Goal: Check status: Check status

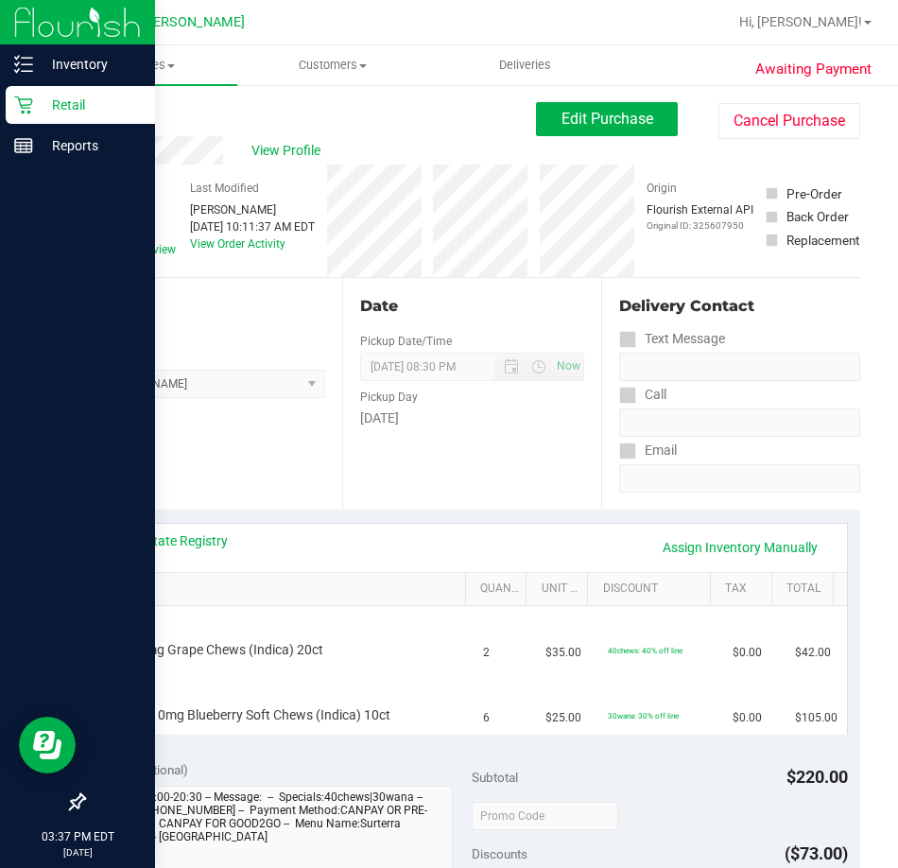
click at [57, 104] on p "Retail" at bounding box center [89, 105] width 113 height 23
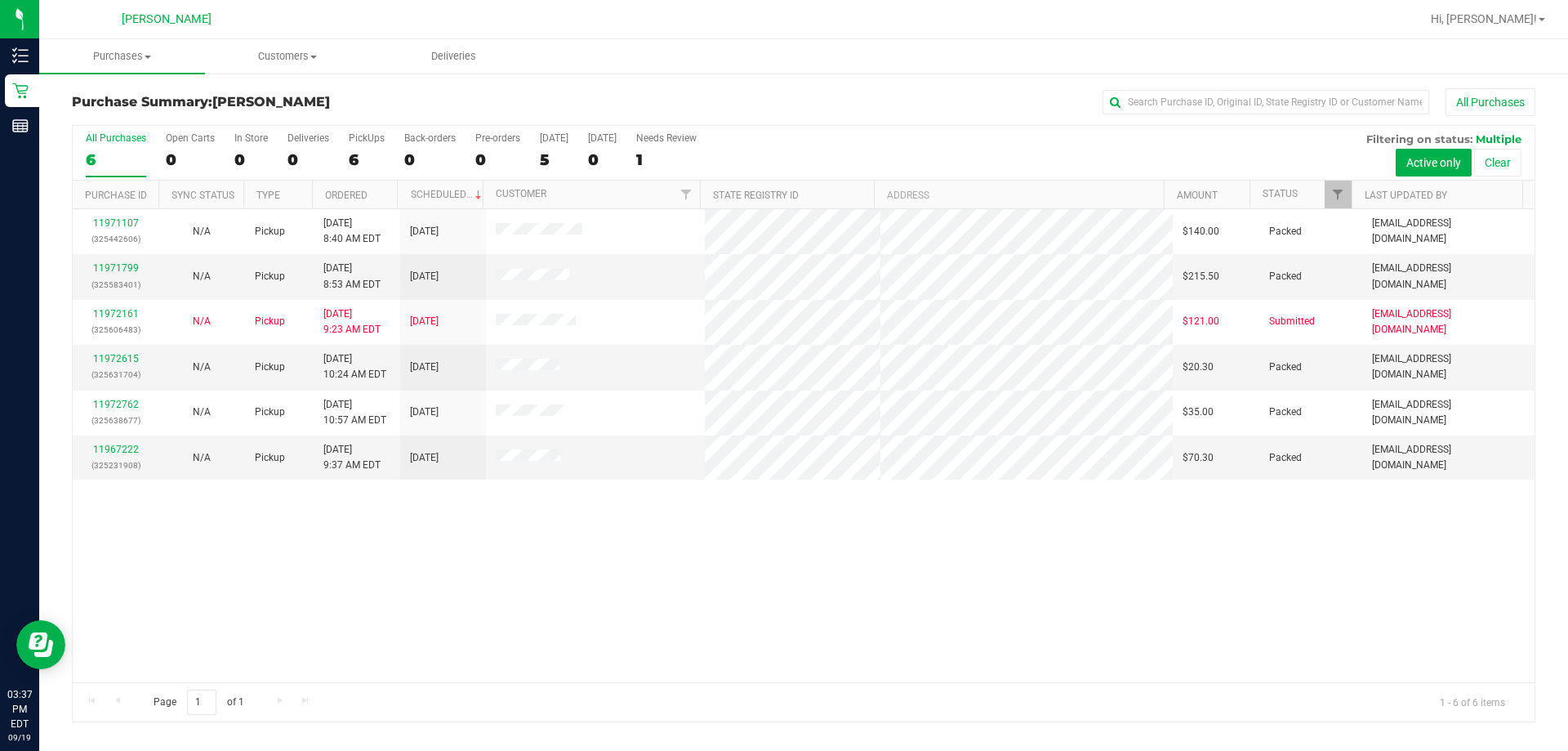
click at [566, 497] on div "11971107 (325442606) N/A Pickup 9/19/2025 8:40 AM EDT 9/19/2025 $140.00 Packed …" at bounding box center [803, 445] width 1462 height 473
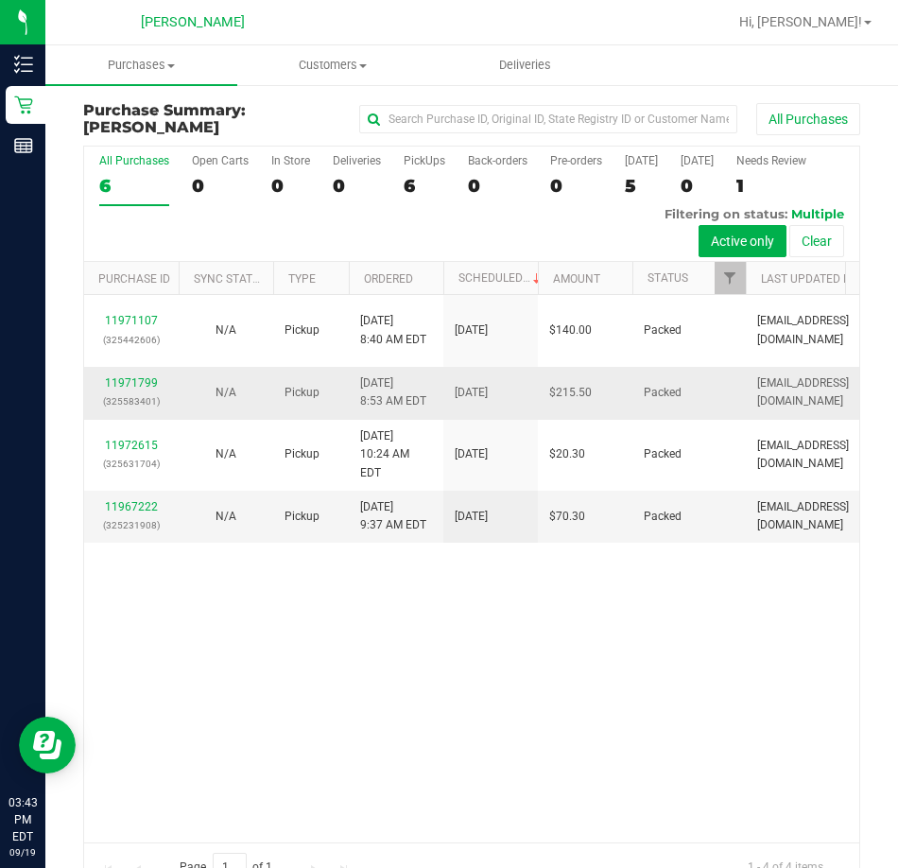
click at [613, 404] on td "$215.50" at bounding box center [585, 393] width 95 height 53
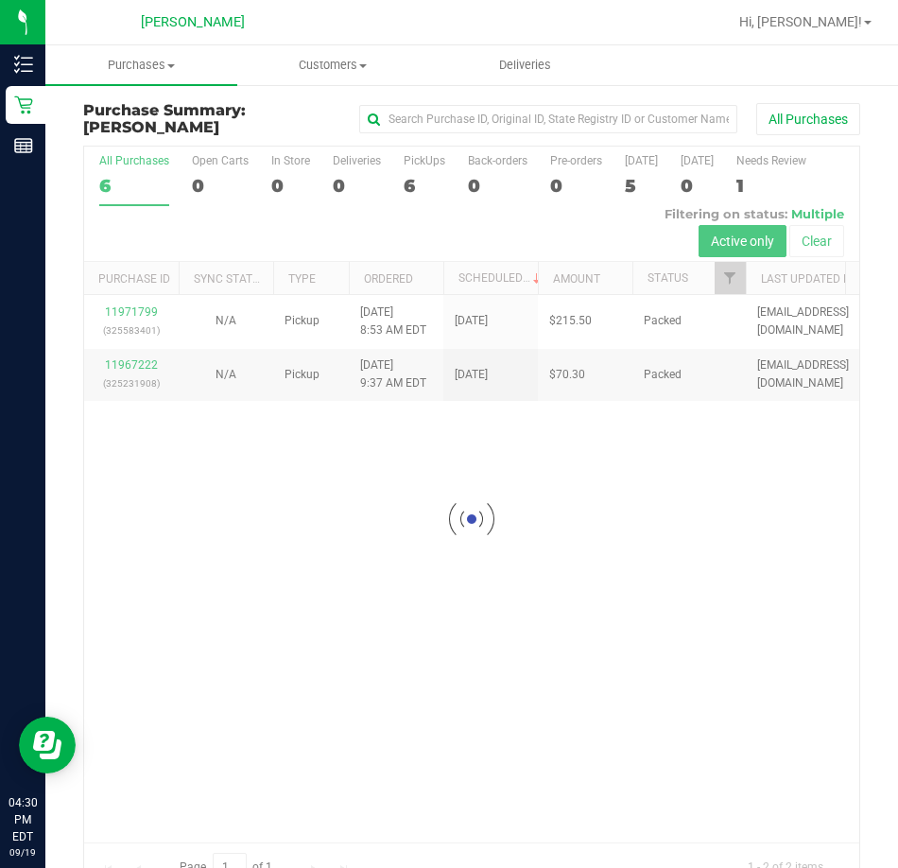
click at [525, 487] on div at bounding box center [471, 518] width 775 height 744
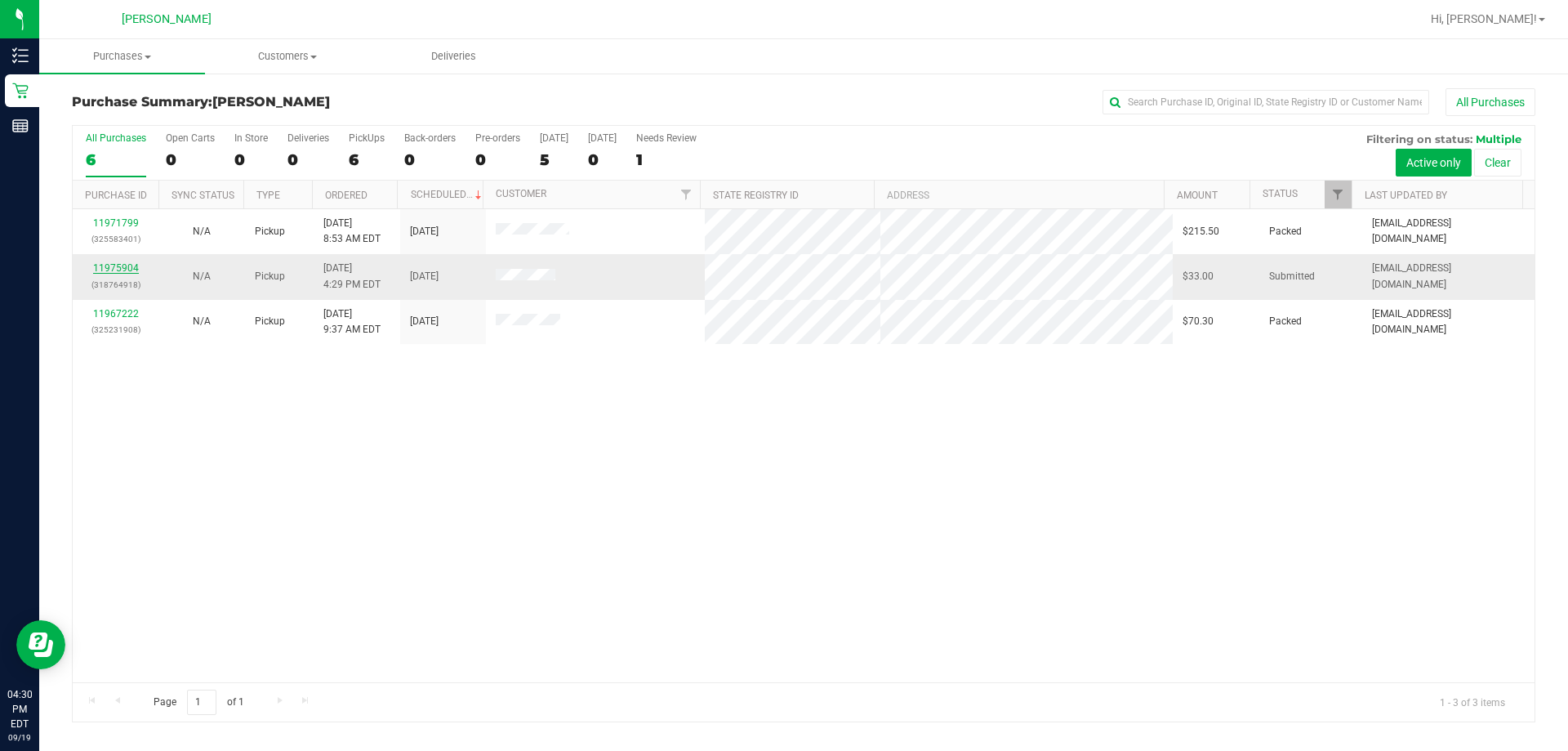
click at [133, 264] on link "11975904" at bounding box center [116, 267] width 46 height 11
click at [744, 421] on div "11971799 (325583401) N/A Pickup 9/19/2025 8:53 AM EDT 9/19/2025 $215.50 Packed …" at bounding box center [803, 445] width 1462 height 473
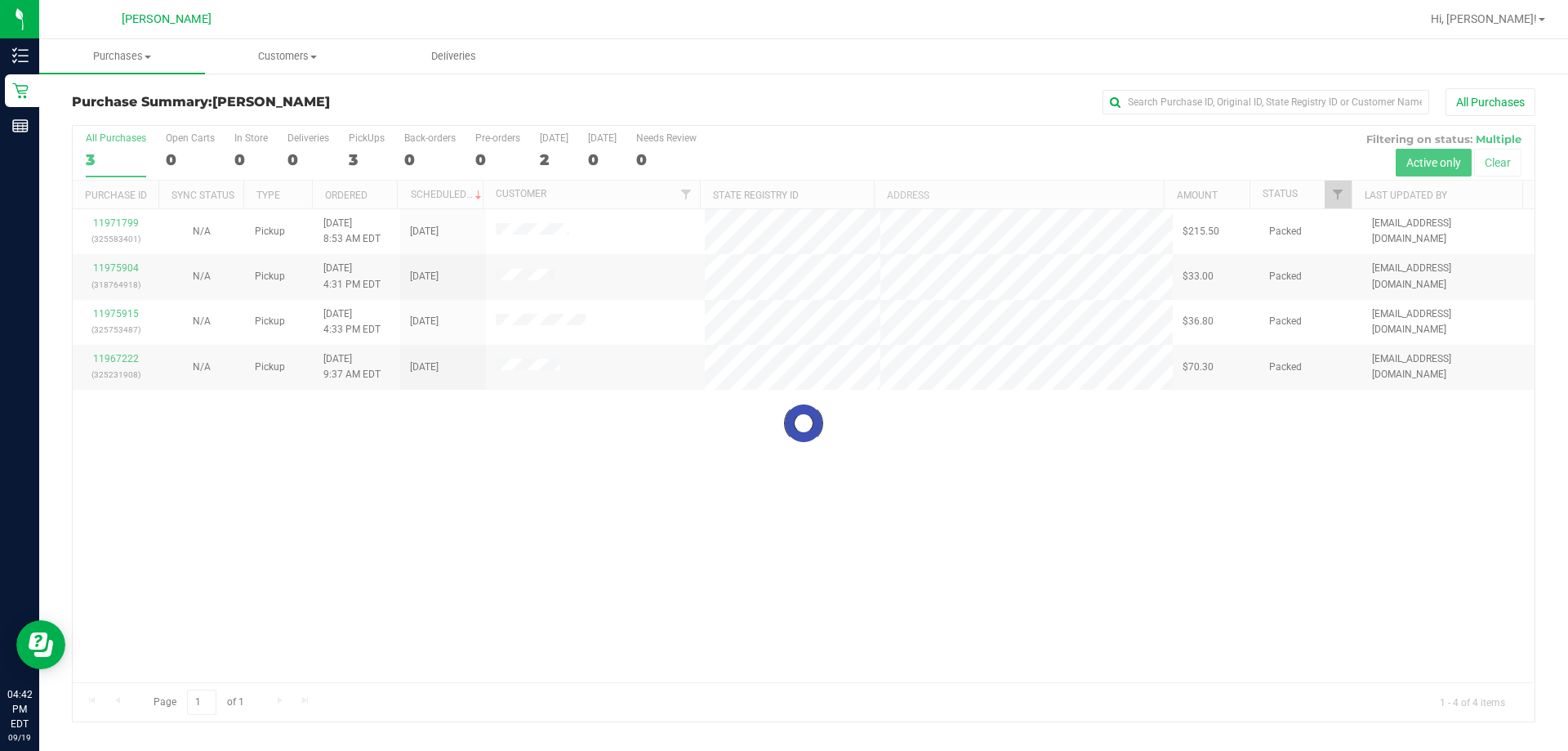
click at [589, 564] on div at bounding box center [803, 423] width 1462 height 595
click at [775, 651] on div at bounding box center [803, 423] width 1462 height 595
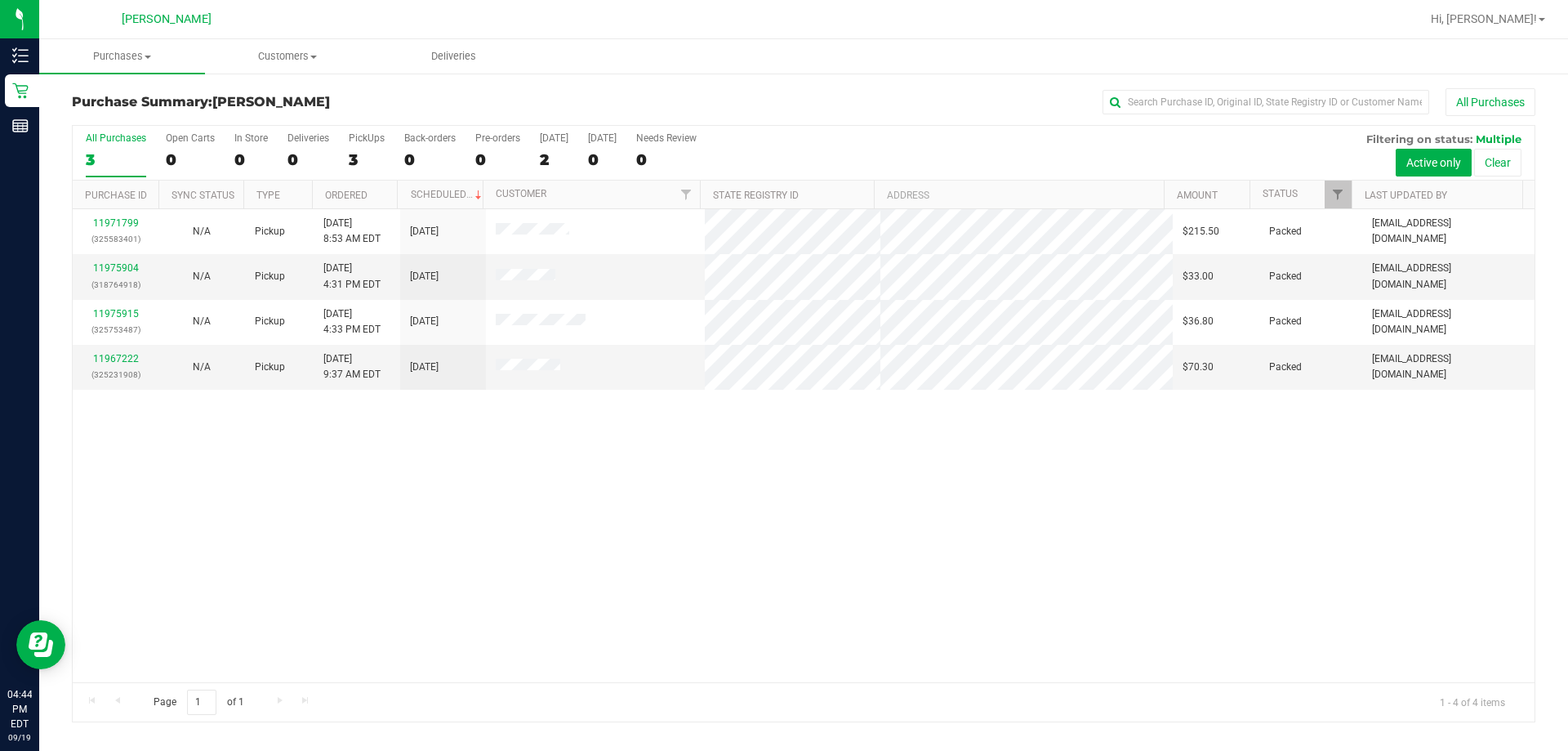
click at [704, 636] on div "11971799 (325583401) N/A Pickup 9/19/2025 8:53 AM EDT 9/19/2025 $215.50 Packed …" at bounding box center [803, 445] width 1462 height 473
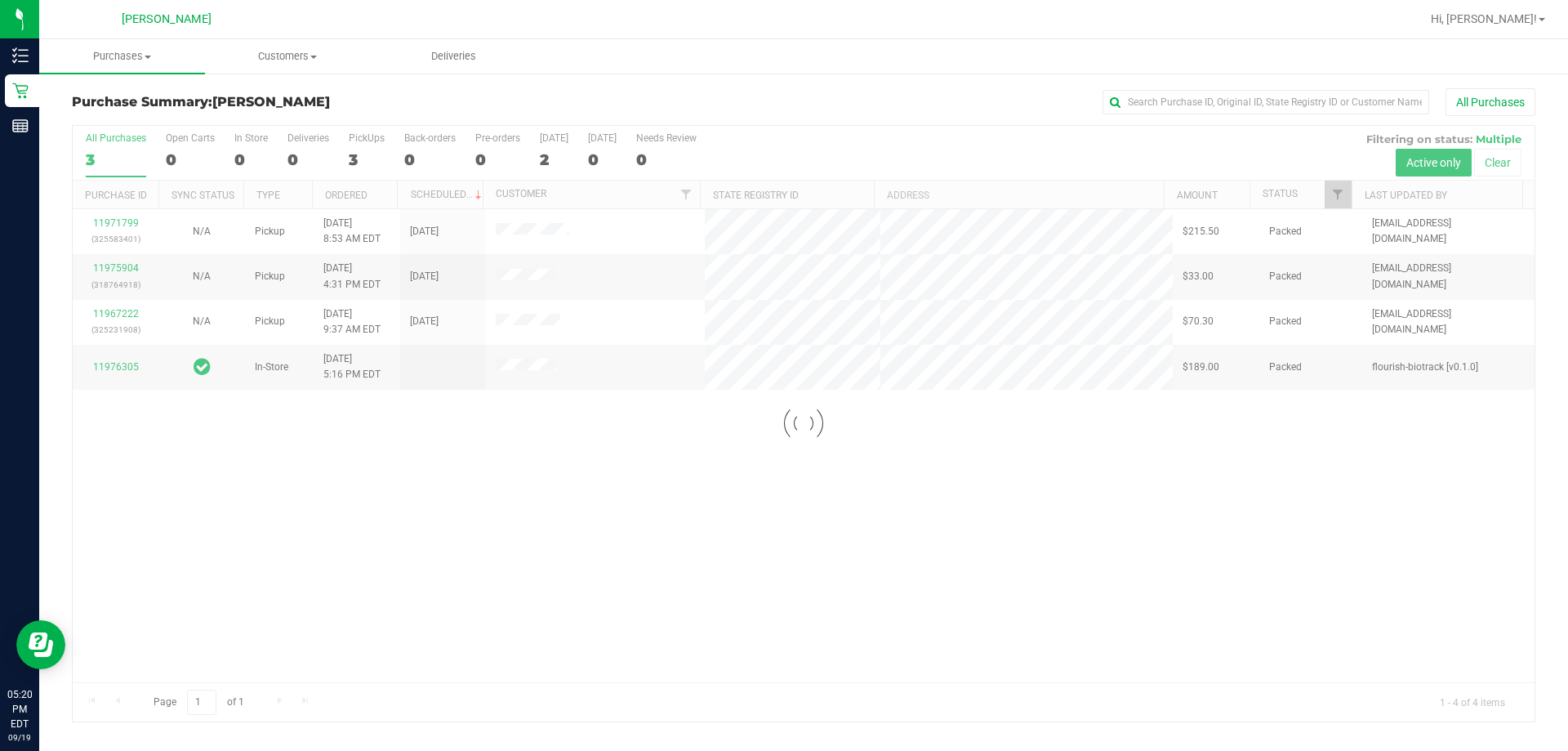
click at [775, 529] on div at bounding box center [803, 423] width 1462 height 595
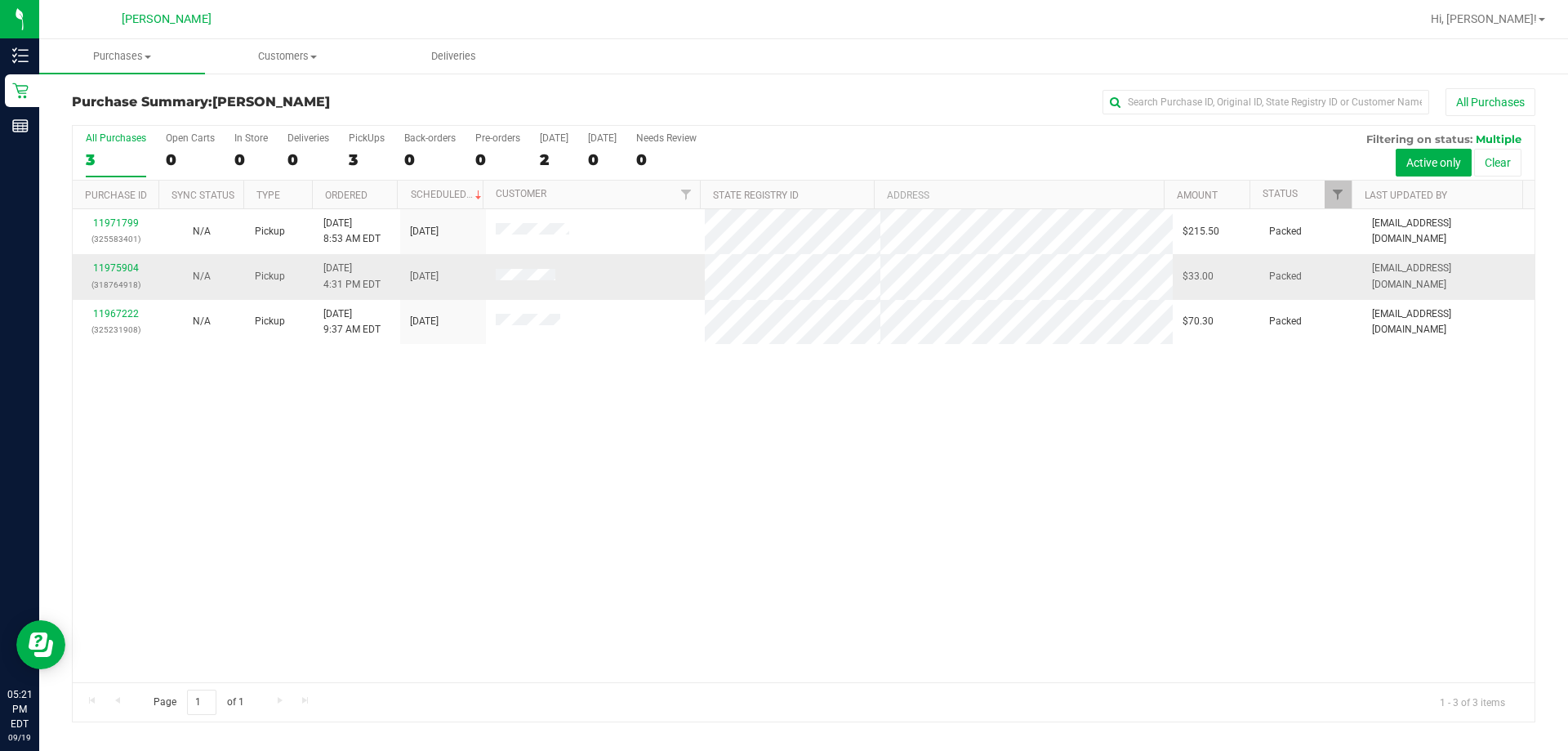
click at [328, 264] on span "9/19/2025 4:31 PM EDT" at bounding box center [352, 276] width 57 height 31
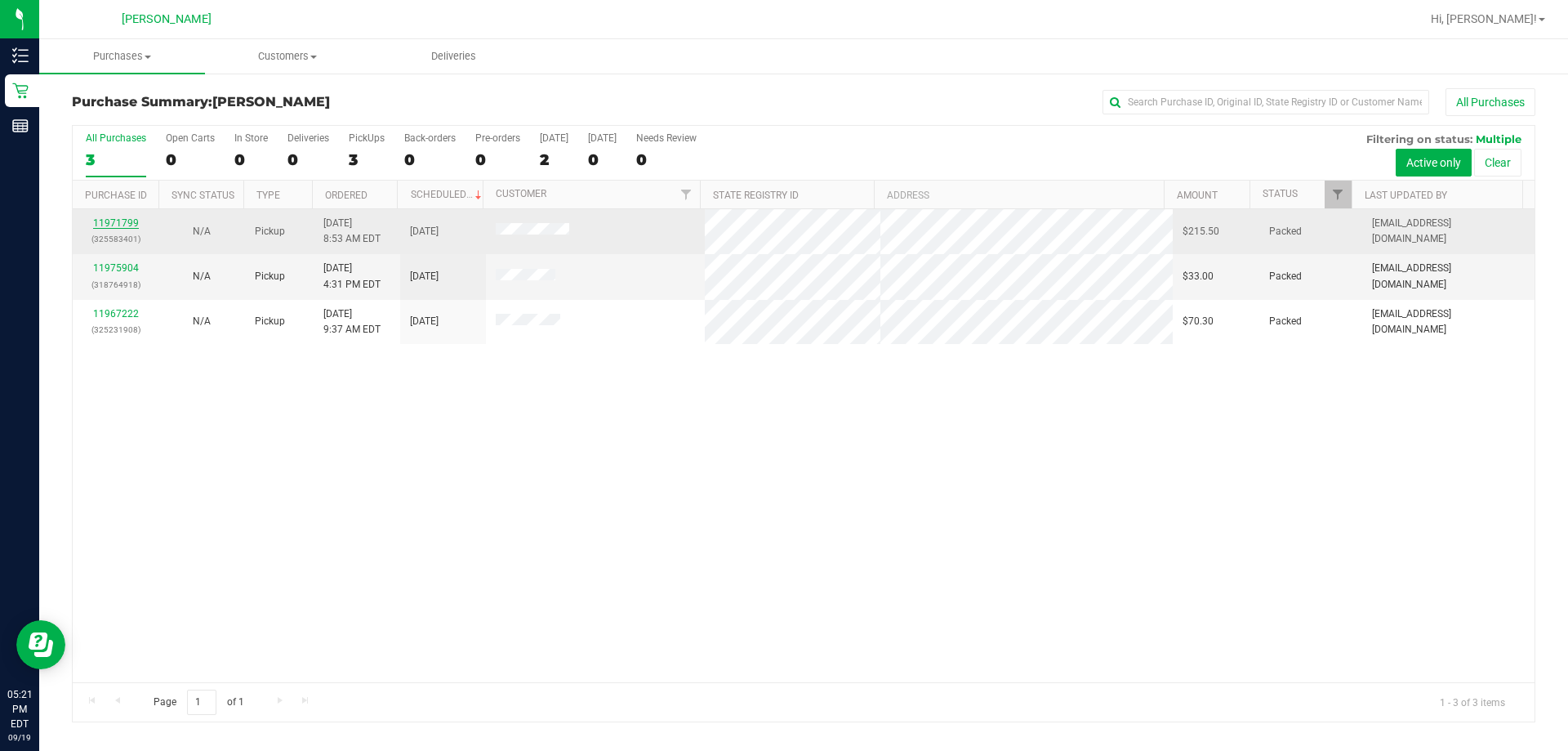
click at [124, 222] on link "11971799" at bounding box center [116, 222] width 46 height 11
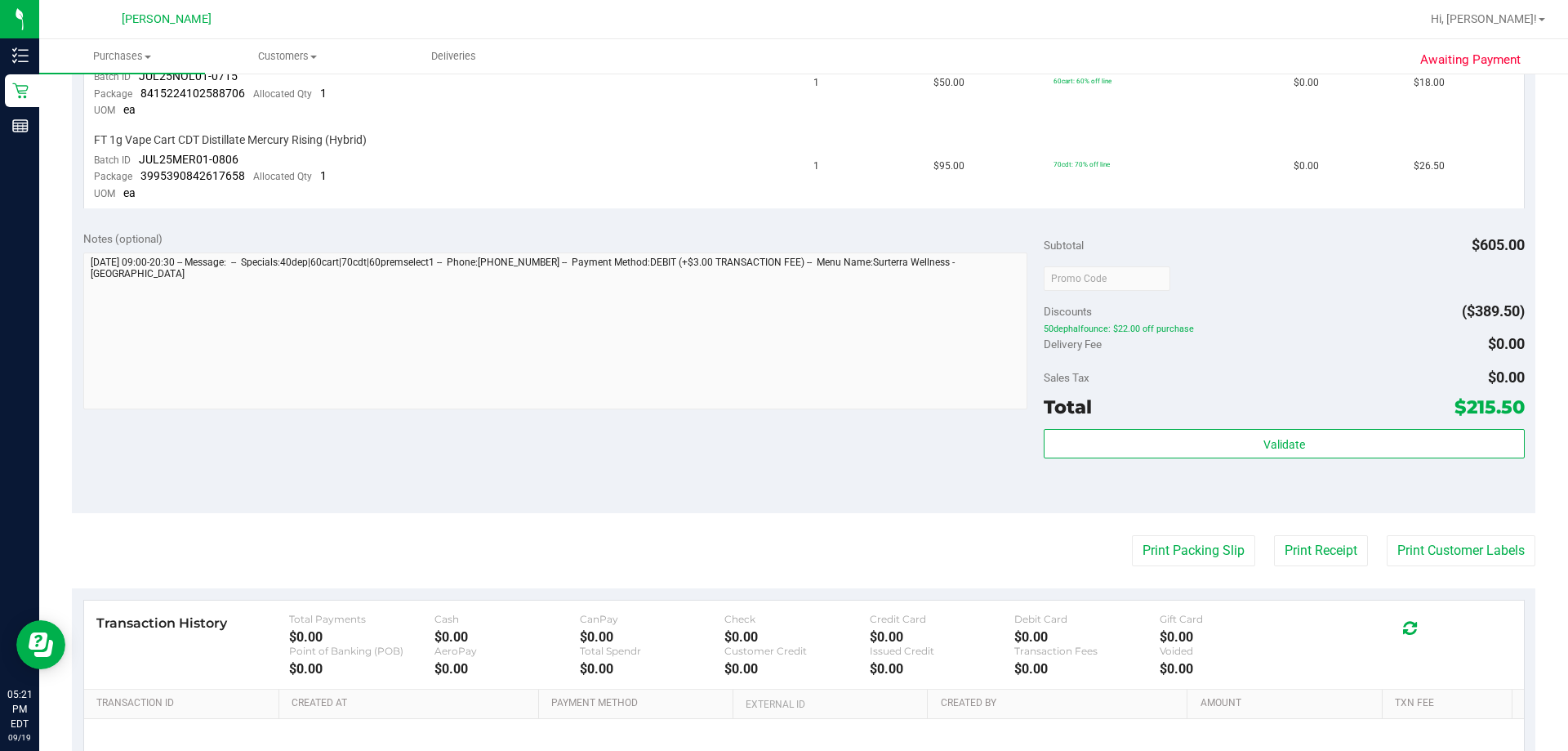
scroll to position [572, 0]
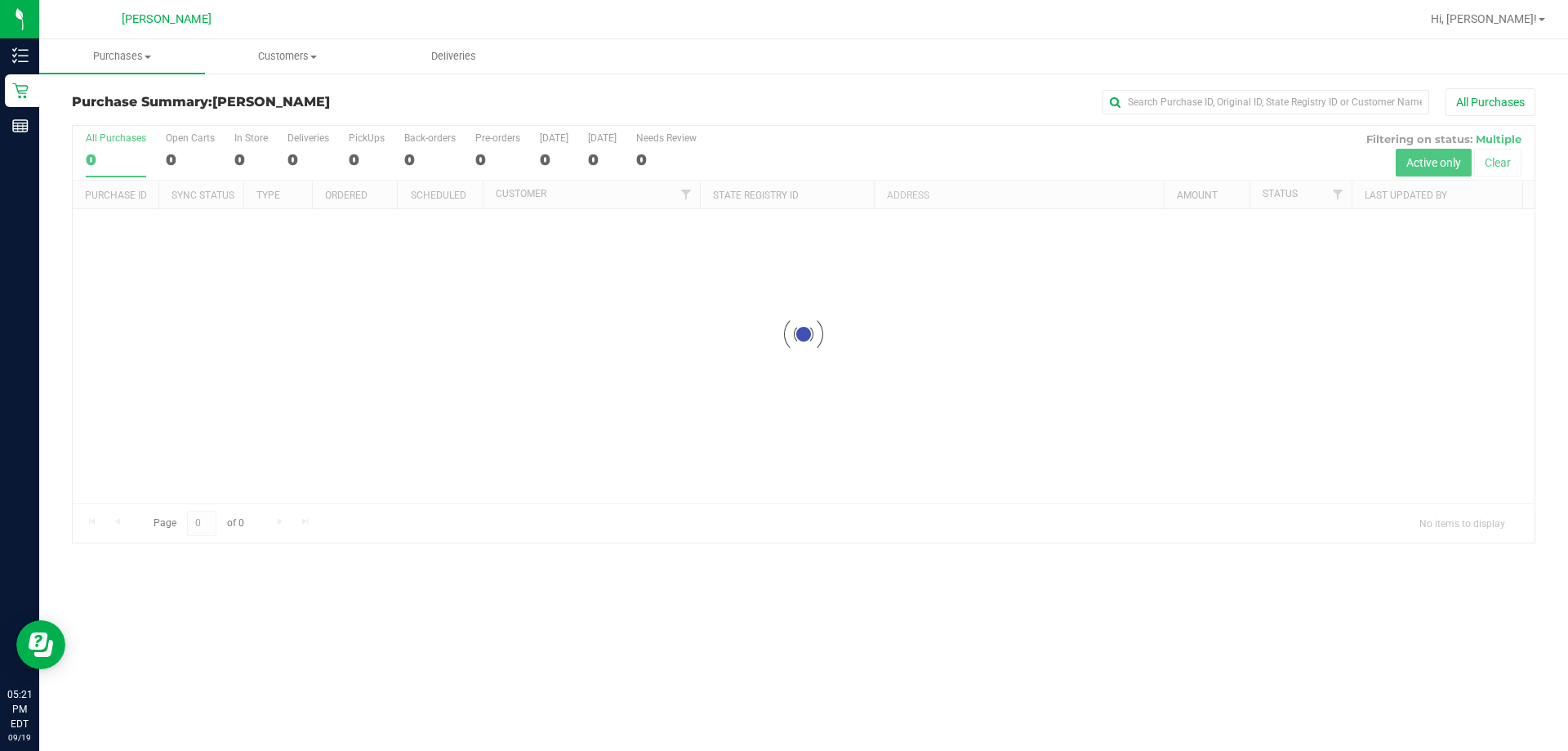
click at [619, 493] on div at bounding box center [803, 334] width 1462 height 417
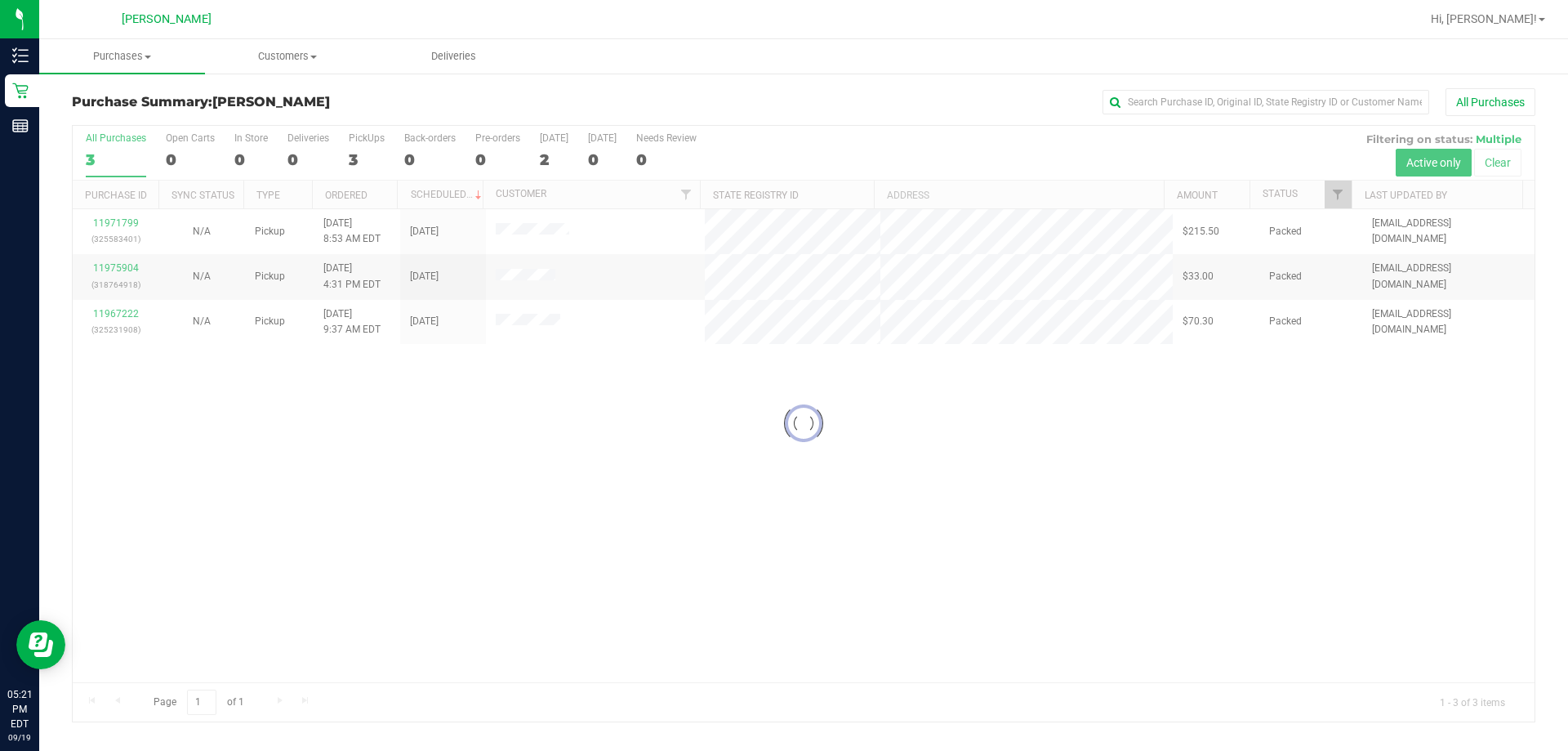
click at [550, 332] on div at bounding box center [803, 423] width 1462 height 595
click at [523, 315] on div at bounding box center [803, 423] width 1462 height 595
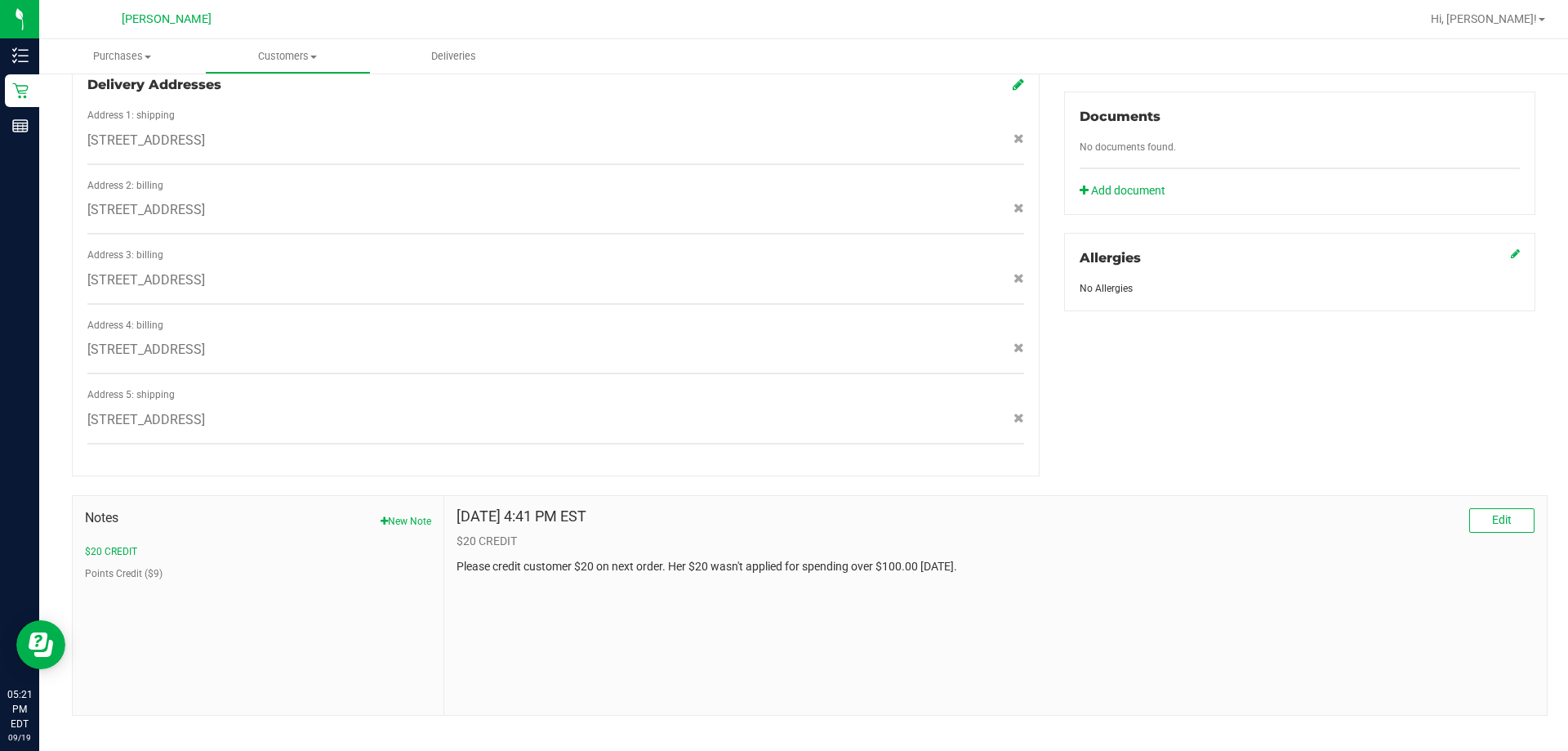
scroll to position [581, 0]
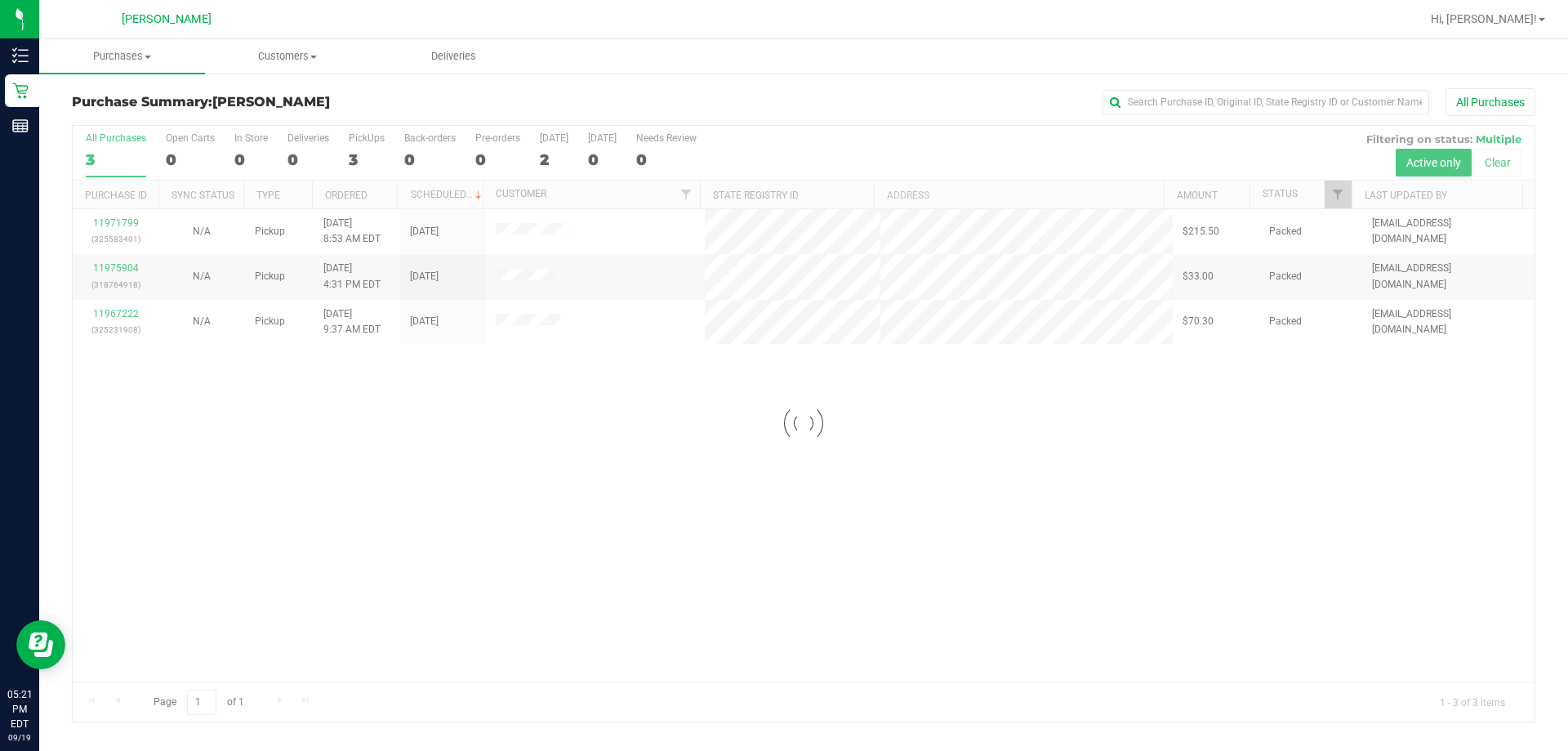
click at [636, 242] on div at bounding box center [803, 423] width 1462 height 595
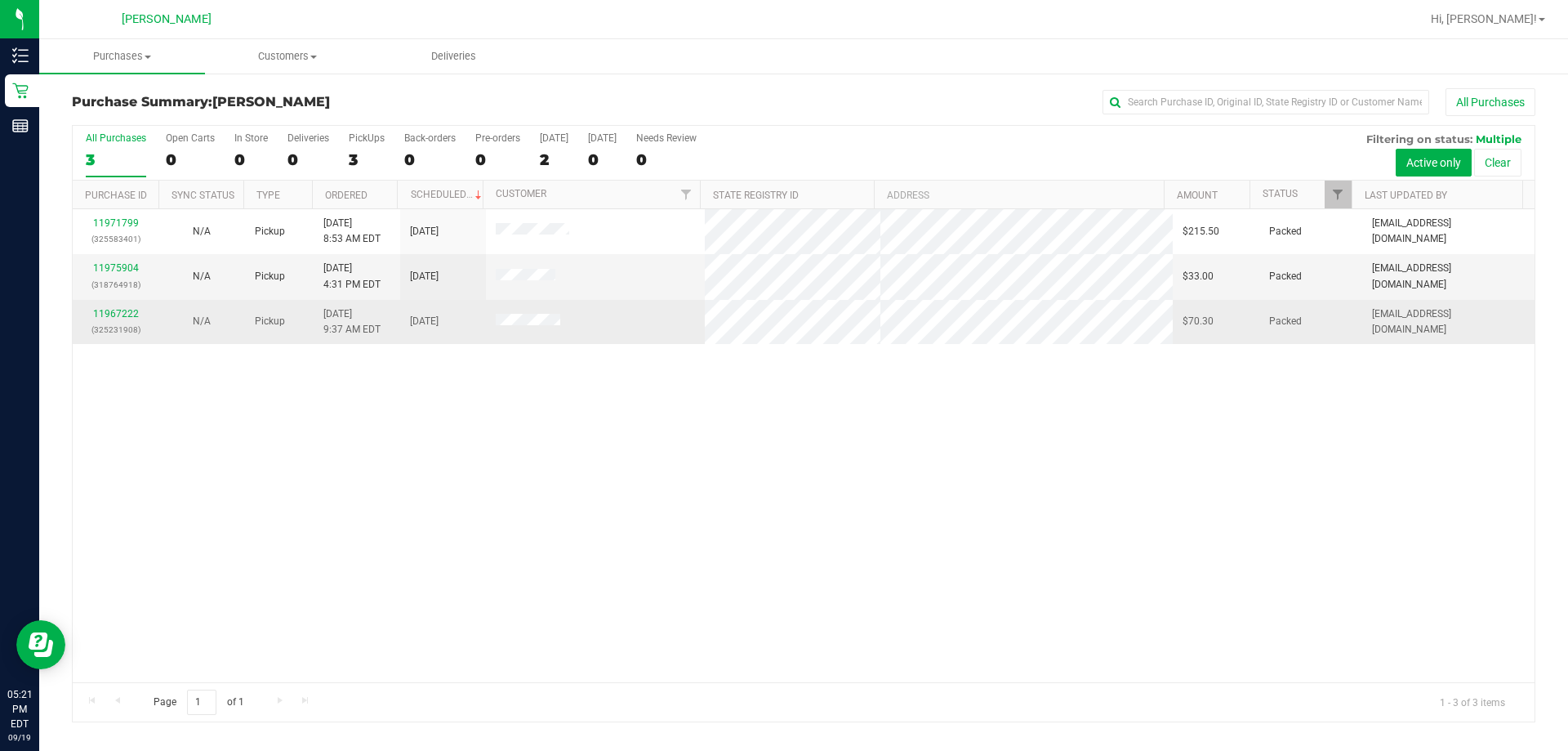
drag, startPoint x: 637, startPoint y: 316, endPoint x: 500, endPoint y: 314, distance: 137.0
click at [500, 314] on td at bounding box center [595, 321] width 219 height 44
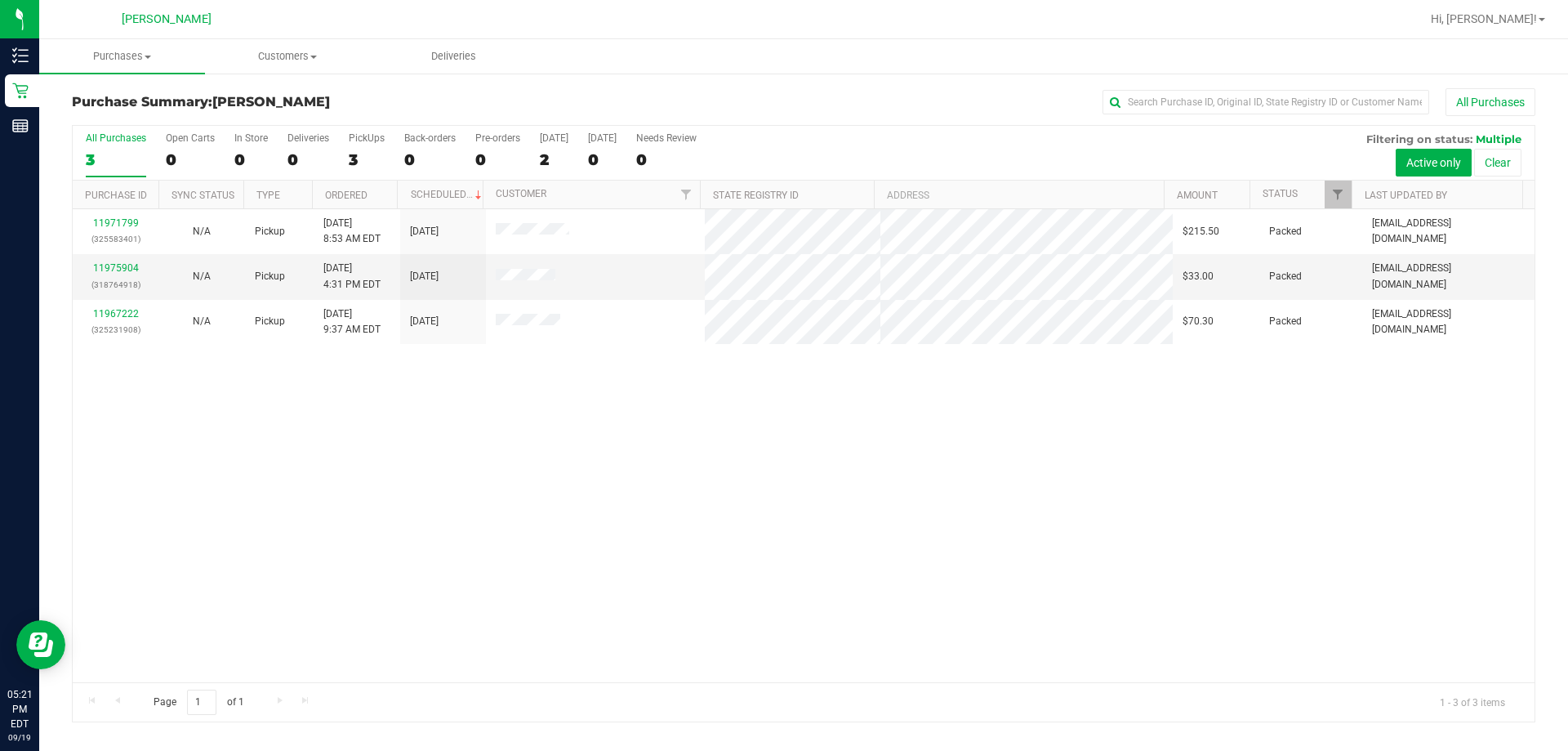
click at [737, 352] on div "11971799 (325583401) N/A Pickup 9/19/2025 8:53 AM EDT 9/19/2025 $215.50 Packed …" at bounding box center [803, 445] width 1462 height 473
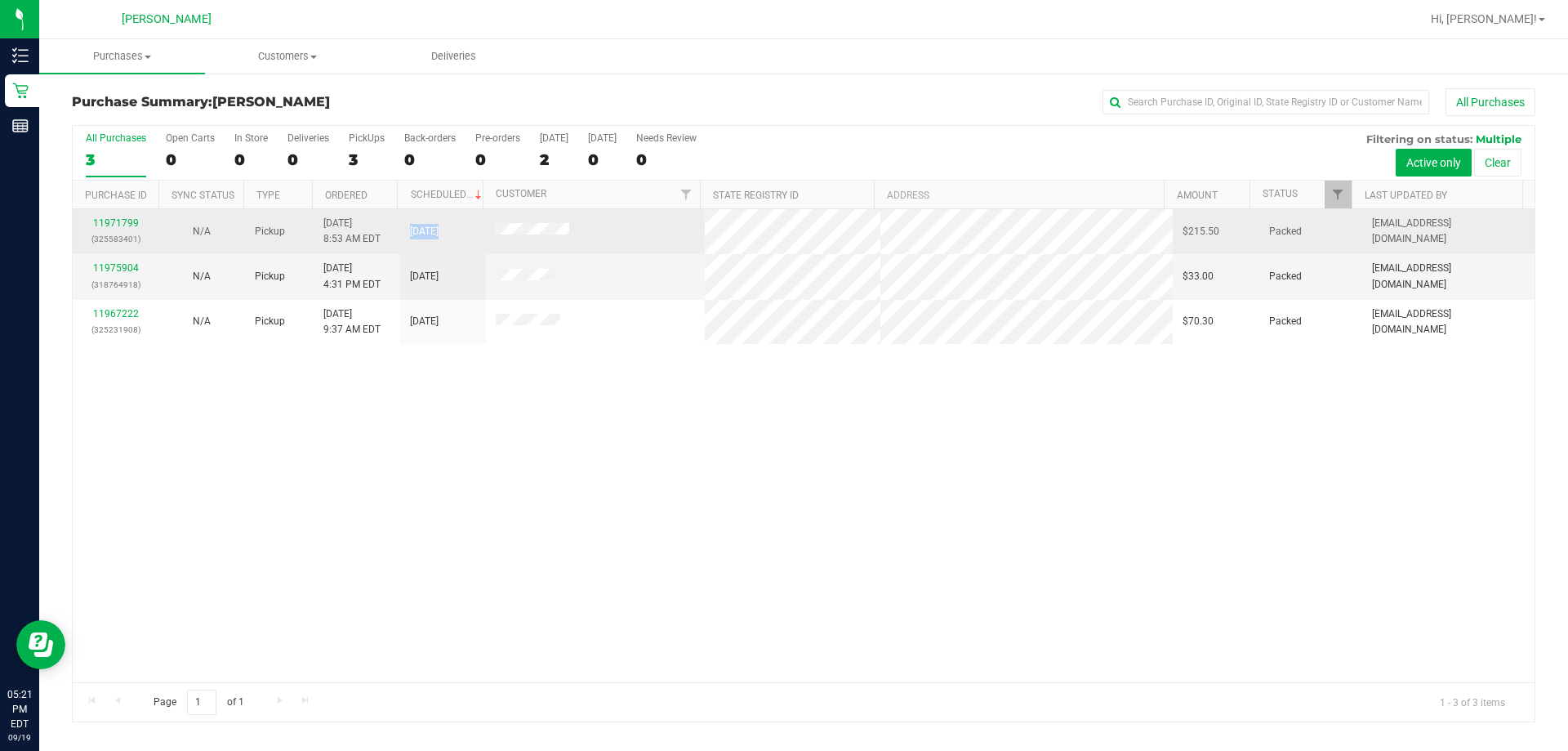
drag, startPoint x: 634, startPoint y: 220, endPoint x: 428, endPoint y: 245, distance: 207.5
click at [428, 245] on tr "11971799 (325583401) N/A Pickup 9/19/2025 8:53 AM EDT 9/19/2025 $215.50 Packed …" at bounding box center [803, 232] width 1462 height 45
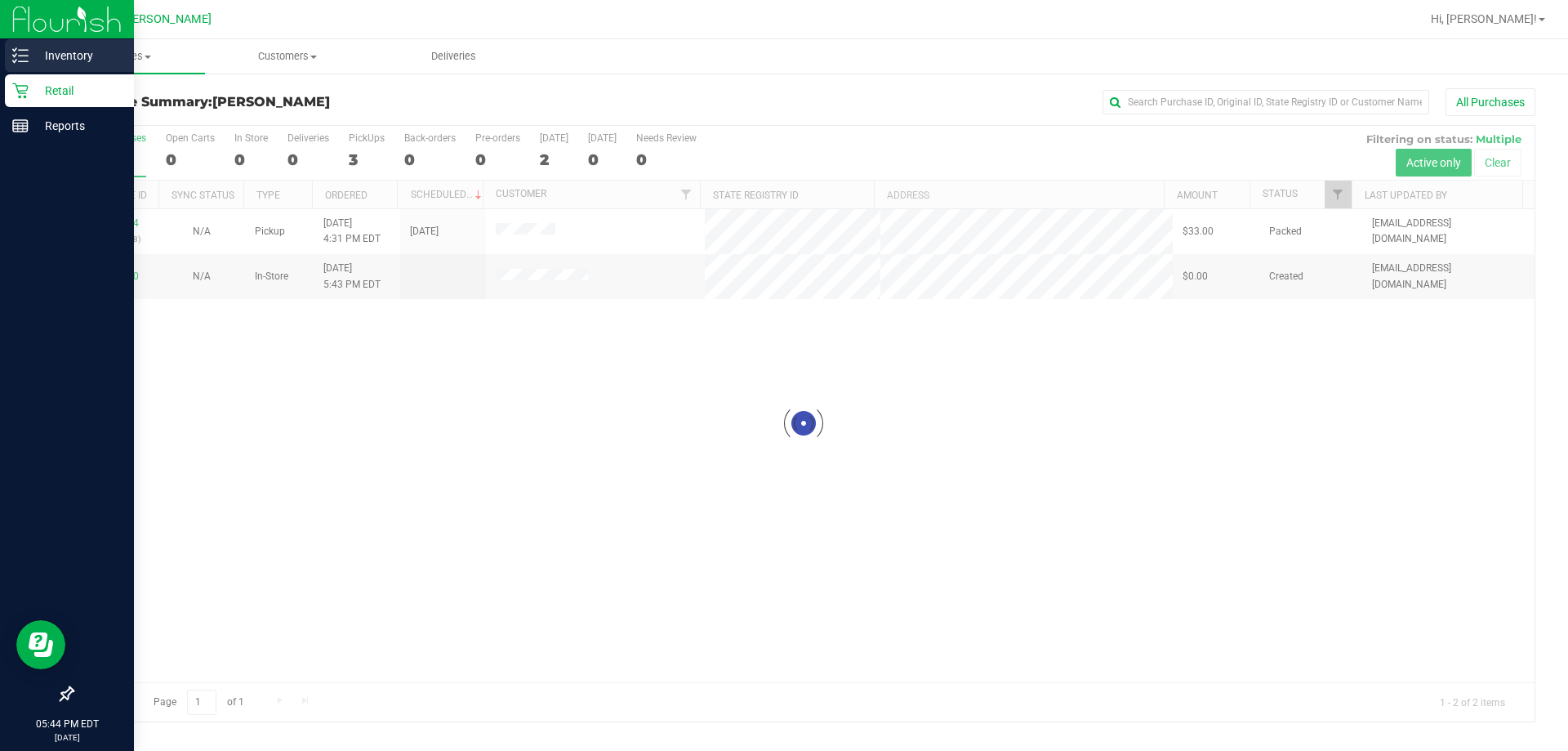
click at [10, 59] on div "Inventory" at bounding box center [69, 55] width 129 height 33
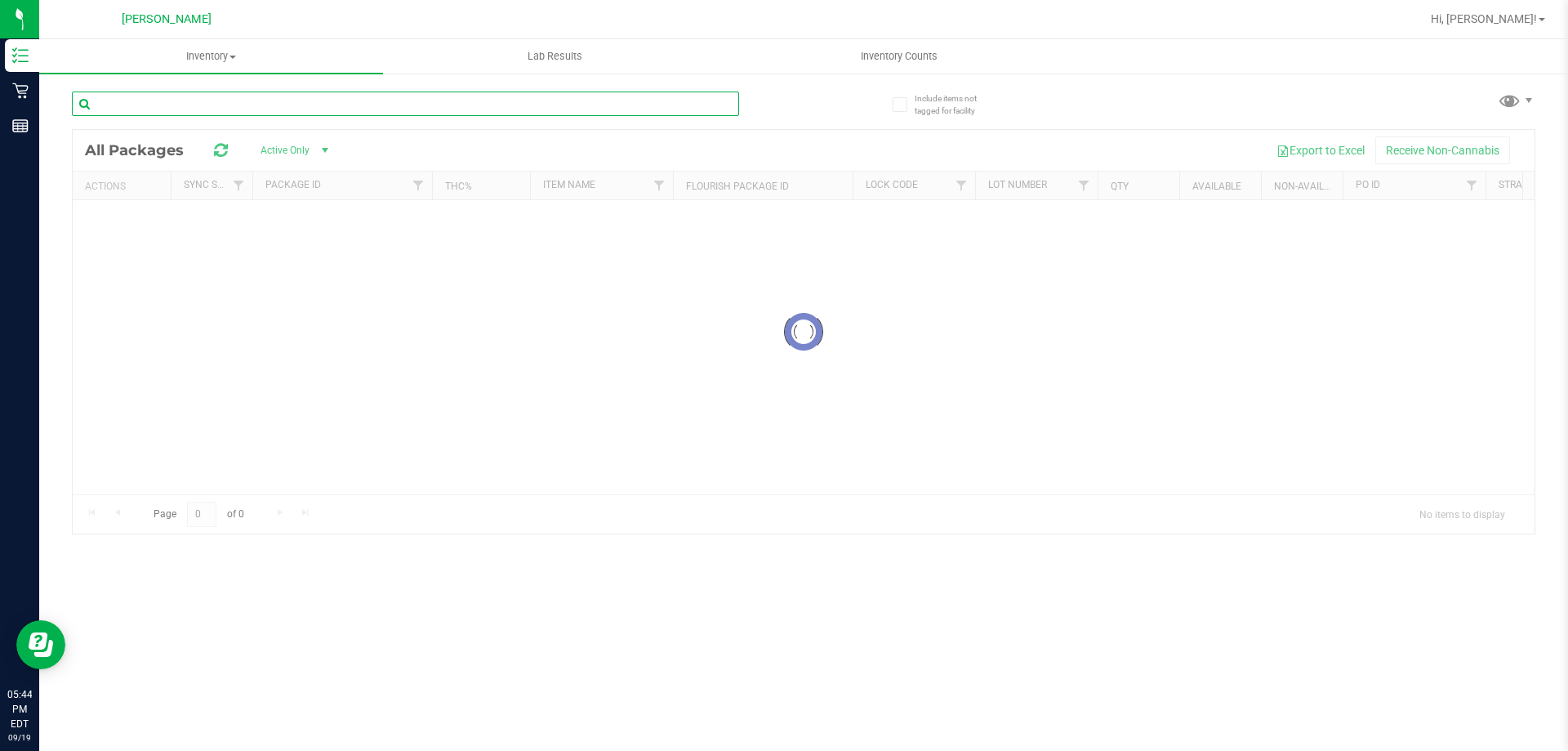
click at [200, 109] on input "text" at bounding box center [405, 104] width 667 height 24
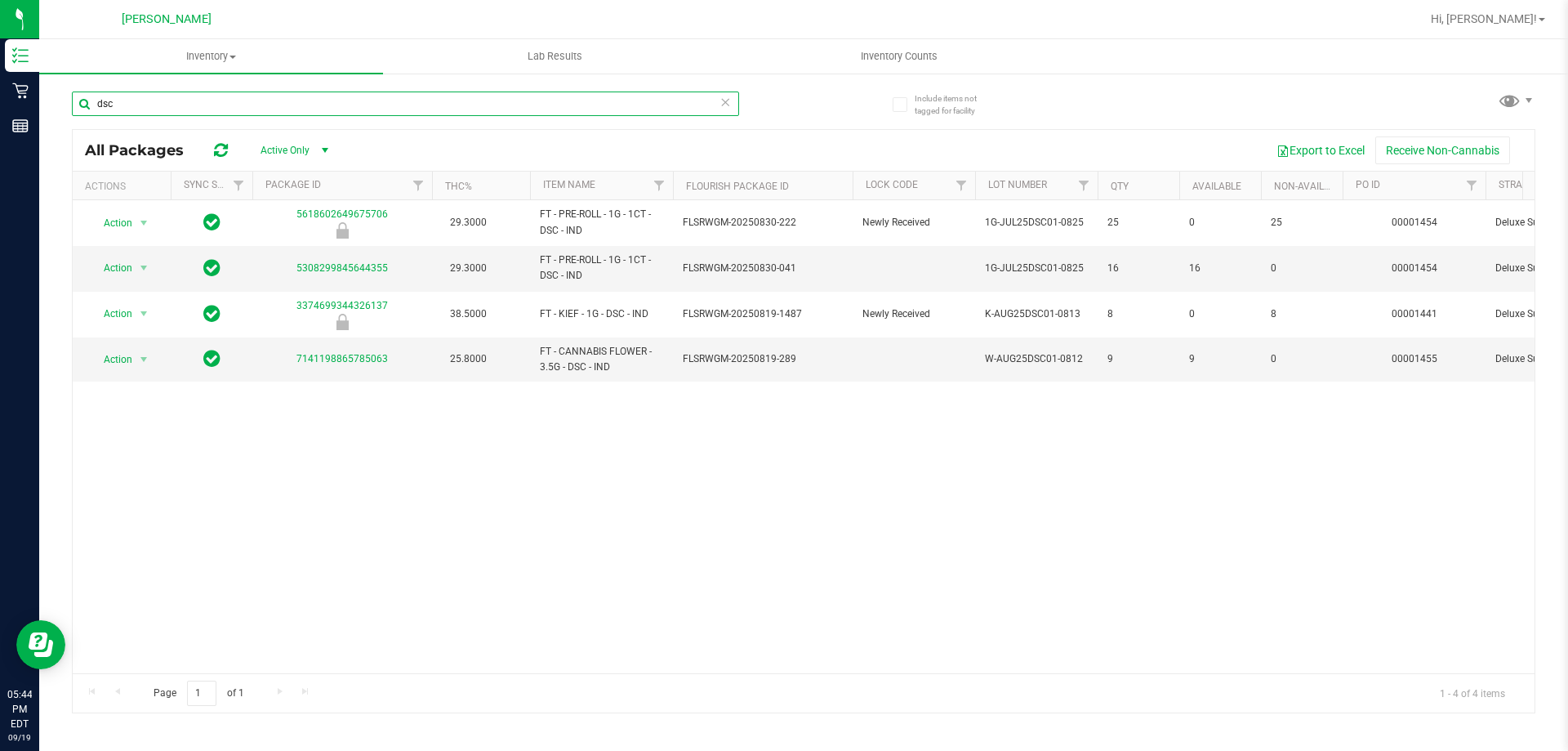
type input "dsc"
click at [708, 468] on div "Action Action Global inventory Package audit log Print package label Print prod…" at bounding box center [803, 436] width 1462 height 473
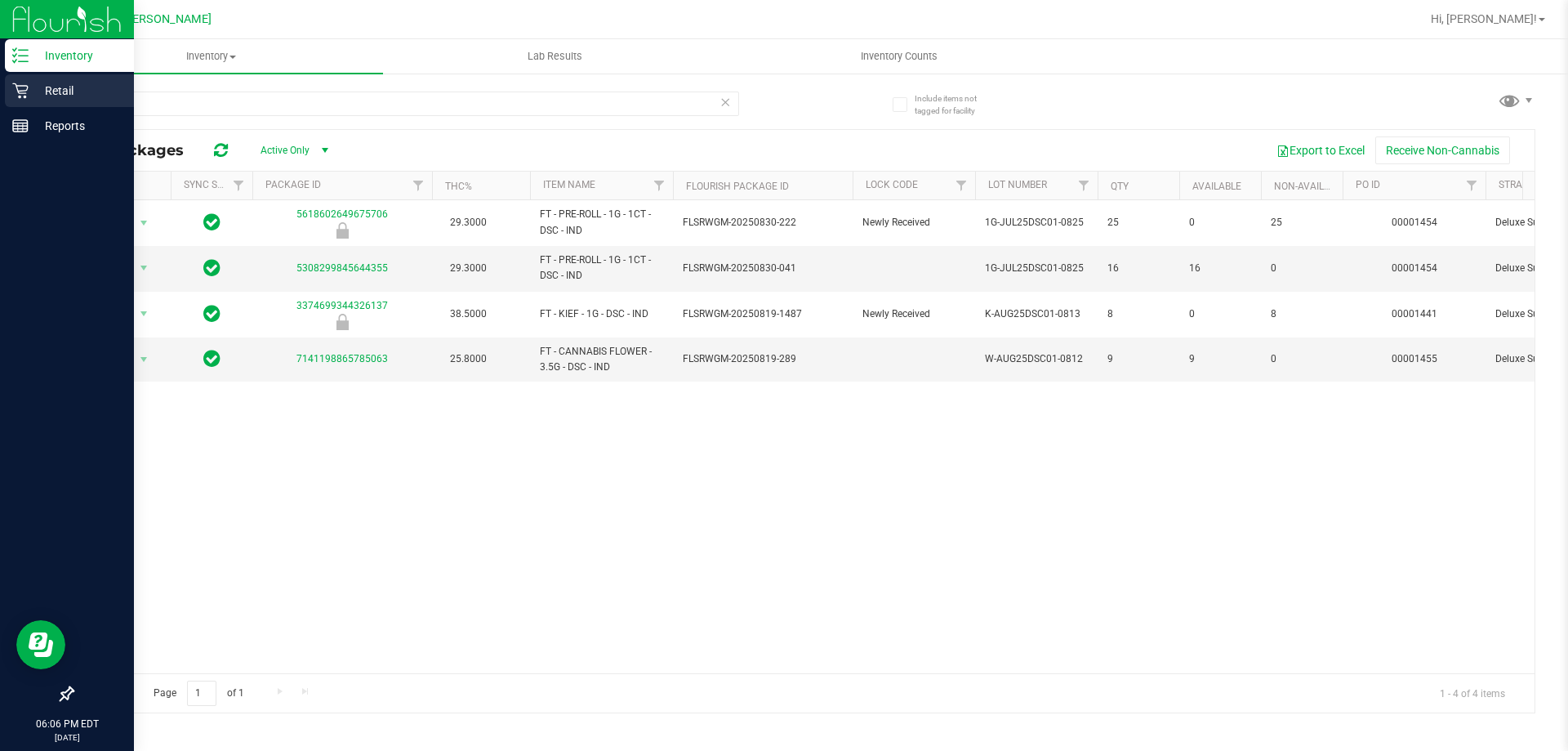
click at [34, 97] on p "Retail" at bounding box center [77, 91] width 98 height 20
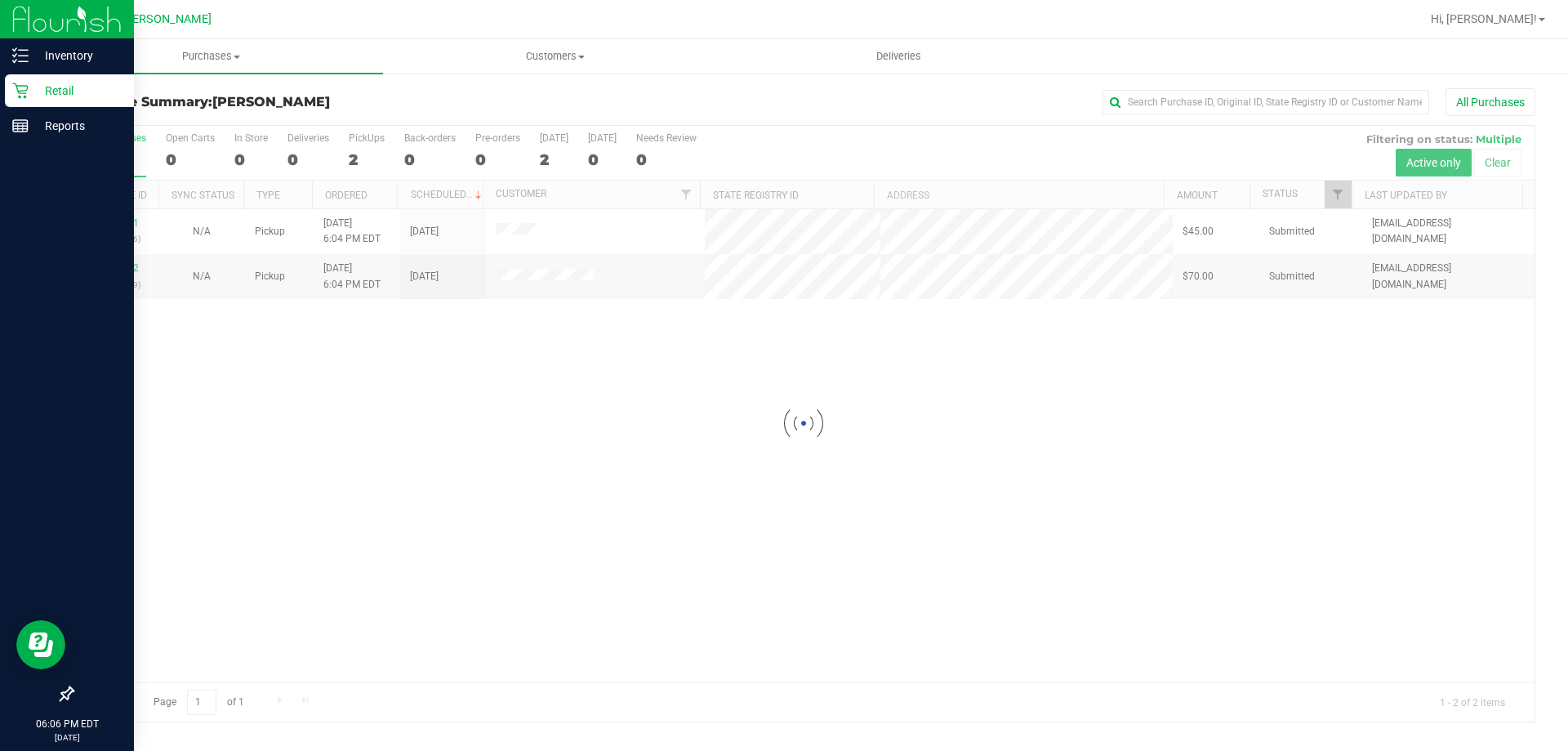
click at [692, 362] on div at bounding box center [803, 423] width 1462 height 595
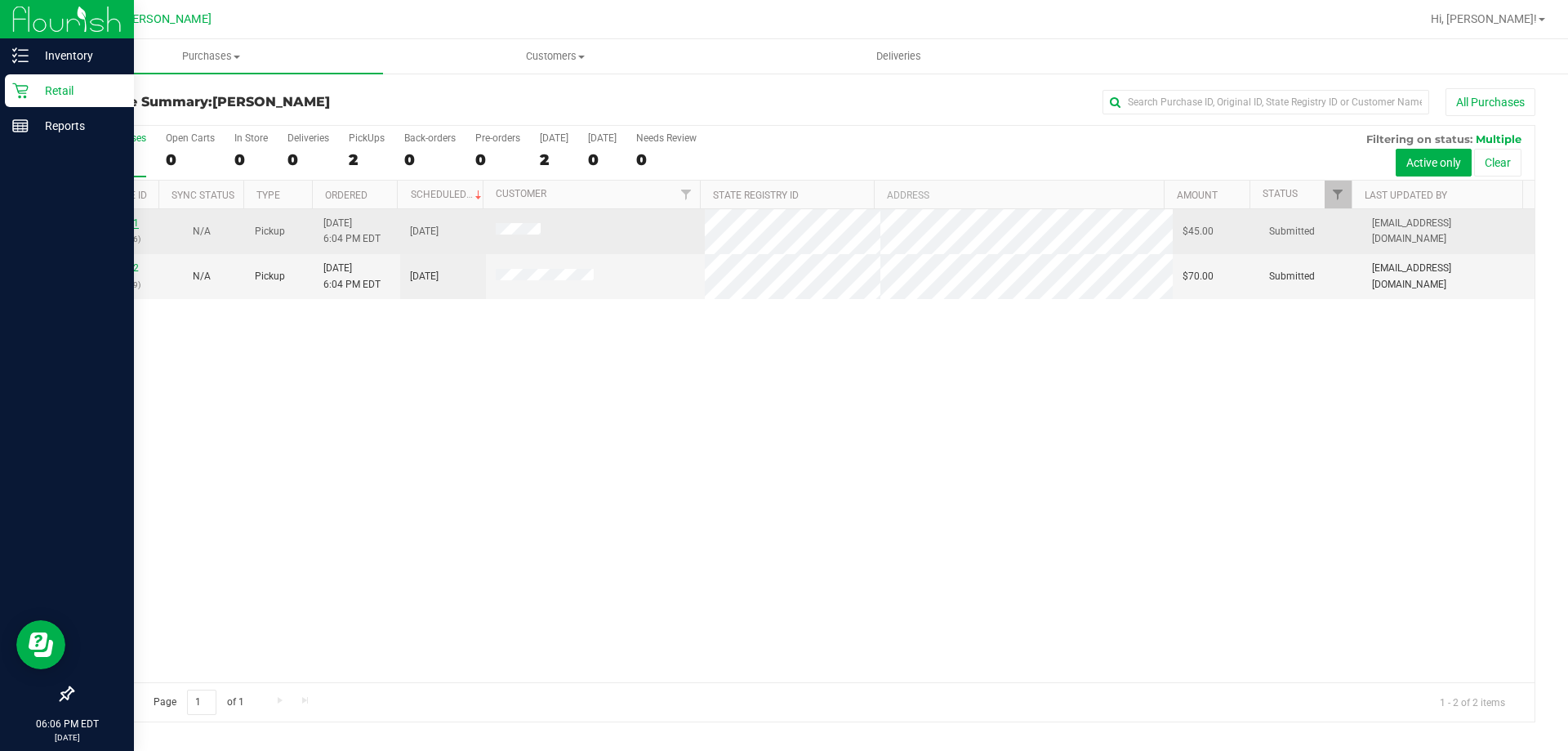
click at [120, 225] on link "11976741" at bounding box center [116, 222] width 46 height 11
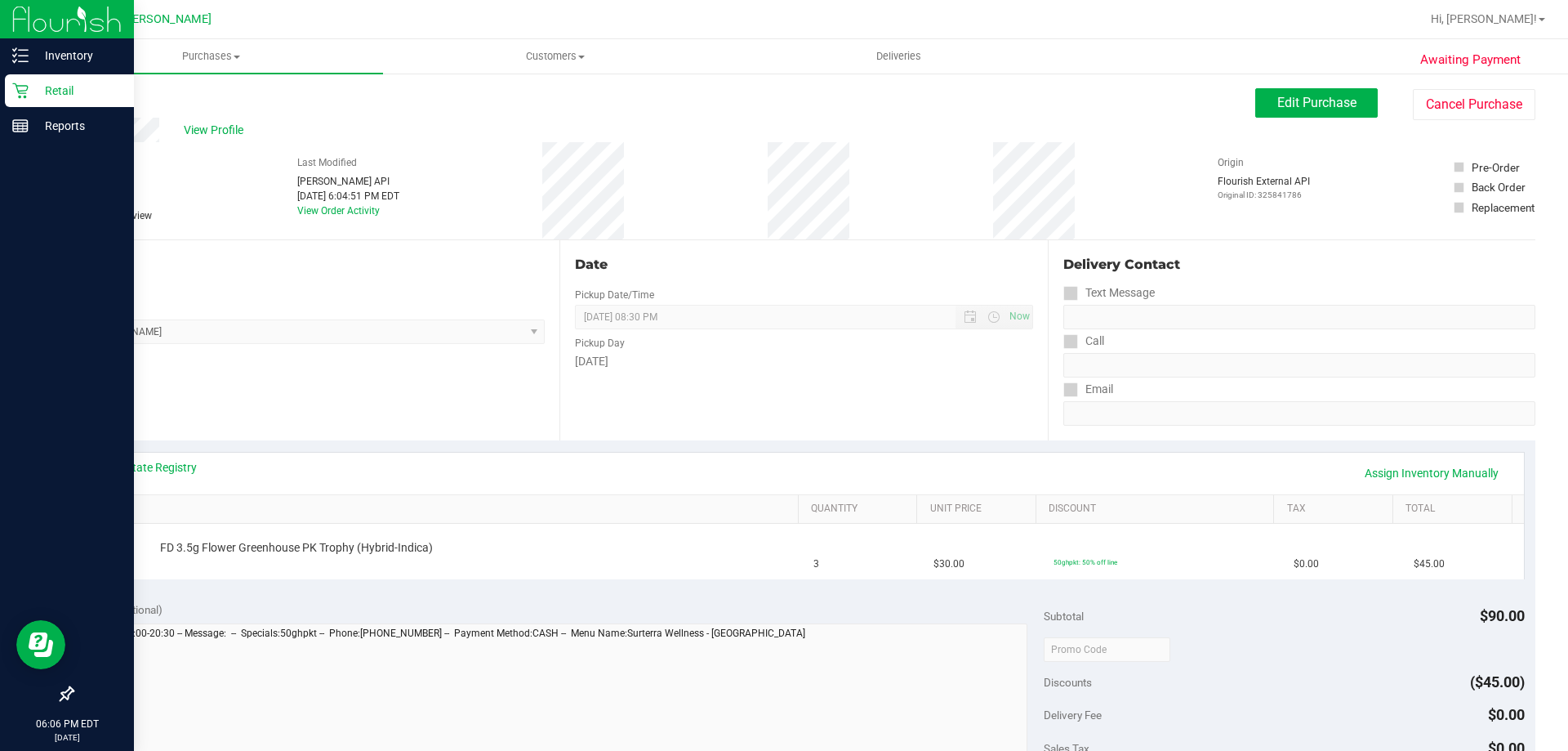
click at [435, 350] on div "Location Pickup Store [PERSON_NAME] Select Store [PERSON_NAME][GEOGRAPHIC_DATA]…" at bounding box center [315, 340] width 487 height 200
click at [26, 68] on div "Inventory" at bounding box center [69, 55] width 129 height 33
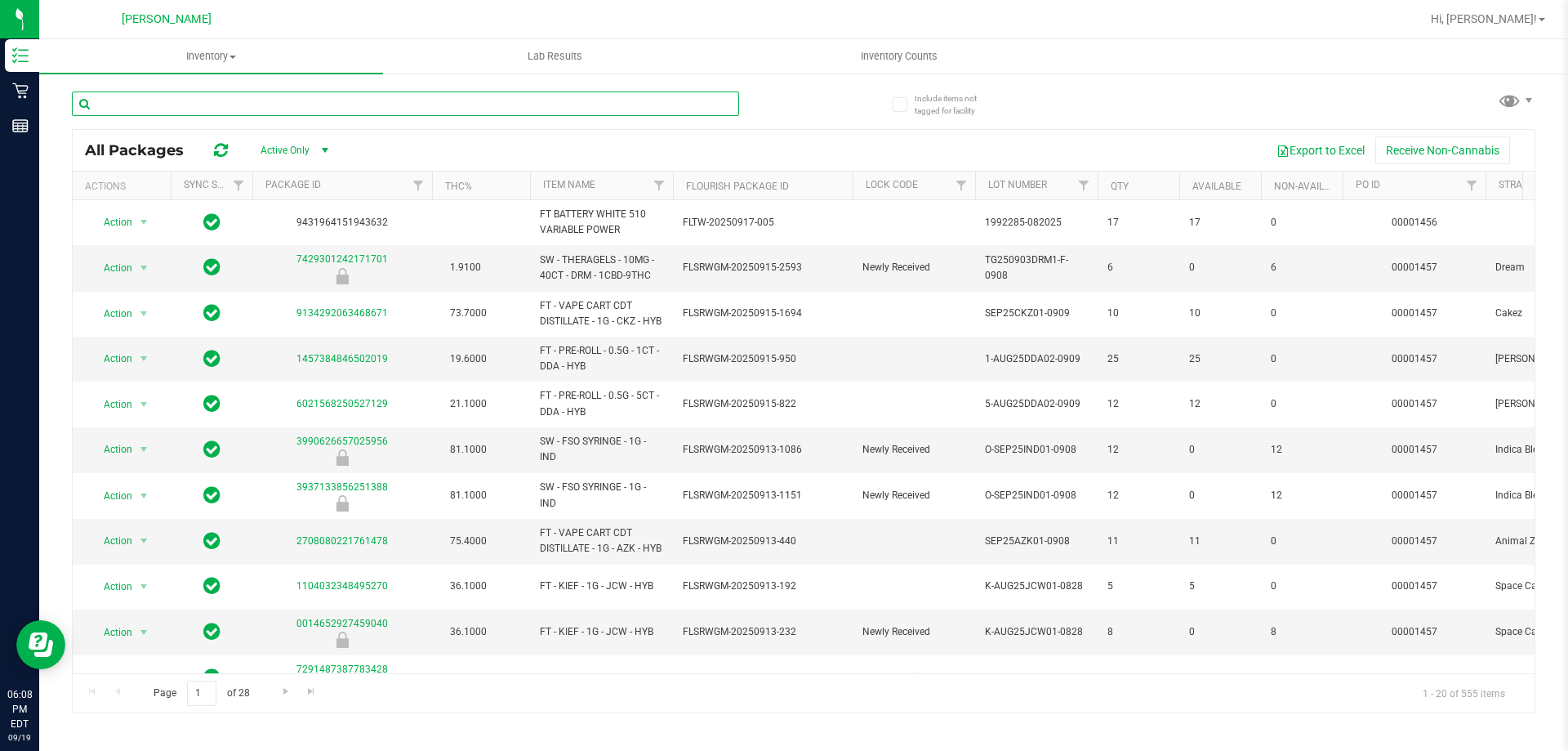
click at [157, 95] on input "text" at bounding box center [405, 104] width 667 height 24
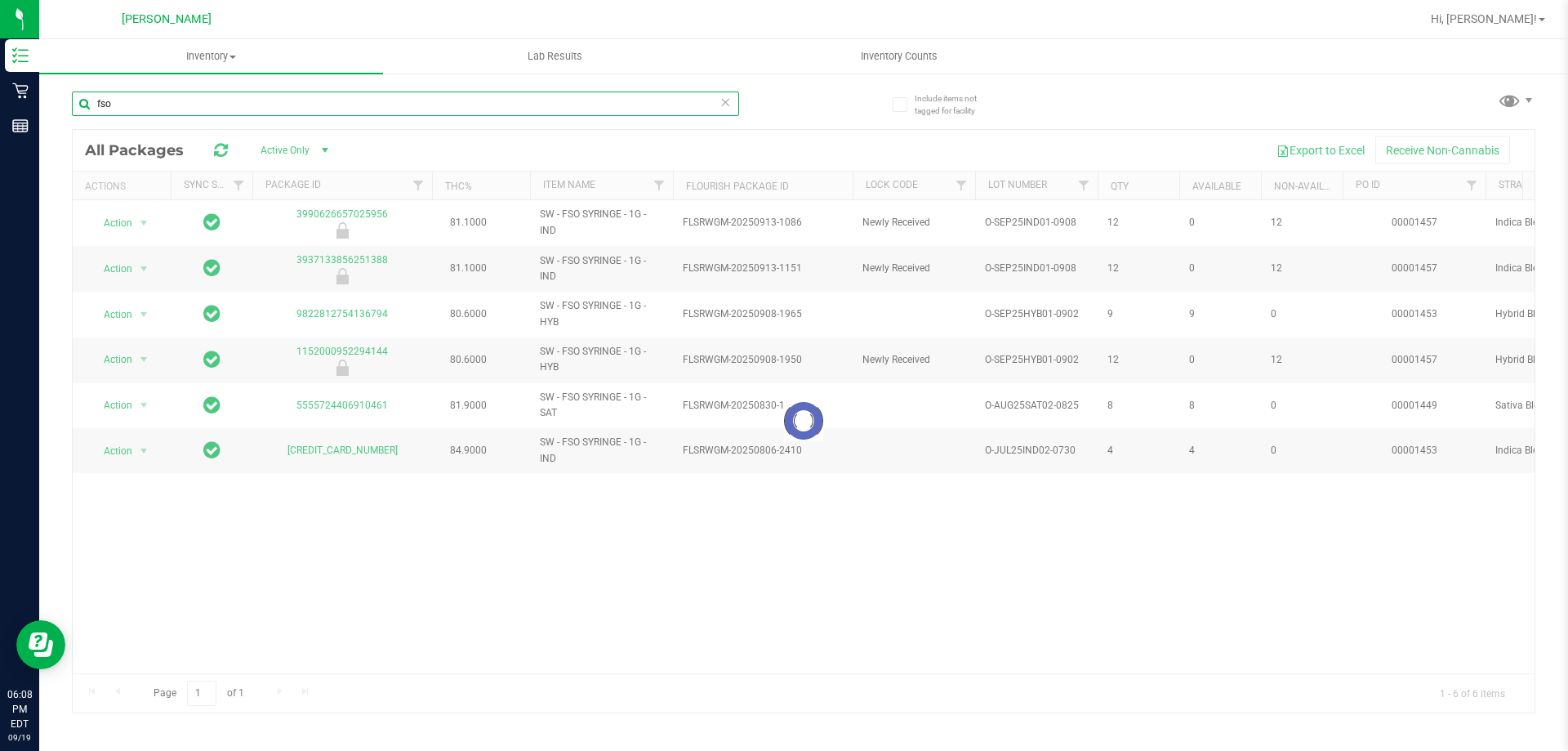
type input "fso"
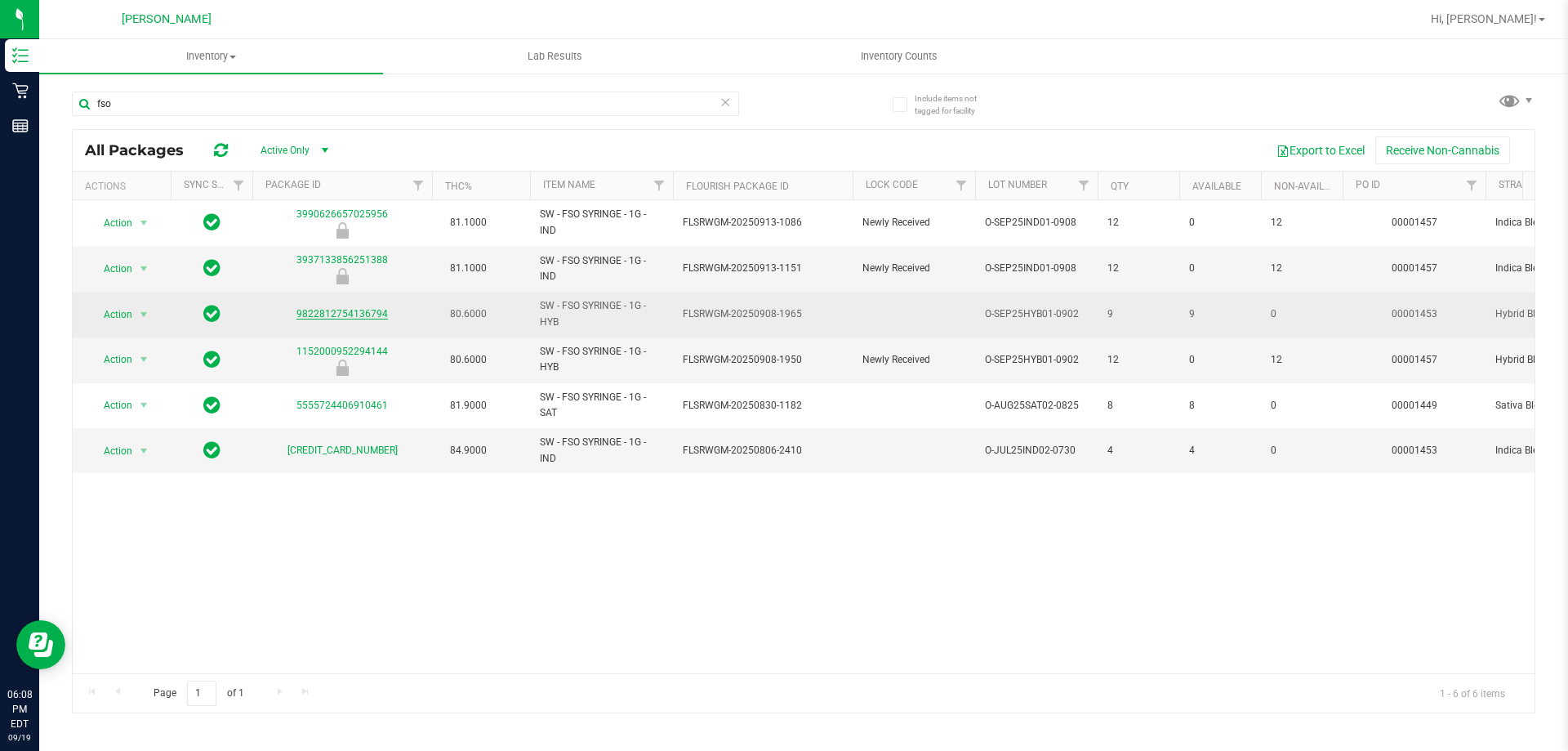
click at [380, 311] on link "9822812754136794" at bounding box center [342, 313] width 92 height 11
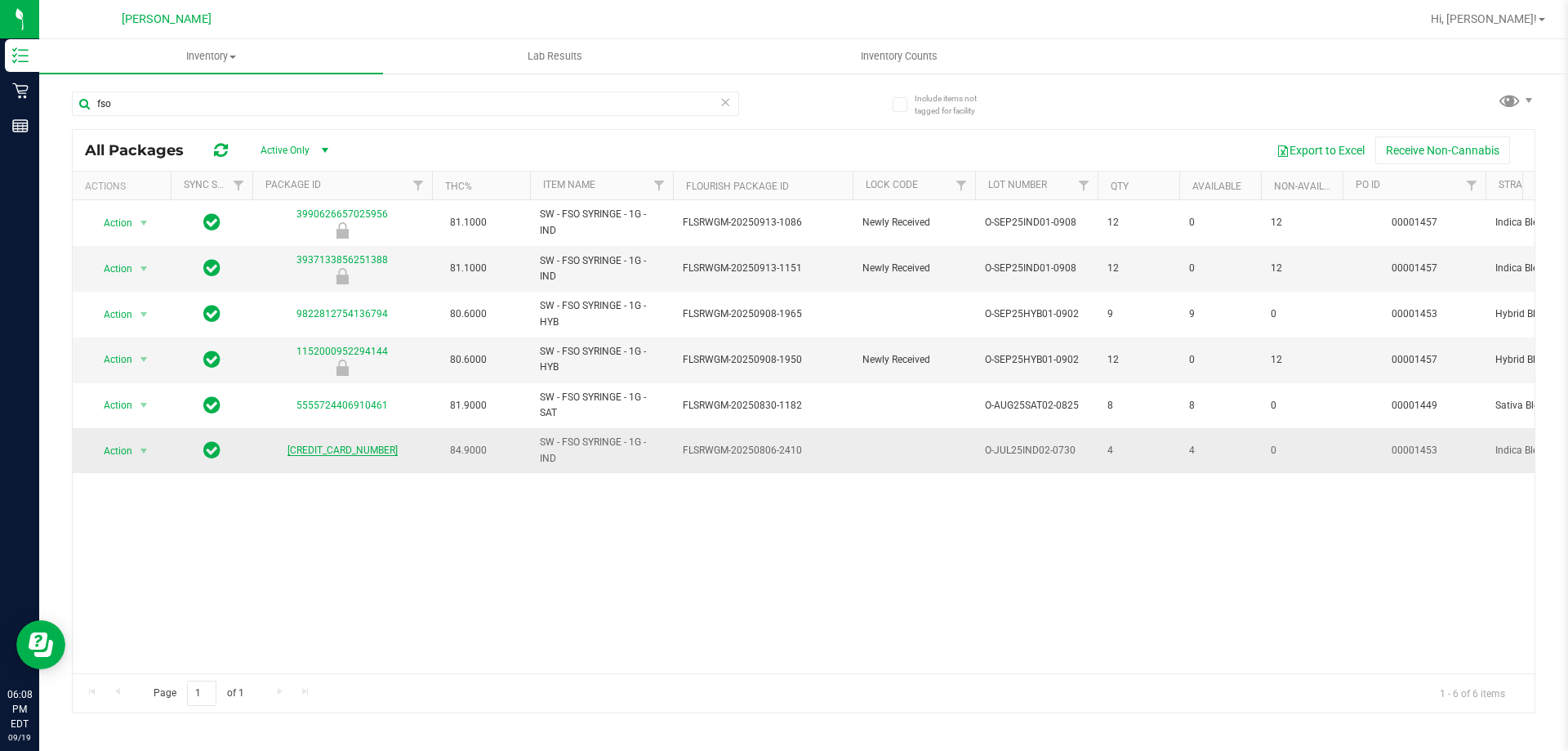
click at [345, 449] on link "4116004755025082" at bounding box center [343, 449] width 111 height 11
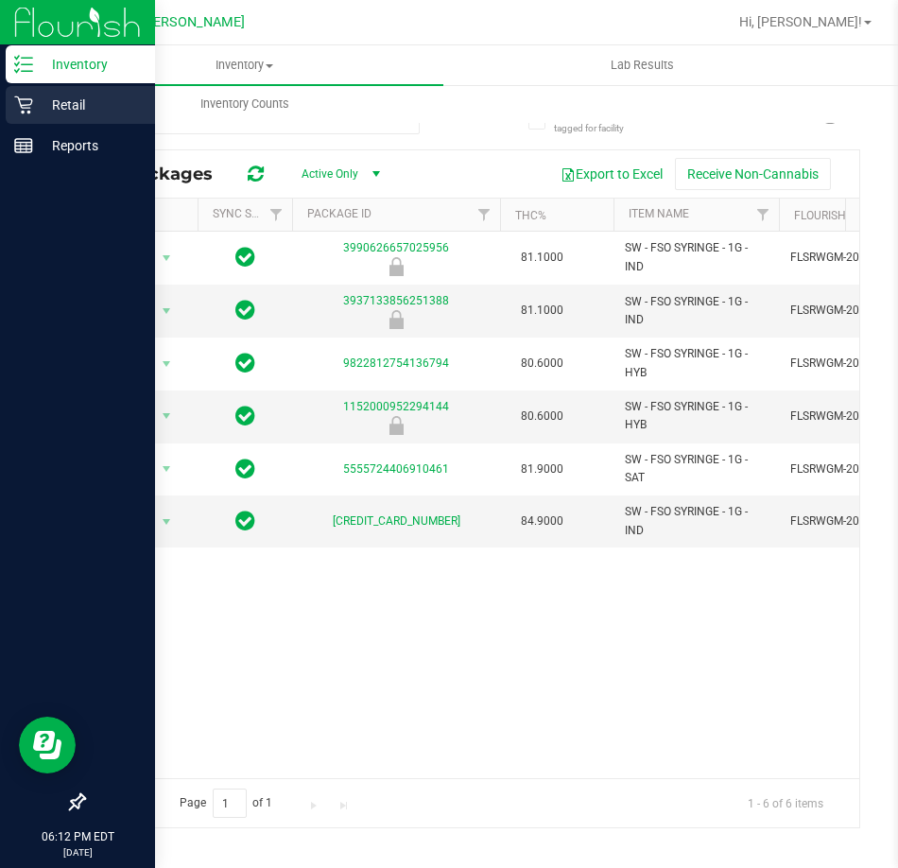
click at [40, 102] on p "Retail" at bounding box center [89, 105] width 113 height 23
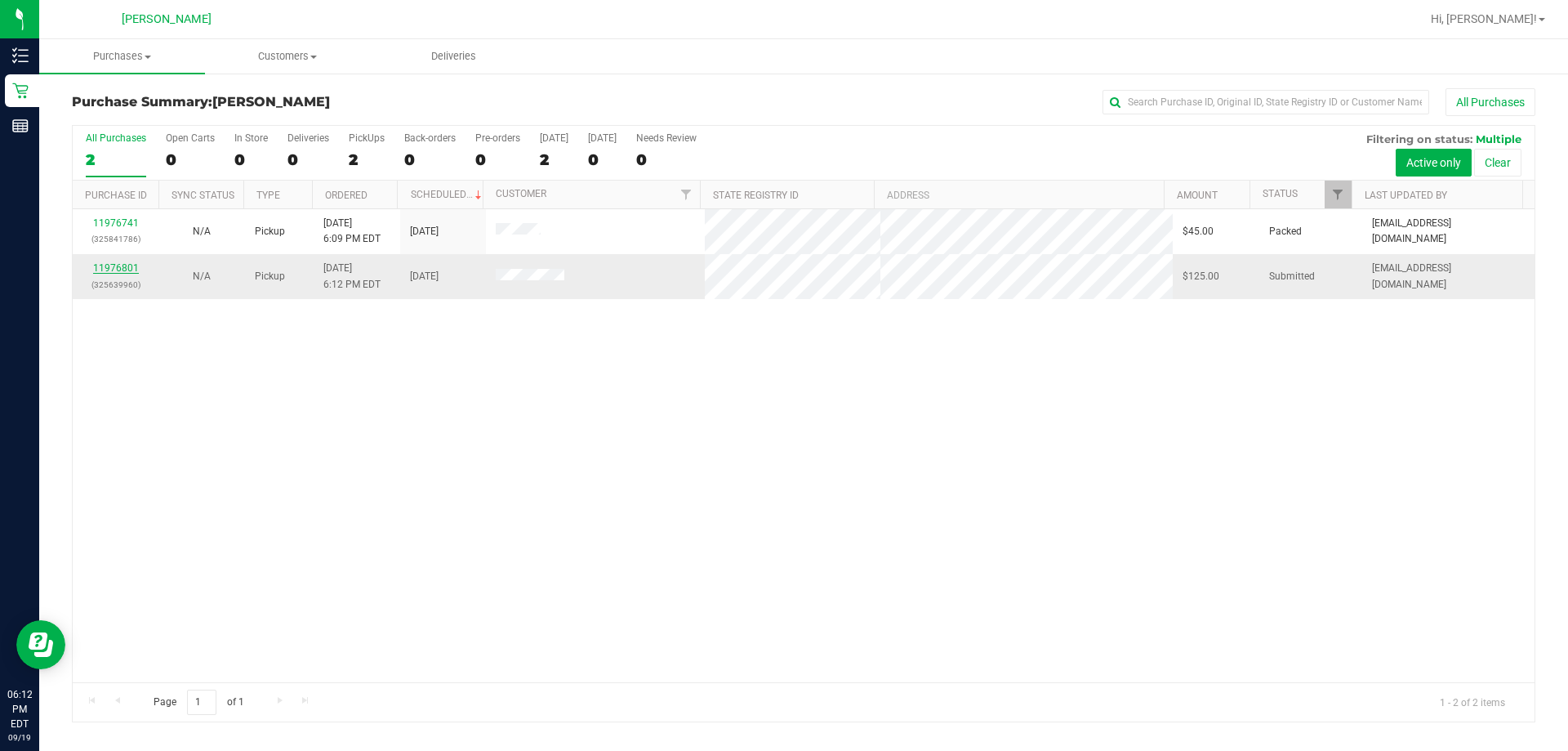
click at [95, 262] on link "11976801" at bounding box center [116, 267] width 46 height 11
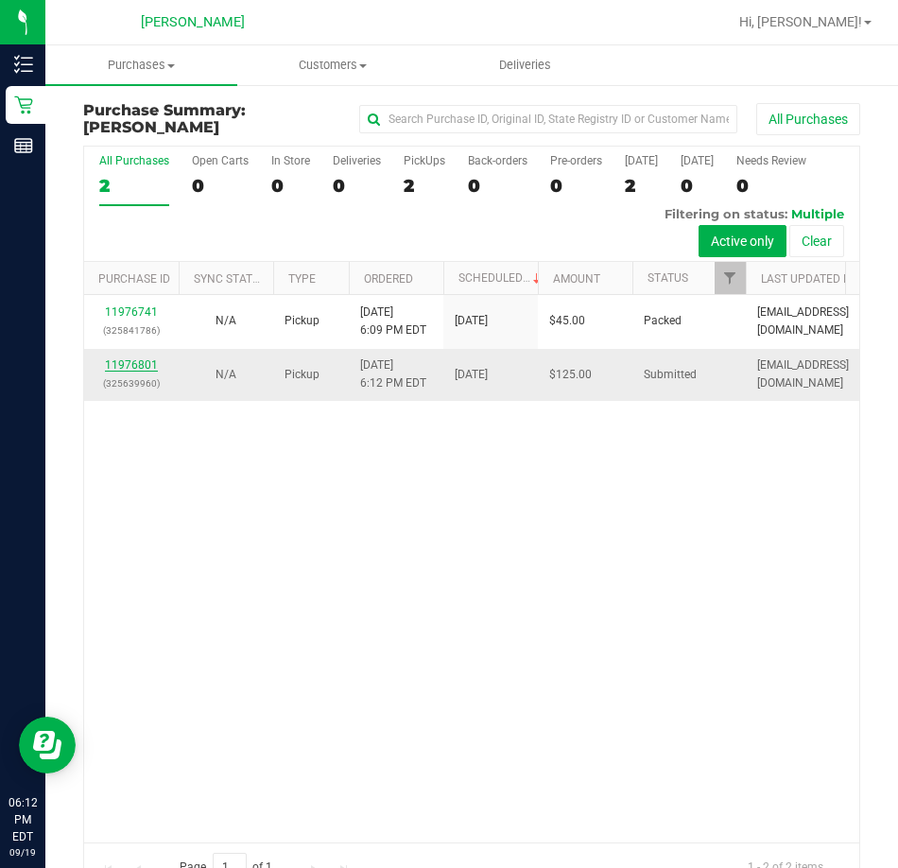
click at [139, 366] on link "11976801" at bounding box center [131, 364] width 53 height 13
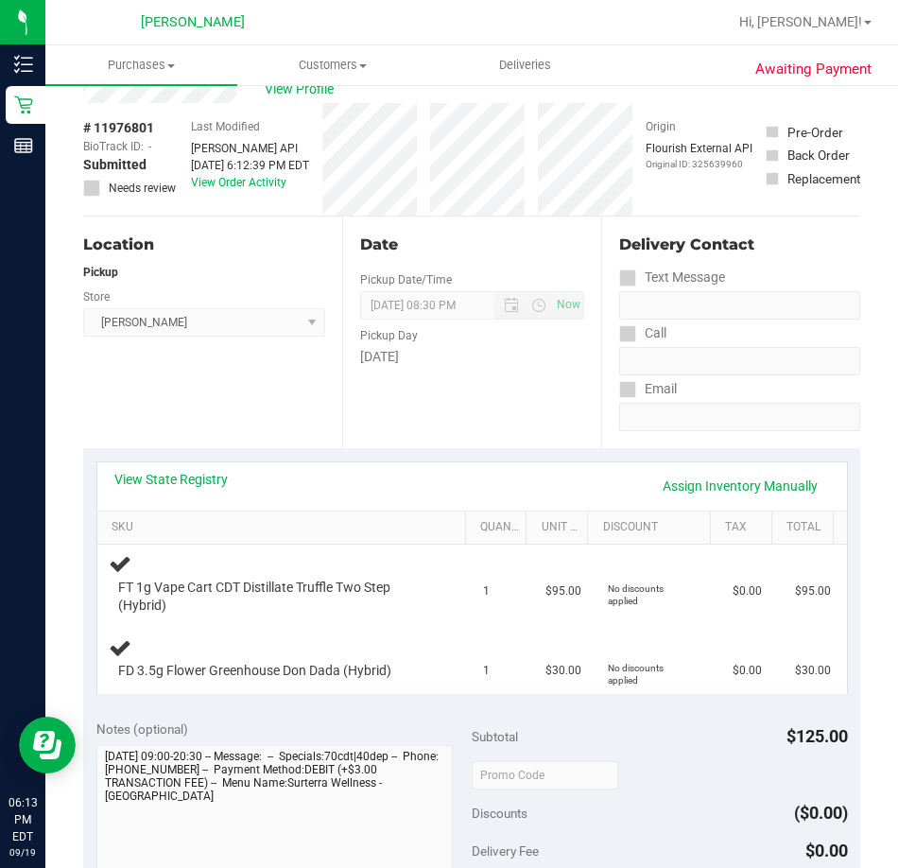
scroll to position [95, 0]
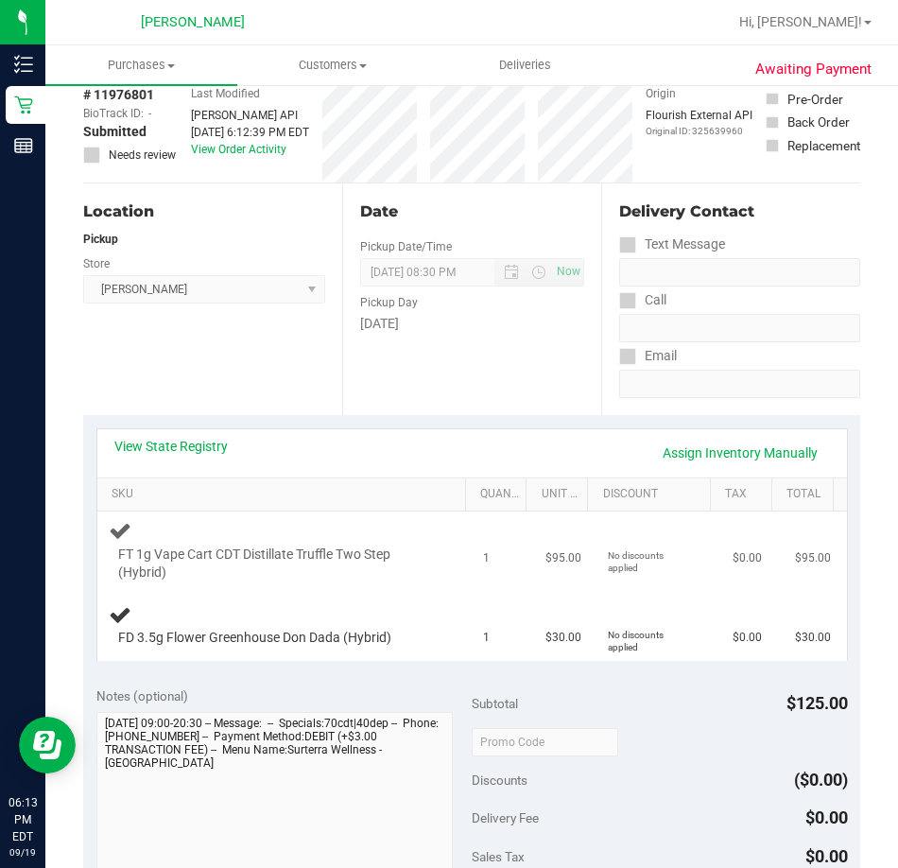
drag, startPoint x: 632, startPoint y: 560, endPoint x: 470, endPoint y: 558, distance: 162.6
click at [470, 558] on tr "FT 1g Vape Cart CDT Distillate Truffle Two Step (Hybrid) 1 $95.00 No discounts …" at bounding box center [471, 550] width 749 height 79
click at [500, 560] on td "1" at bounding box center [503, 550] width 62 height 79
drag, startPoint x: 527, startPoint y: 557, endPoint x: 569, endPoint y: 560, distance: 41.8
click at [569, 560] on td "$95.00" at bounding box center [565, 550] width 62 height 79
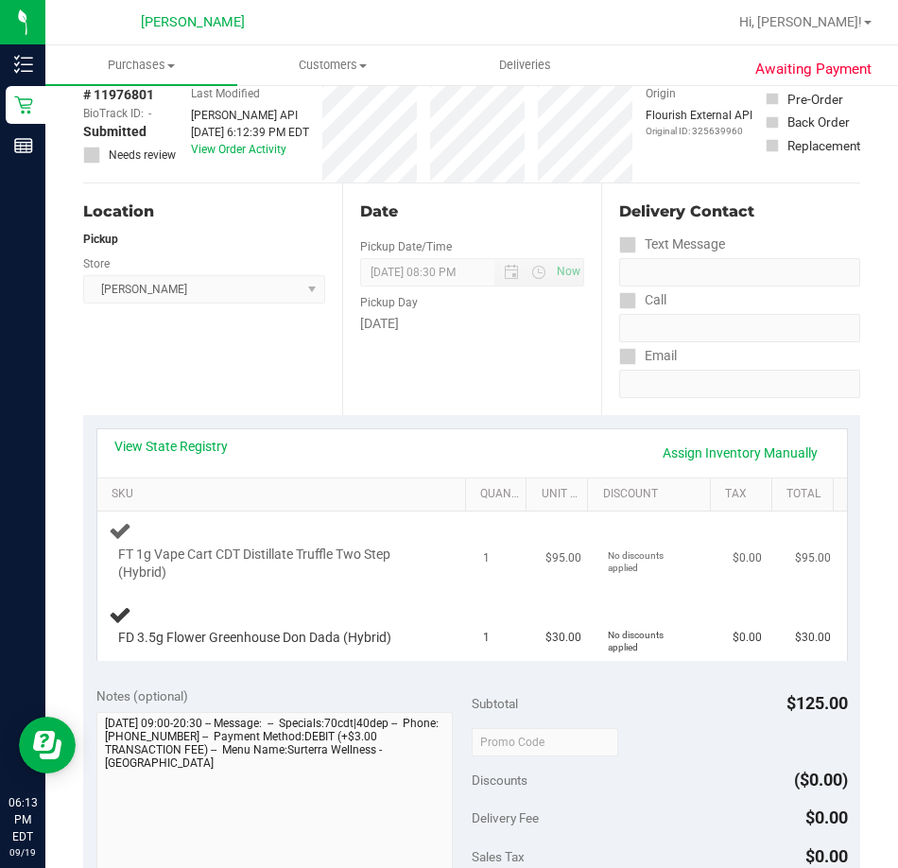
click at [570, 562] on td "$95.00" at bounding box center [565, 550] width 62 height 79
drag, startPoint x: 561, startPoint y: 557, endPoint x: 509, endPoint y: 558, distance: 52.0
click at [509, 558] on tr "FT 1g Vape Cart CDT Distillate Truffle Two Step (Hybrid) 1 $95.00 No discounts …" at bounding box center [471, 550] width 749 height 79
click at [508, 558] on td "1" at bounding box center [503, 550] width 62 height 79
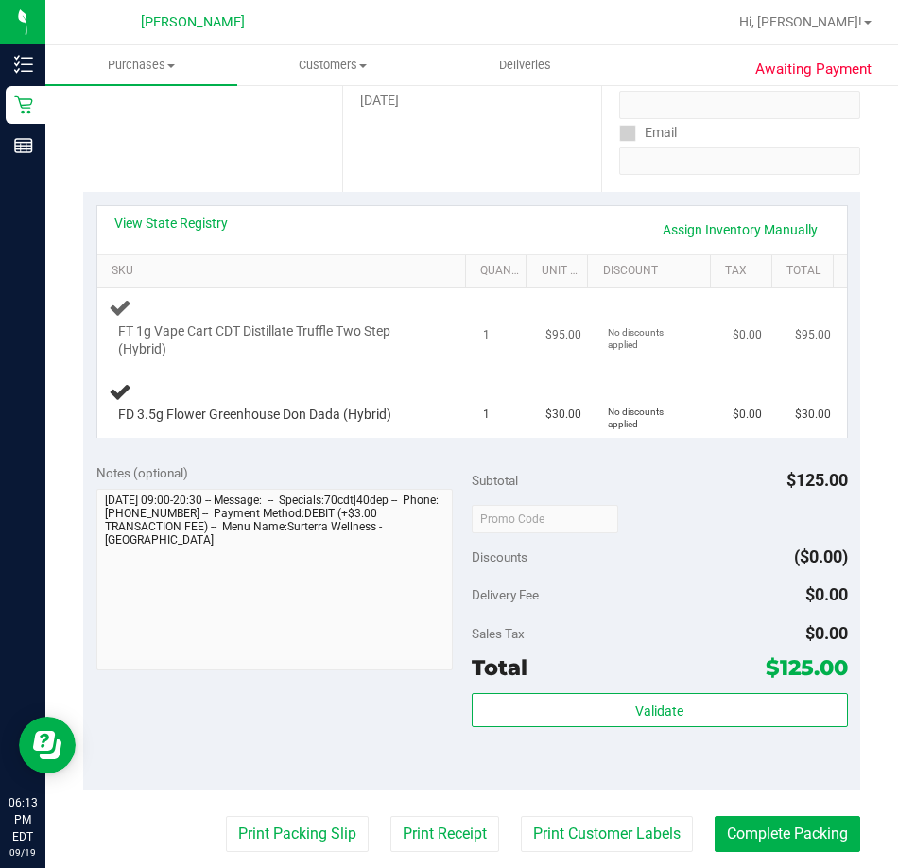
scroll to position [284, 0]
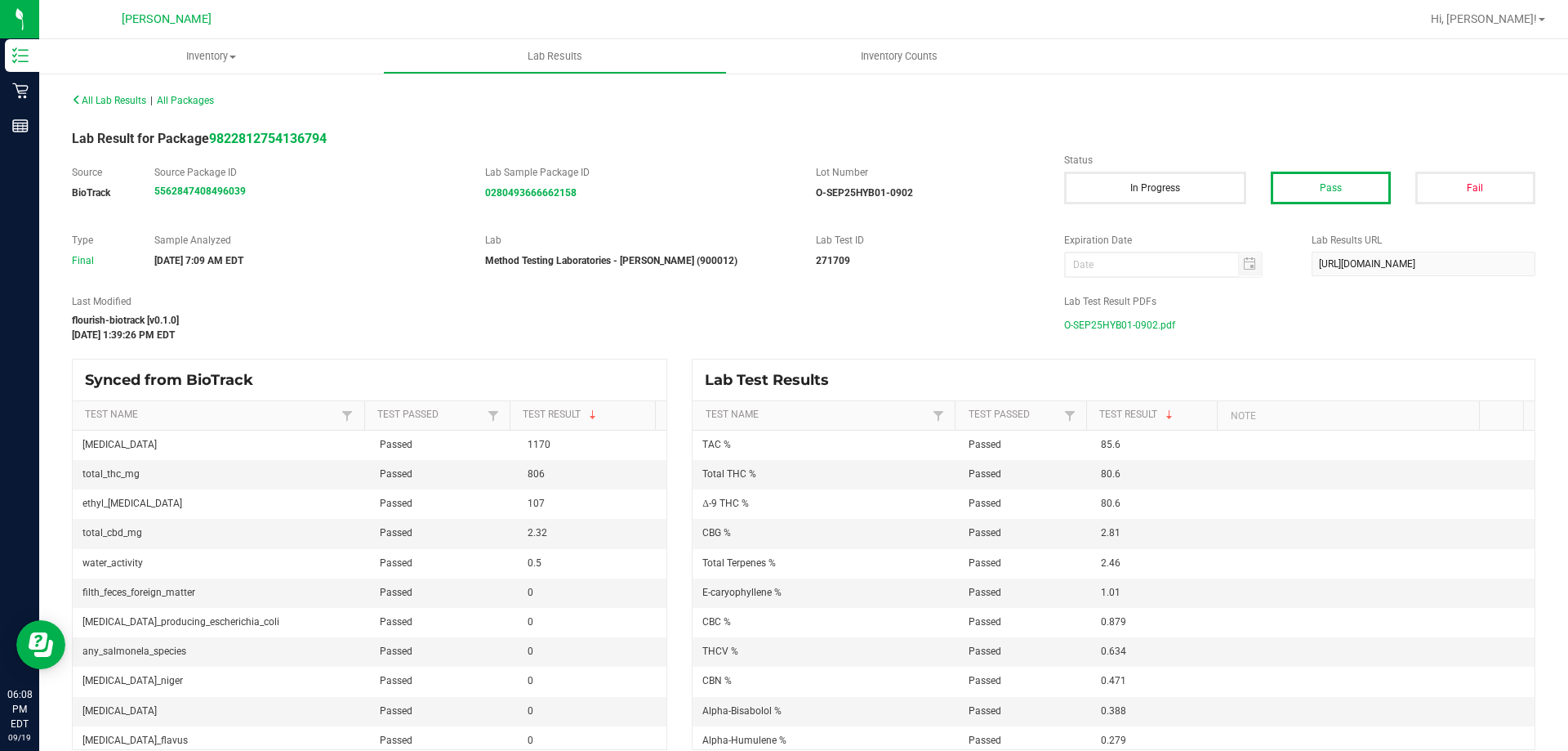
click at [1071, 321] on span "O-SEP25HYB01-0902.pdf" at bounding box center [1119, 325] width 111 height 24
click at [265, 347] on div "All Lab Results | All Packages Lab Result for Package 4116004755025082 Source B…" at bounding box center [803, 419] width 1463 height 662
click at [1135, 321] on span "O-JUL25IND02-0730.pdf" at bounding box center [1117, 325] width 108 height 24
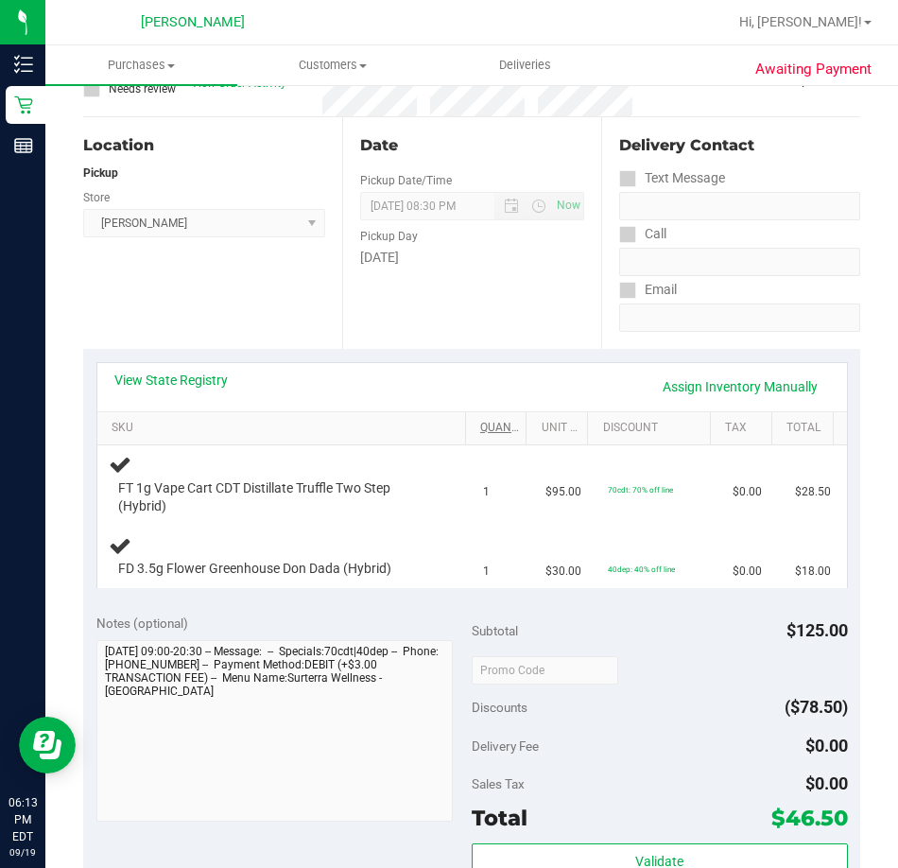
scroll to position [189, 0]
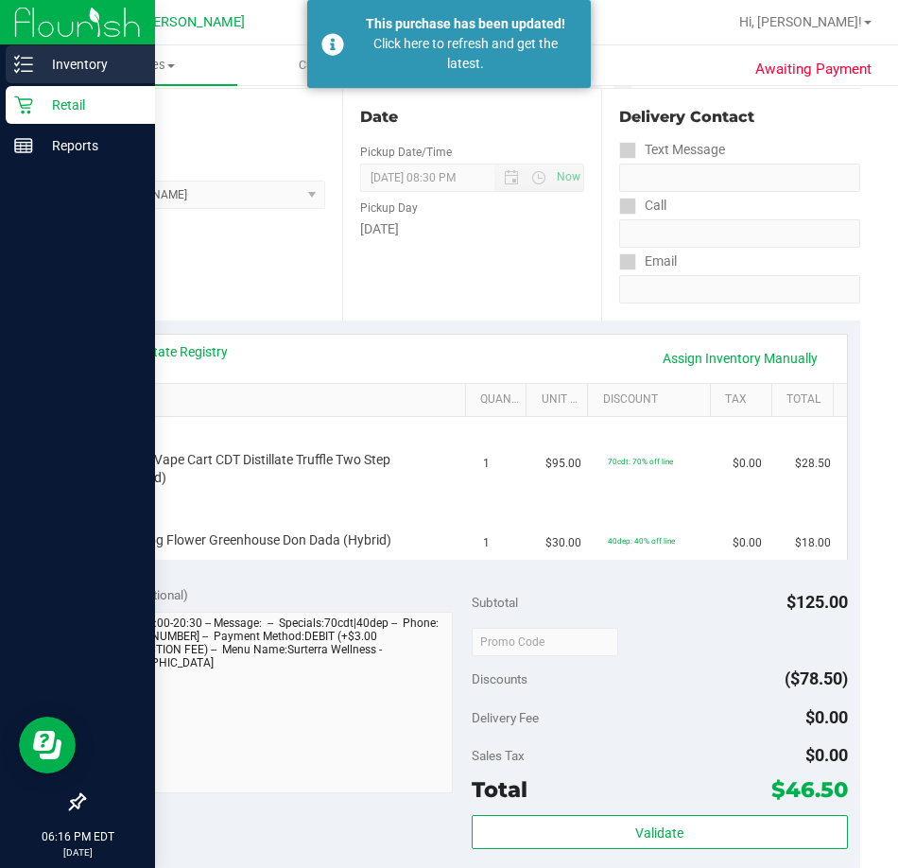
click at [36, 61] on p "Inventory" at bounding box center [89, 64] width 113 height 23
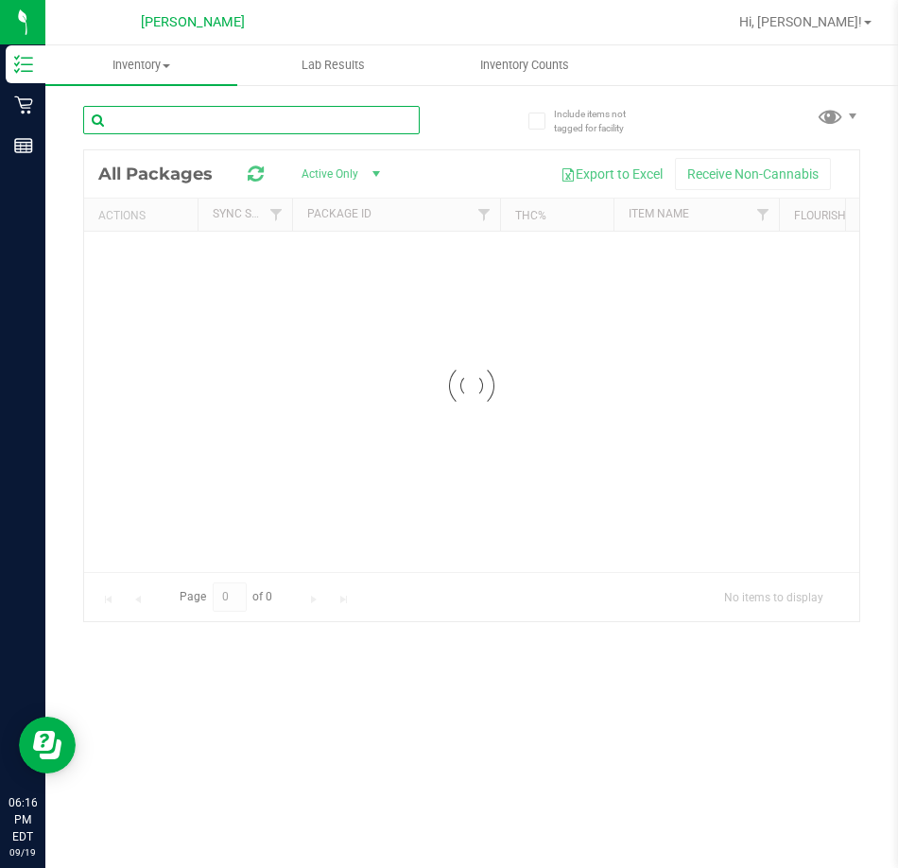
click at [225, 117] on input "text" at bounding box center [251, 120] width 336 height 28
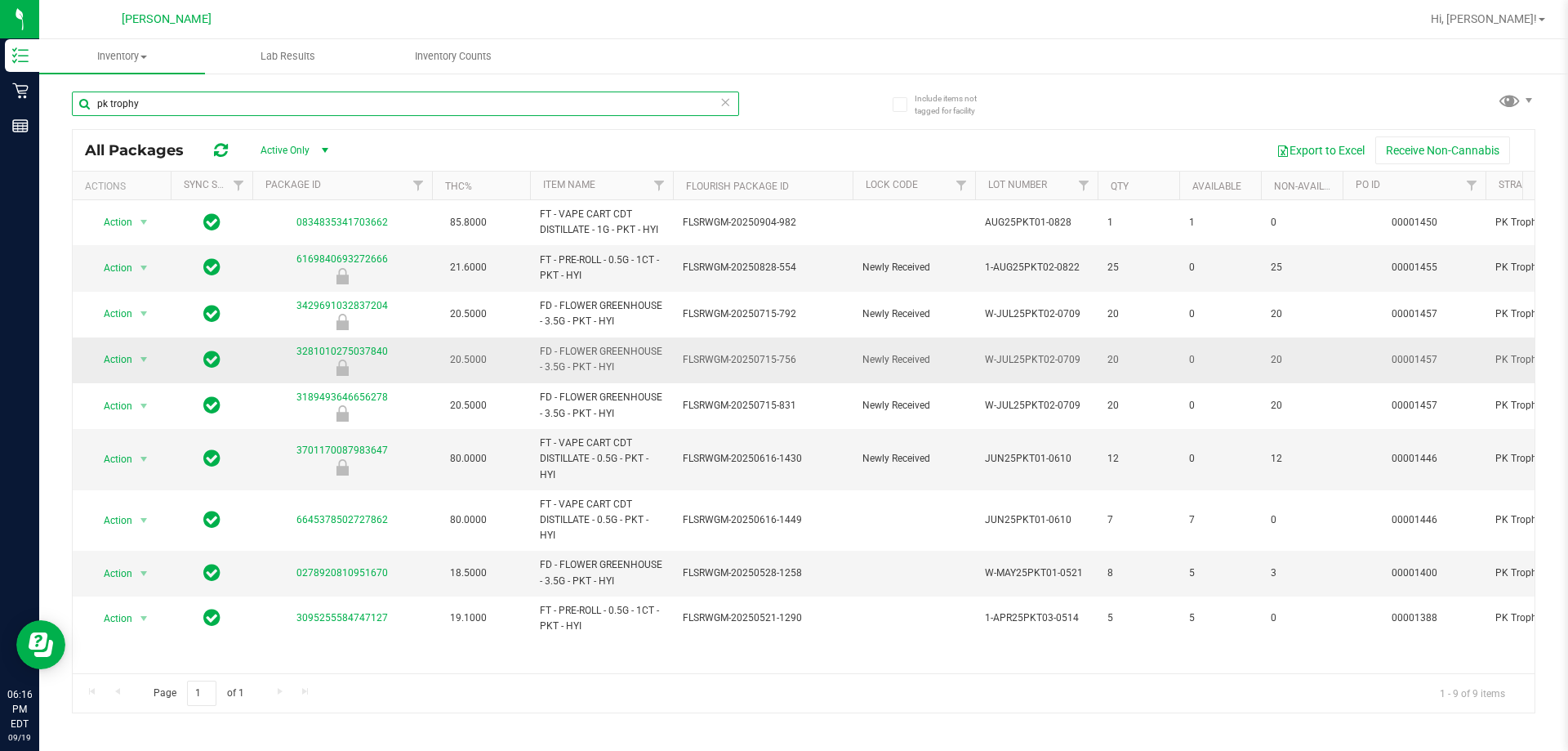
type input "pk trophy"
click at [714, 362] on span "FLSRWGM-20250715-756" at bounding box center [762, 360] width 160 height 16
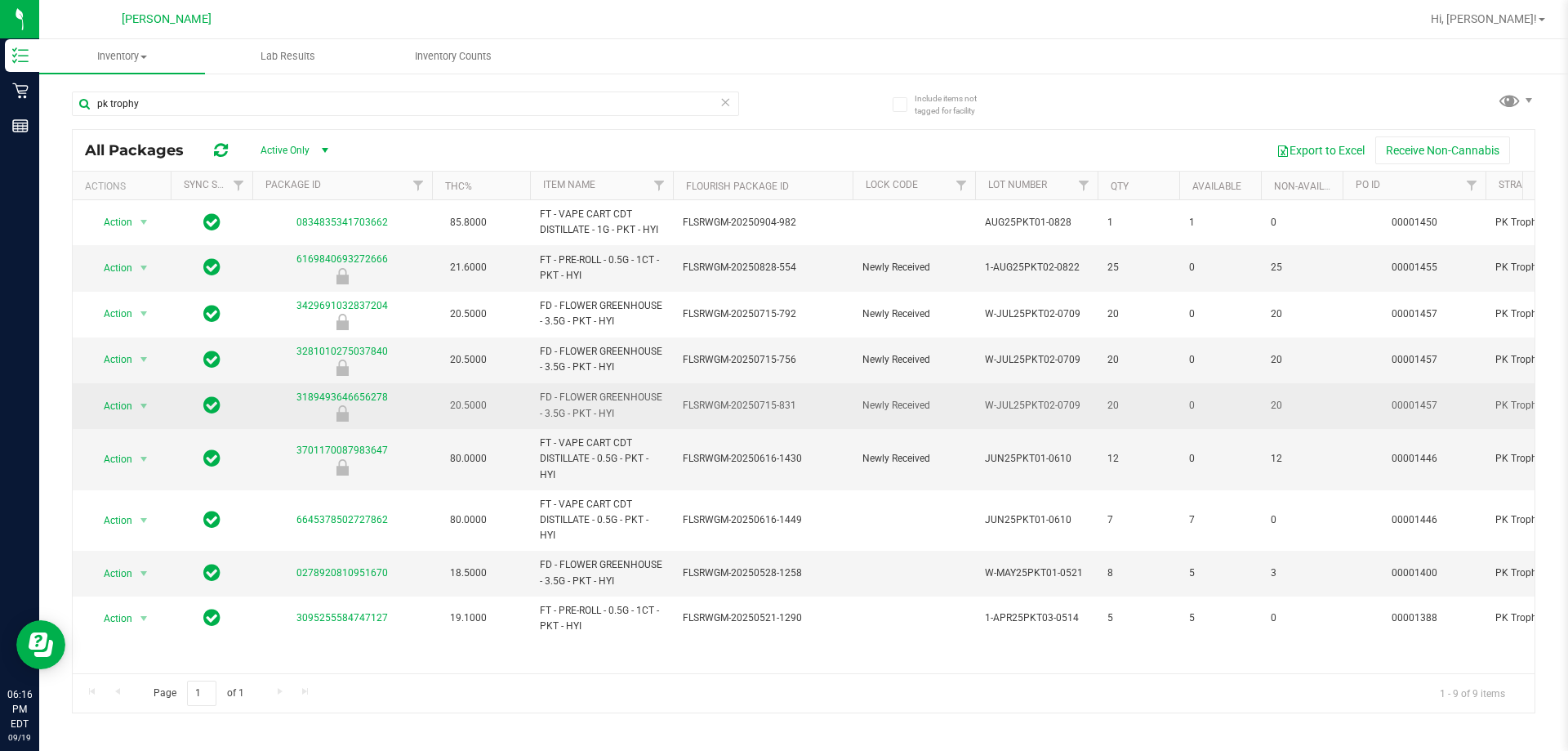
click at [611, 417] on span "FD - FLOWER GREENHOUSE - 3.5G - PKT - HYI" at bounding box center [601, 405] width 124 height 31
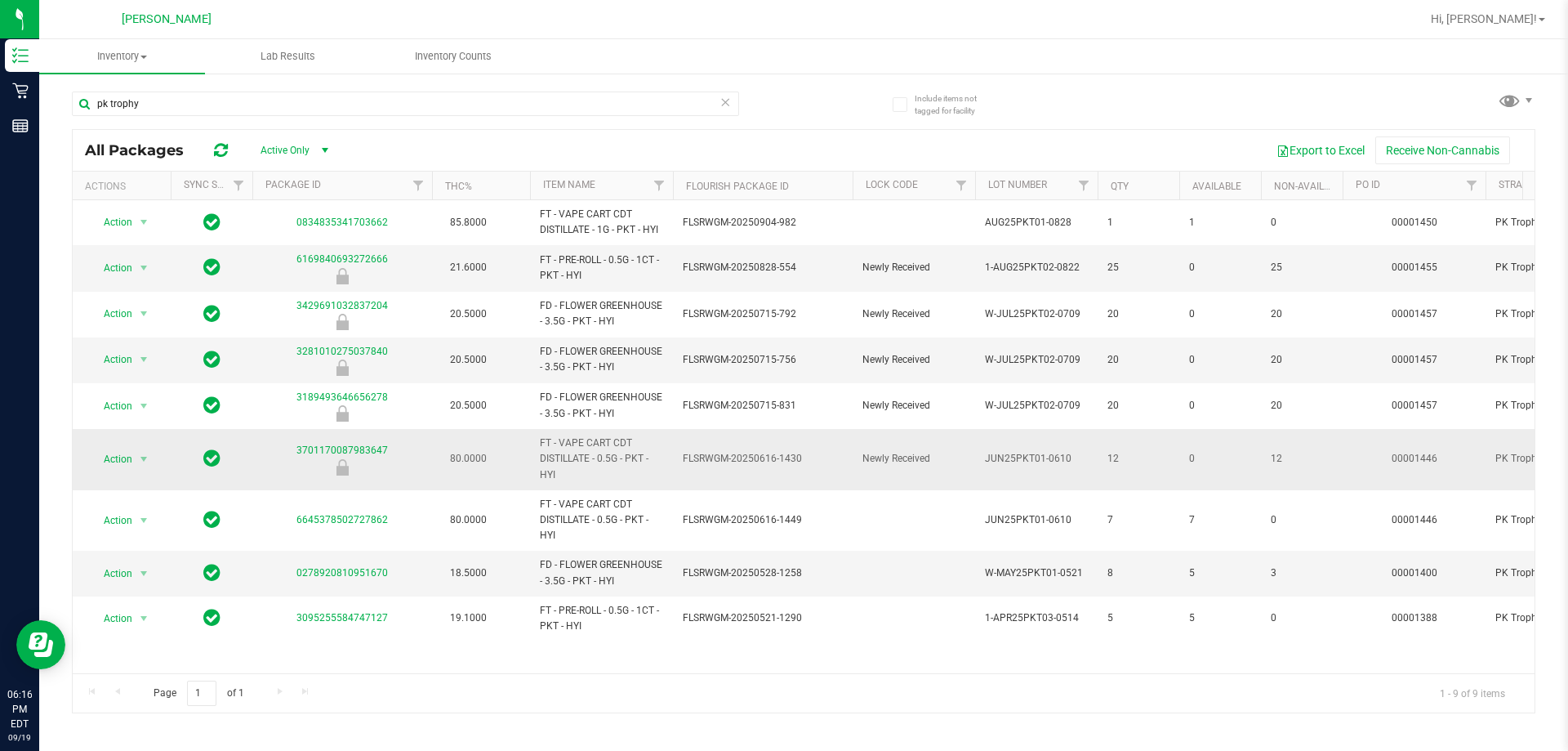
drag, startPoint x: 584, startPoint y: 470, endPoint x: 671, endPoint y: 479, distance: 87.5
click at [618, 474] on span "FT - VAPE CART CDT DISTILLATE - 0.5G - PKT - HYI" at bounding box center [601, 459] width 124 height 48
click at [680, 479] on td "FLSRWGM-20250616-1430" at bounding box center [763, 459] width 180 height 61
drag, startPoint x: 575, startPoint y: 461, endPoint x: 669, endPoint y: 460, distance: 94.0
click at [661, 455] on span "FT - VAPE CART CDT DISTILLATE - 0.5G - PKT - HYI" at bounding box center [601, 459] width 124 height 48
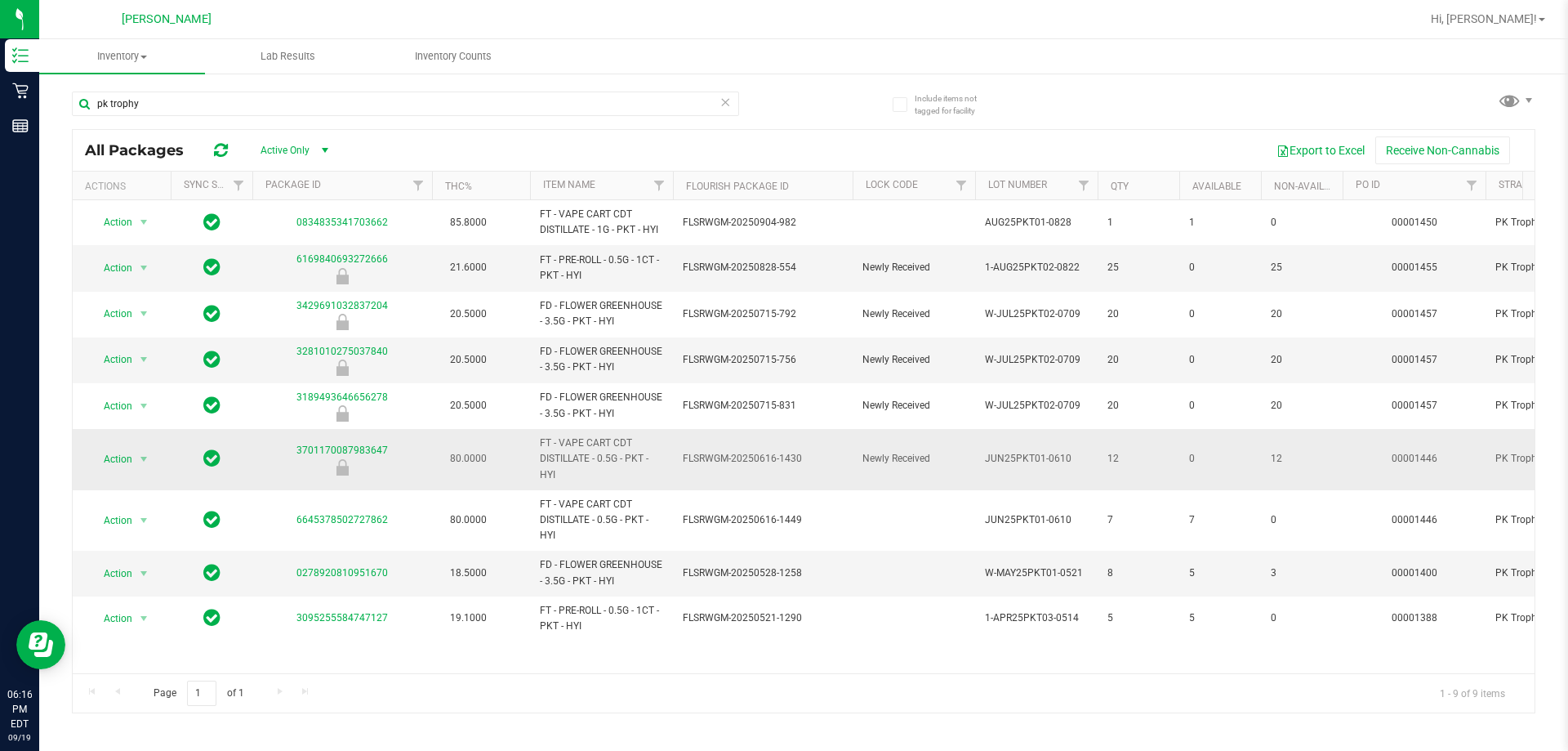
click at [657, 467] on span "FT - VAPE CART CDT DISTILLATE - 0.5G - PKT - HYI" at bounding box center [601, 459] width 124 height 48
drag, startPoint x: 606, startPoint y: 632, endPoint x: 663, endPoint y: 587, distance: 72.6
click at [618, 635] on td "FT - PRE-ROLL - 0.5G - 1CT - PKT - HYI" at bounding box center [600, 618] width 143 height 44
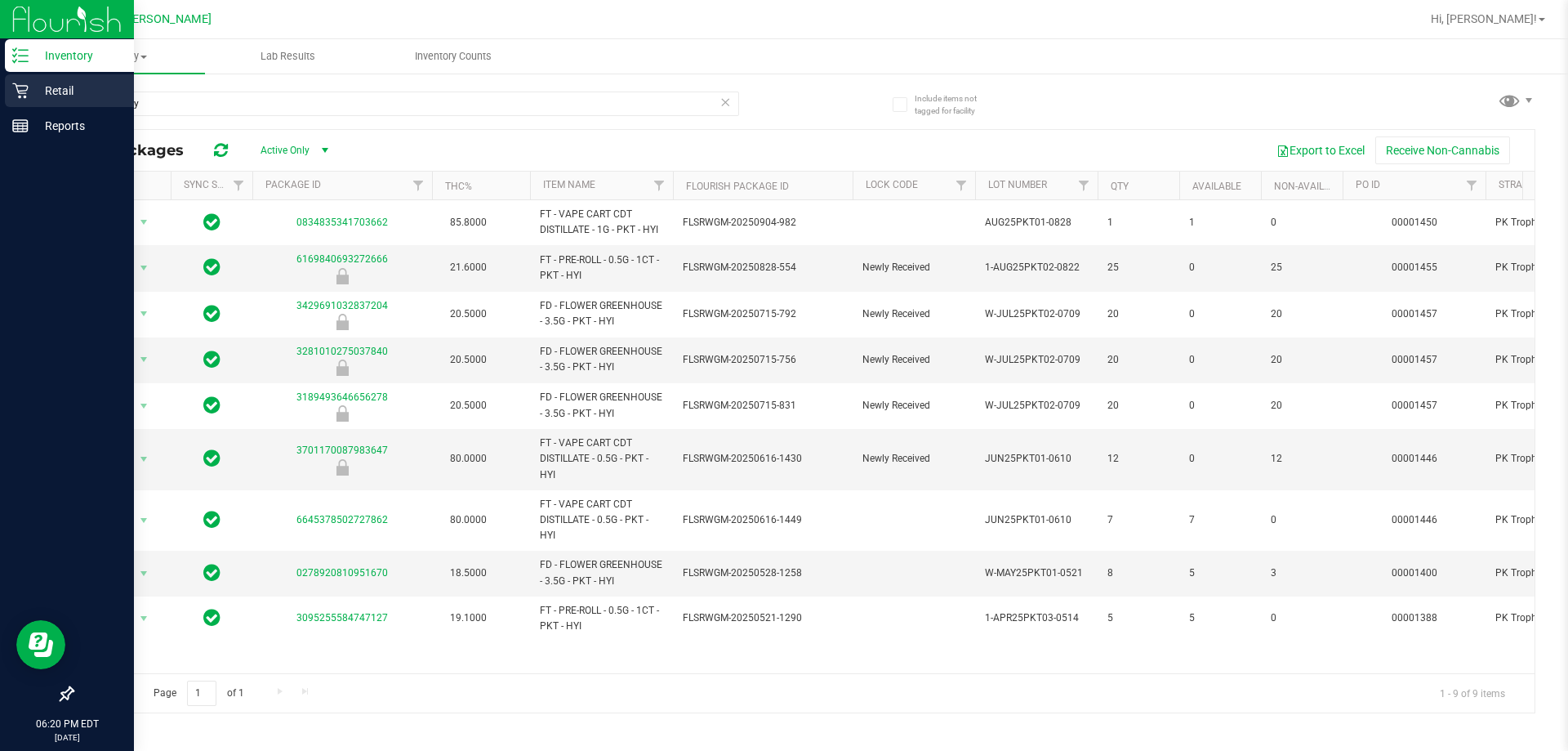
click at [48, 89] on p "Retail" at bounding box center [77, 91] width 98 height 20
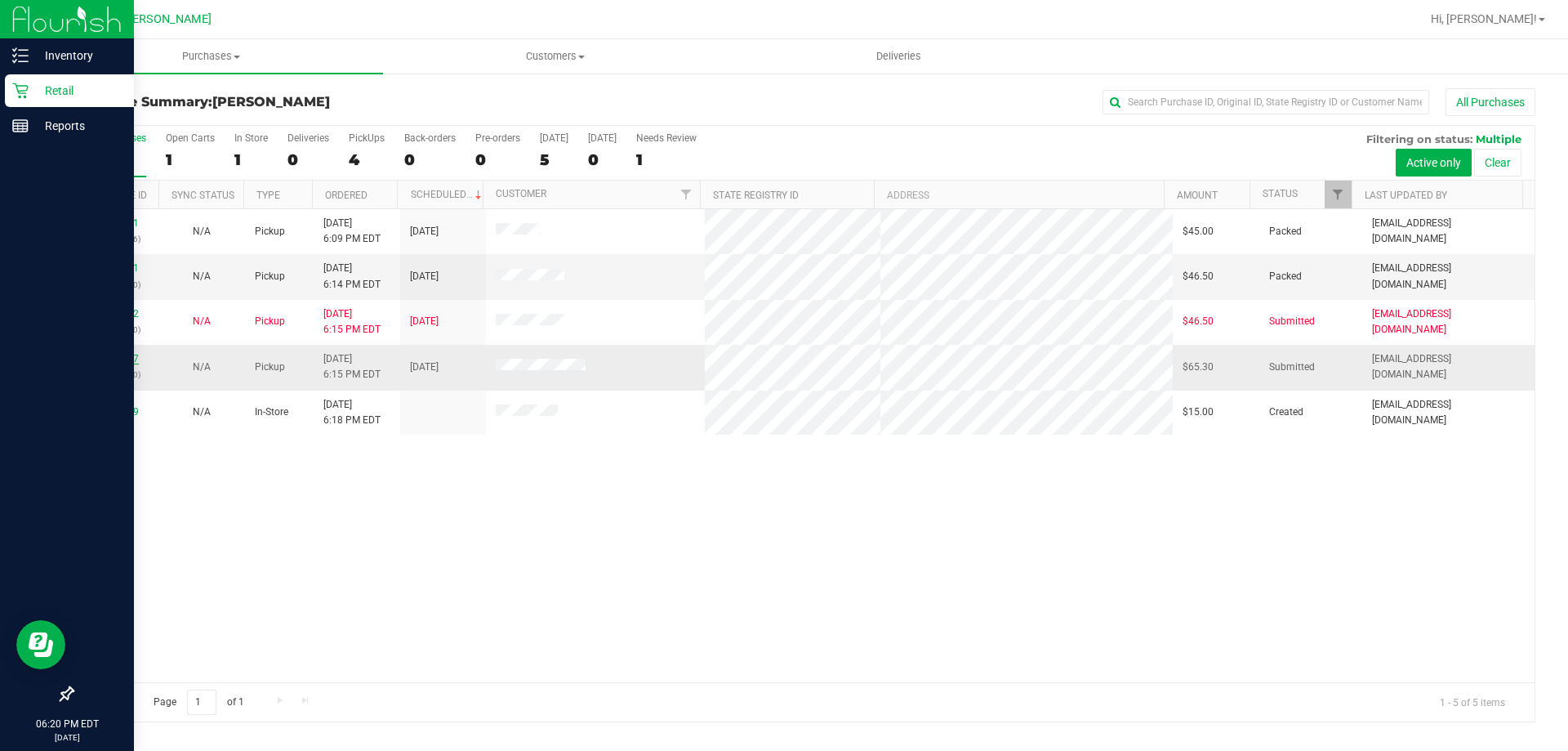
click at [128, 357] on link "11976827" at bounding box center [116, 358] width 46 height 11
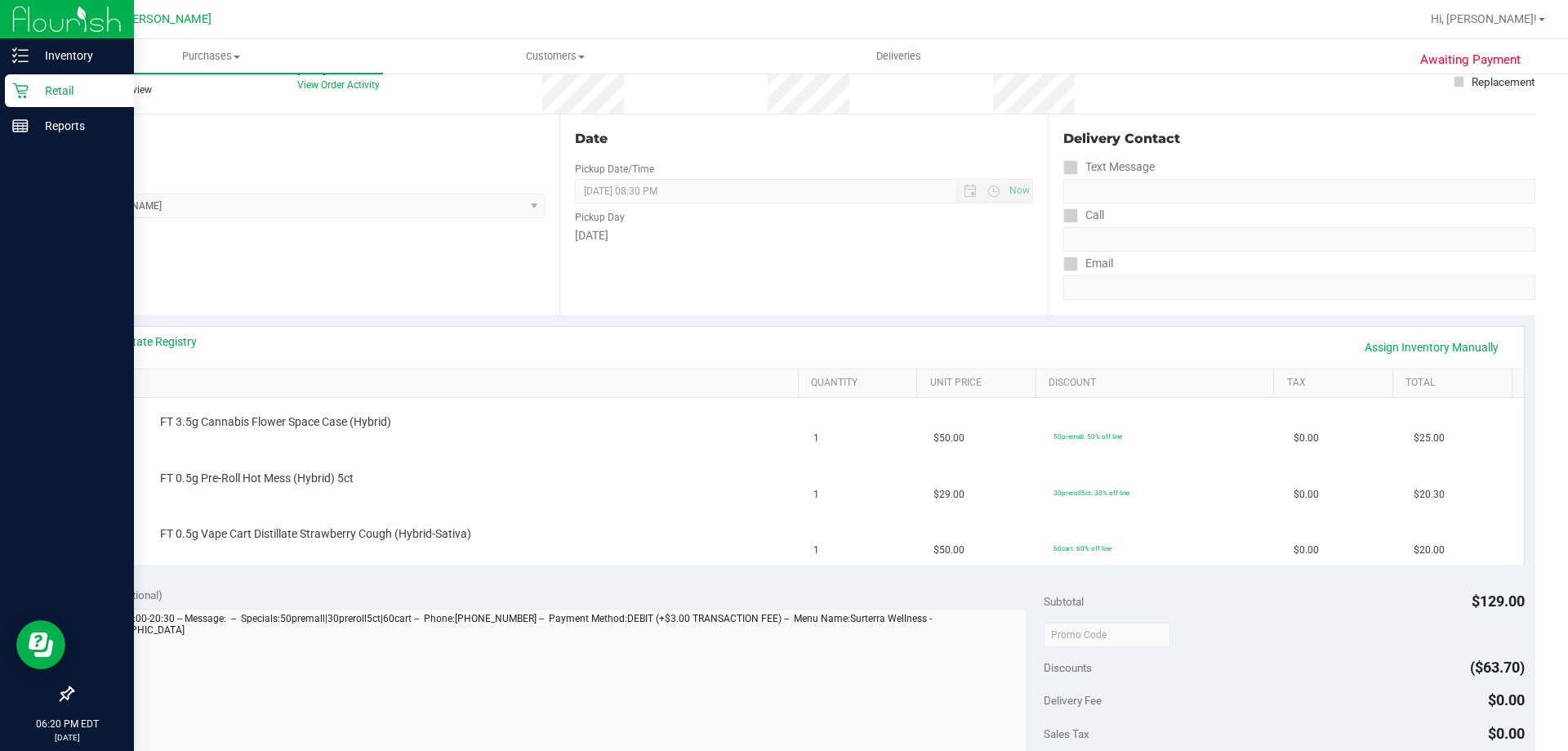
scroll to position [163, 0]
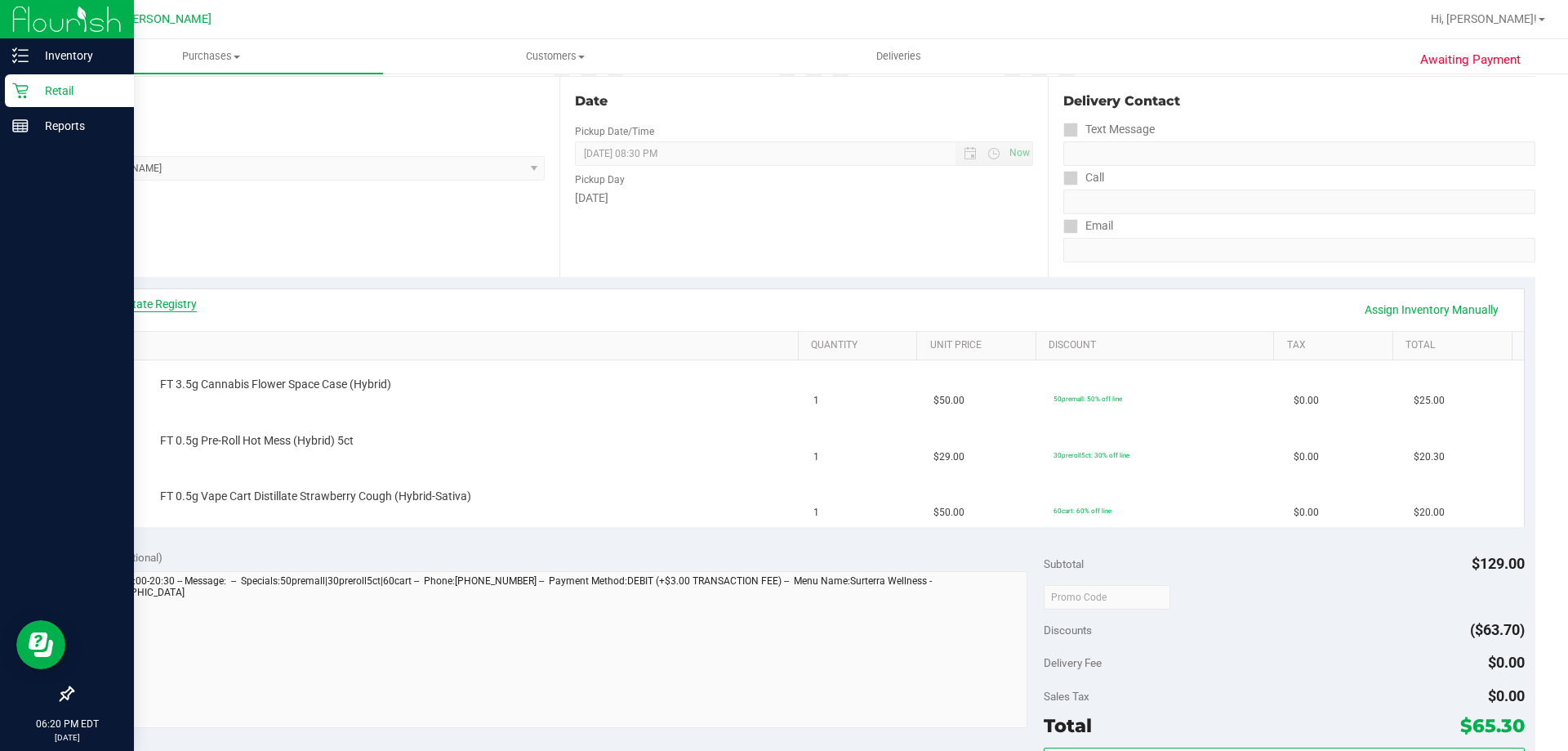
click at [136, 299] on link "View State Registry" at bounding box center [147, 303] width 98 height 16
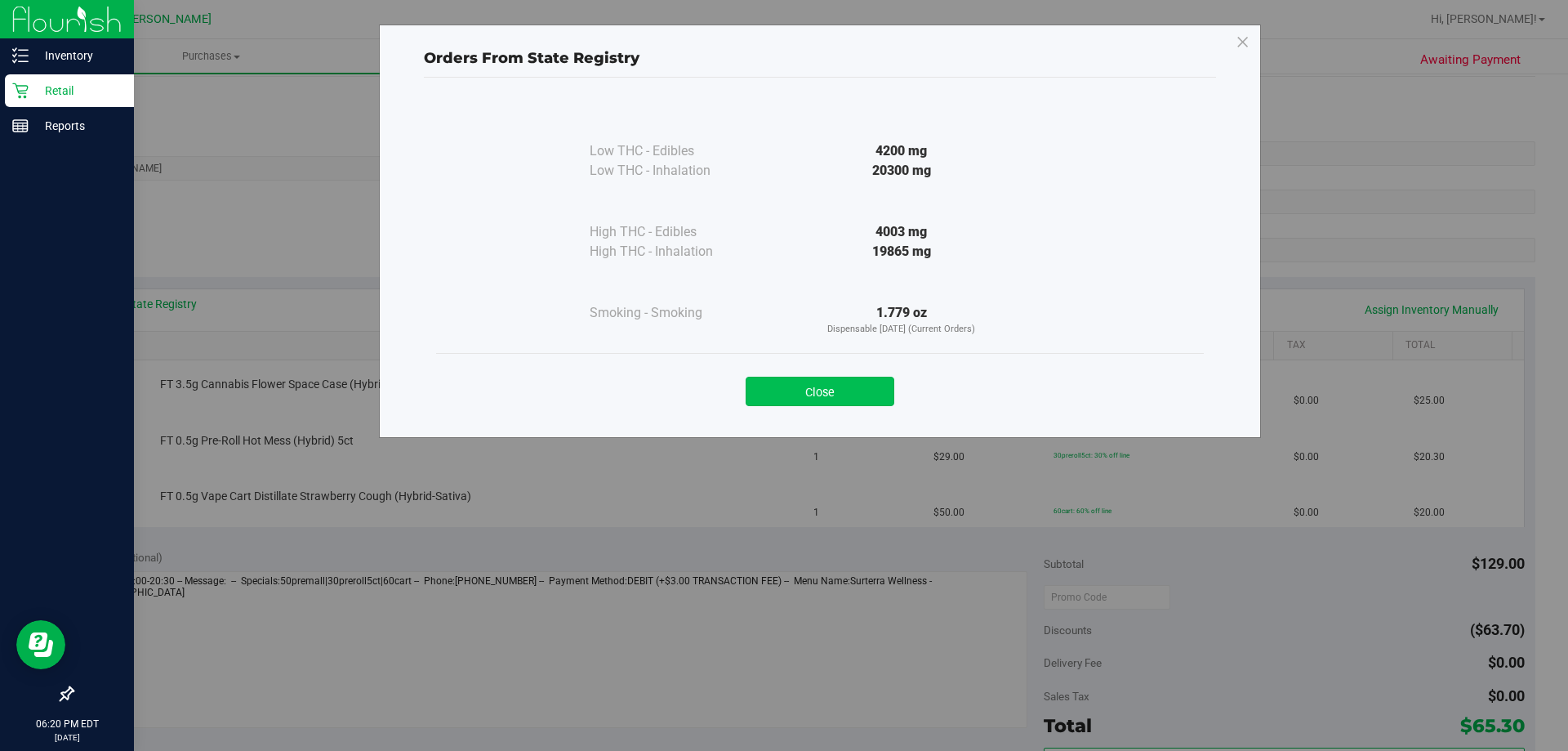
click at [775, 387] on button "Close" at bounding box center [820, 391] width 149 height 29
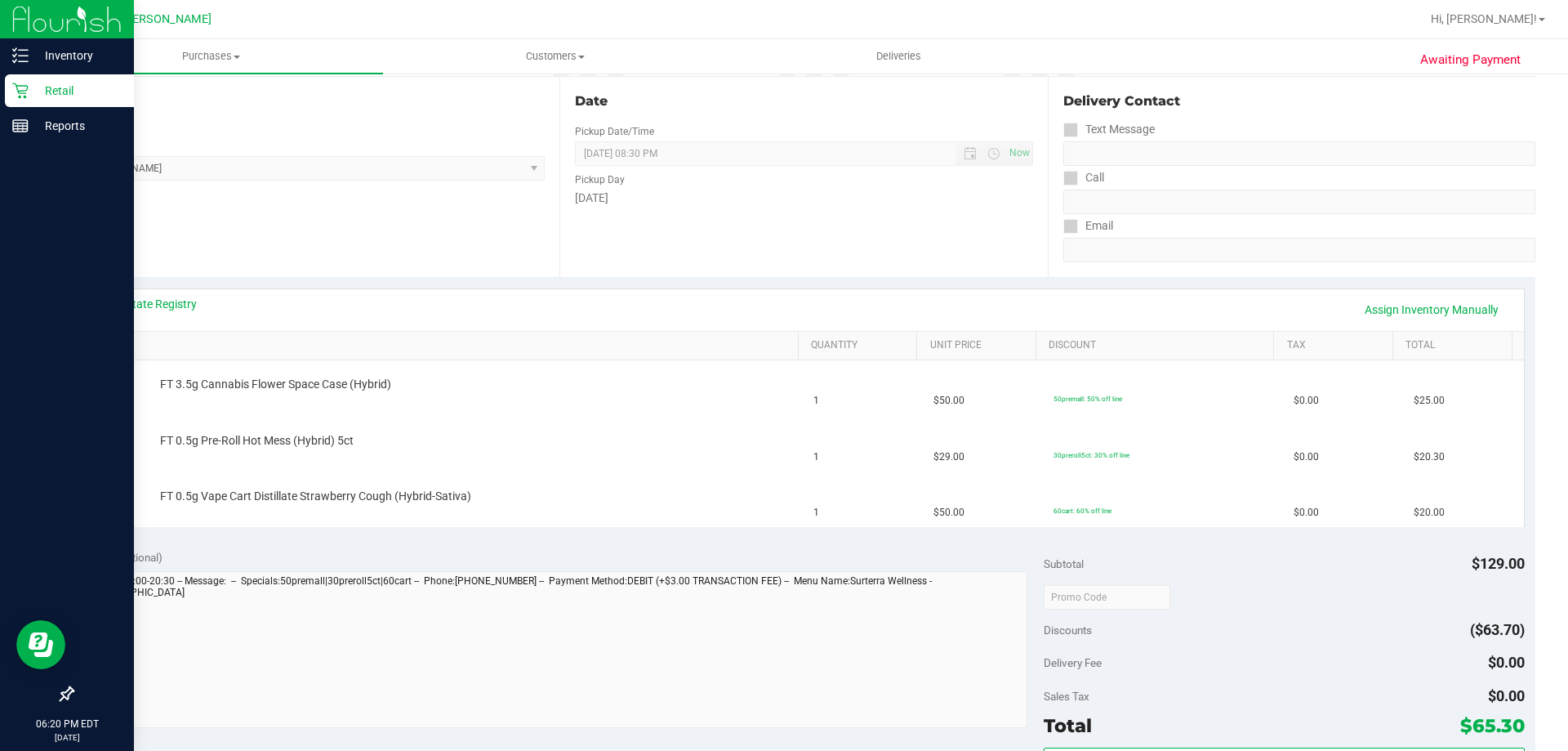
click at [330, 233] on div "Location Pickup Store [PERSON_NAME] Select Store [PERSON_NAME][GEOGRAPHIC_DATA]…" at bounding box center [315, 177] width 487 height 200
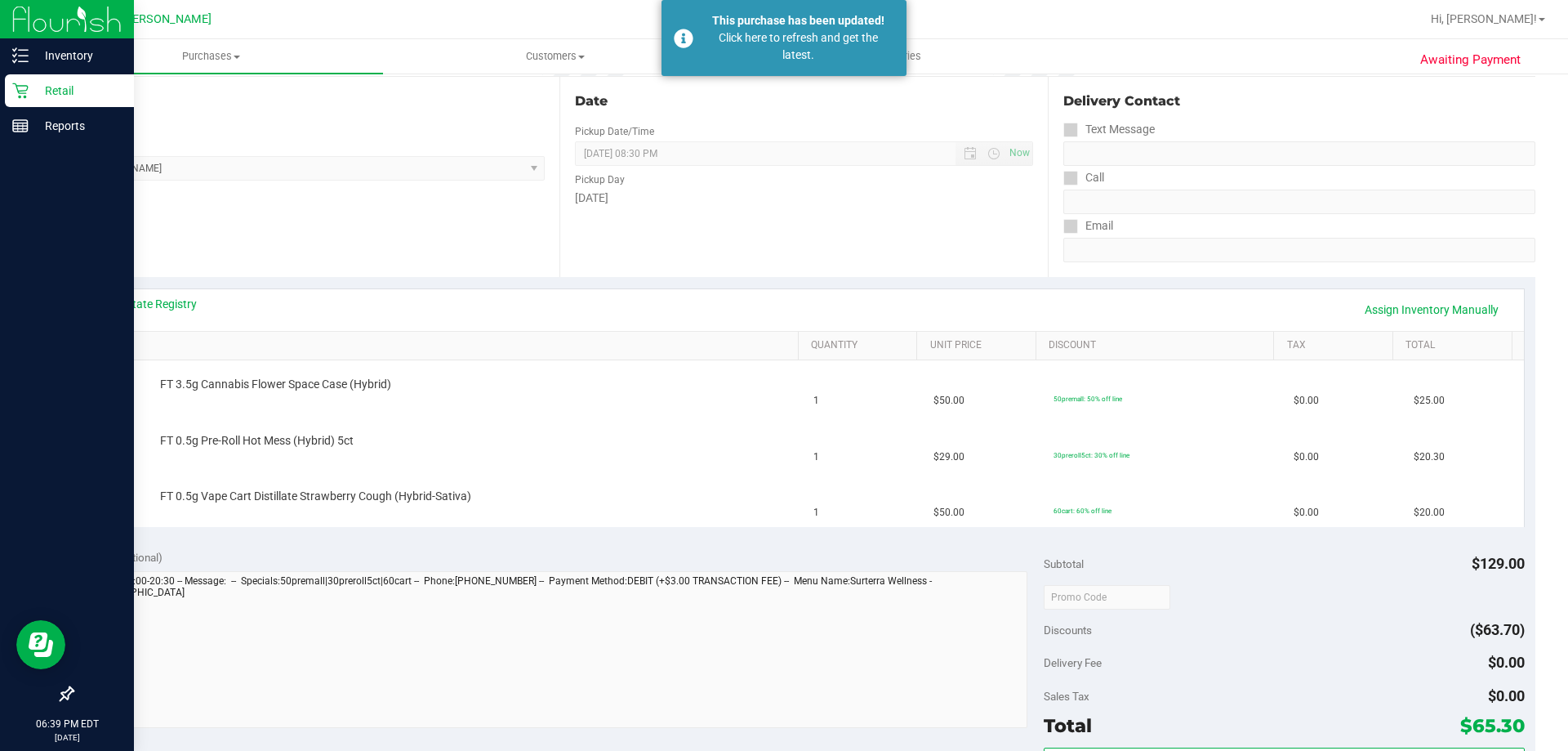
click at [38, 86] on p "Retail" at bounding box center [77, 91] width 98 height 20
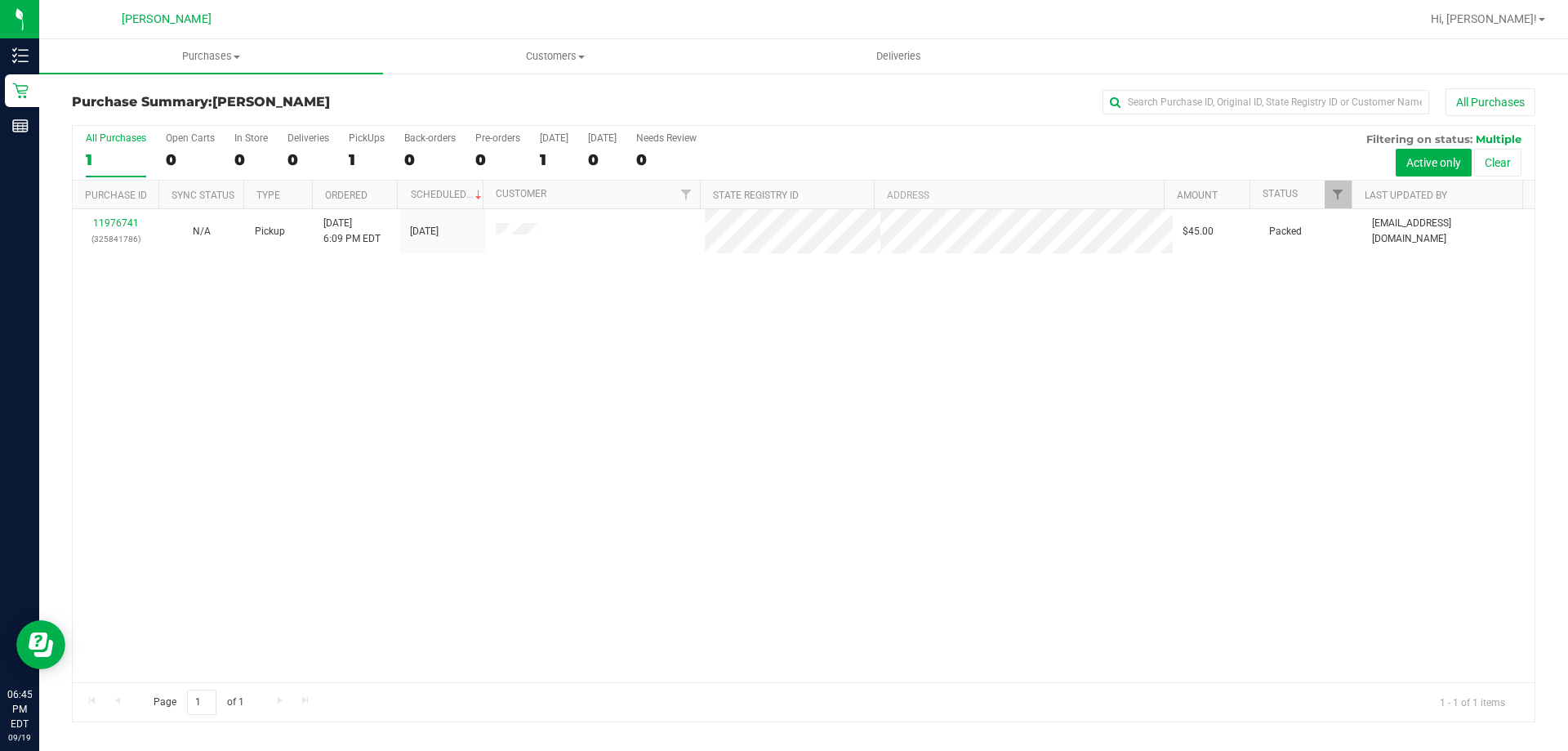
click at [775, 413] on div "11976741 (325841786) N/A Pickup [DATE] 6:09 PM EDT 9/19/2025 $45.00 Packed [EMA…" at bounding box center [803, 445] width 1462 height 473
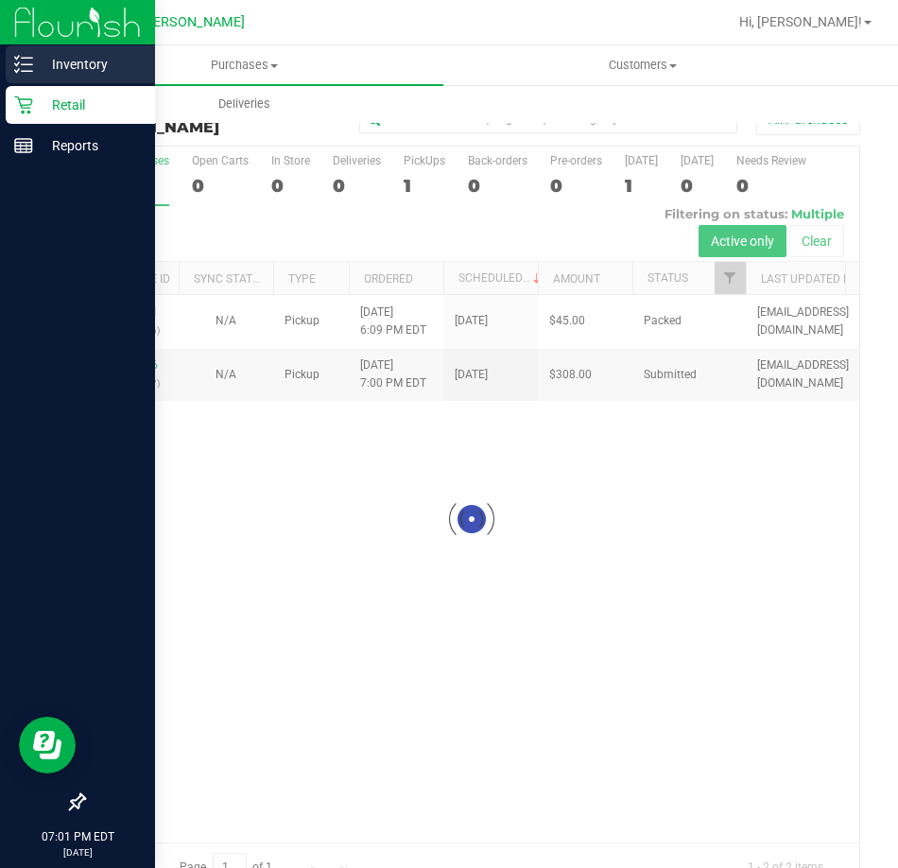
click at [27, 62] on icon at bounding box center [23, 64] width 19 height 19
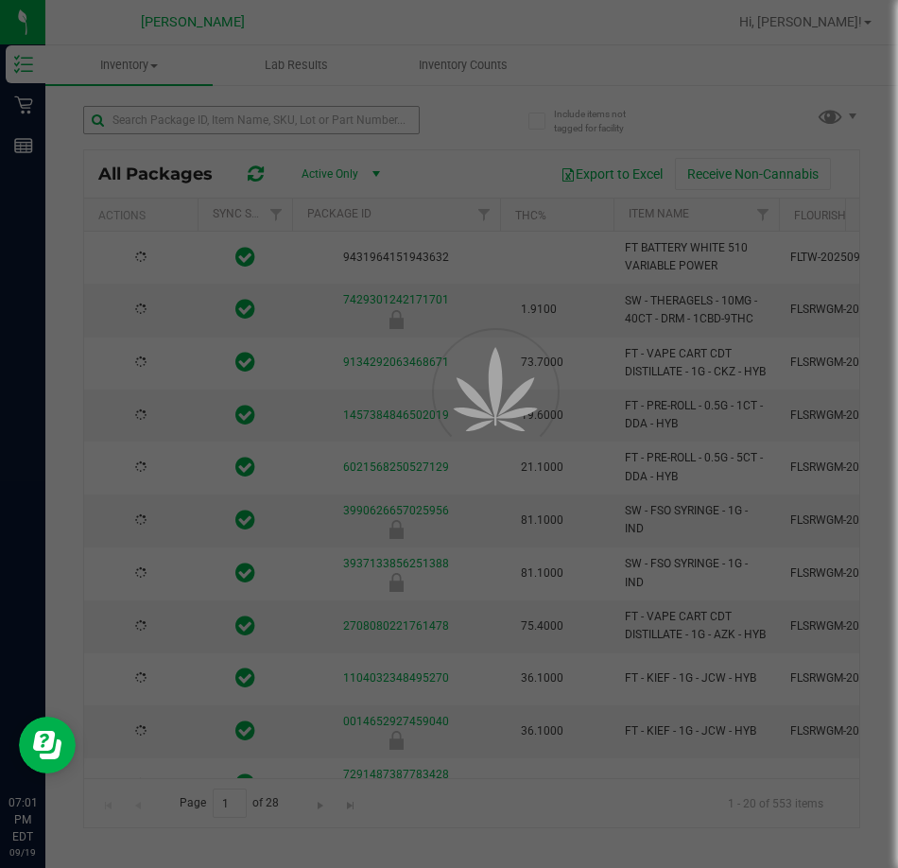
click at [181, 113] on div at bounding box center [449, 434] width 898 height 868
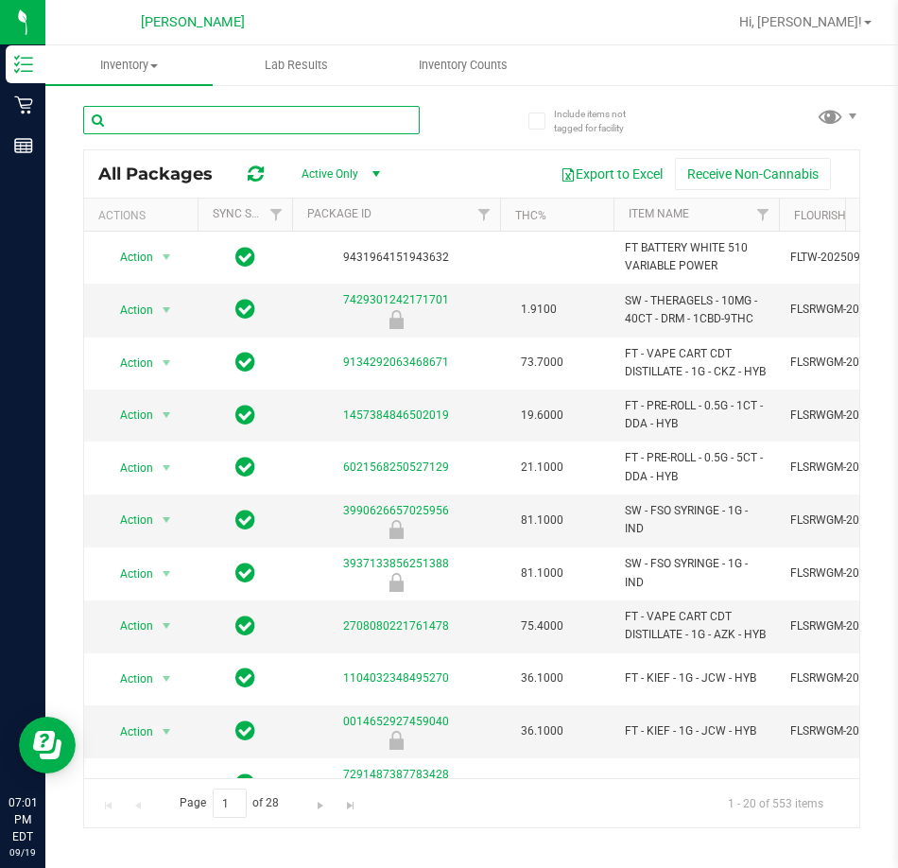
click at [181, 113] on input "text" at bounding box center [251, 120] width 336 height 28
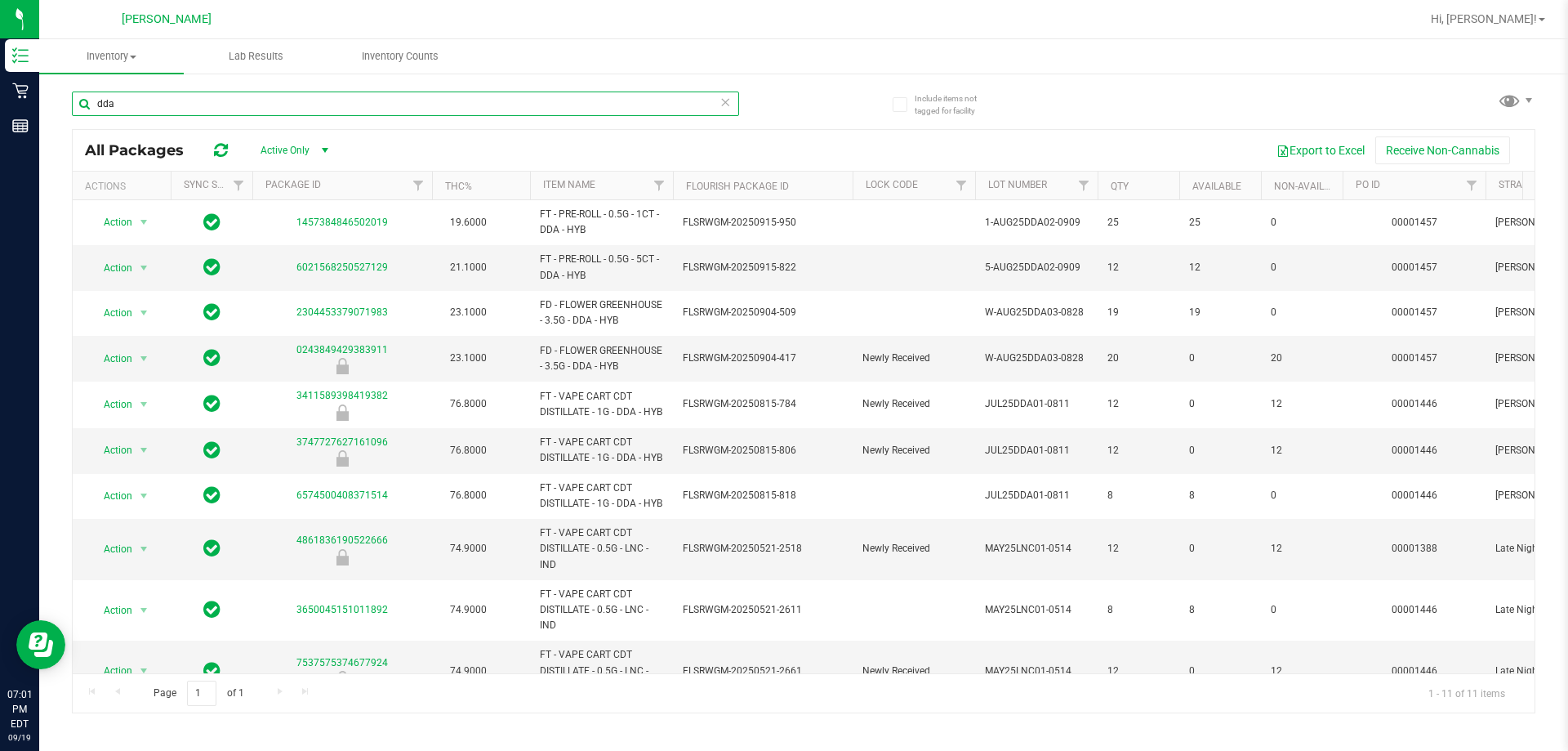
type input "dda"
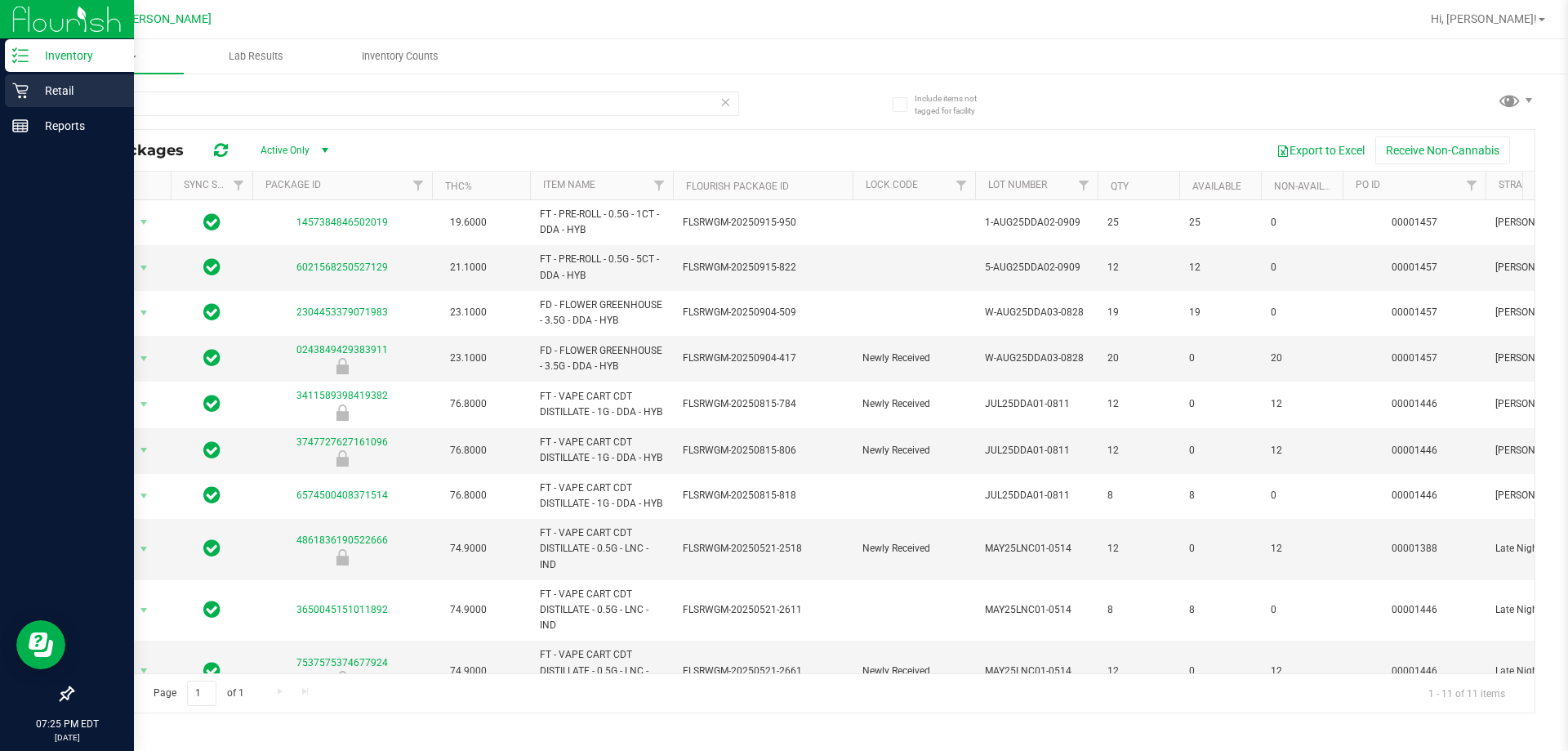
click at [36, 85] on p "Retail" at bounding box center [77, 91] width 98 height 20
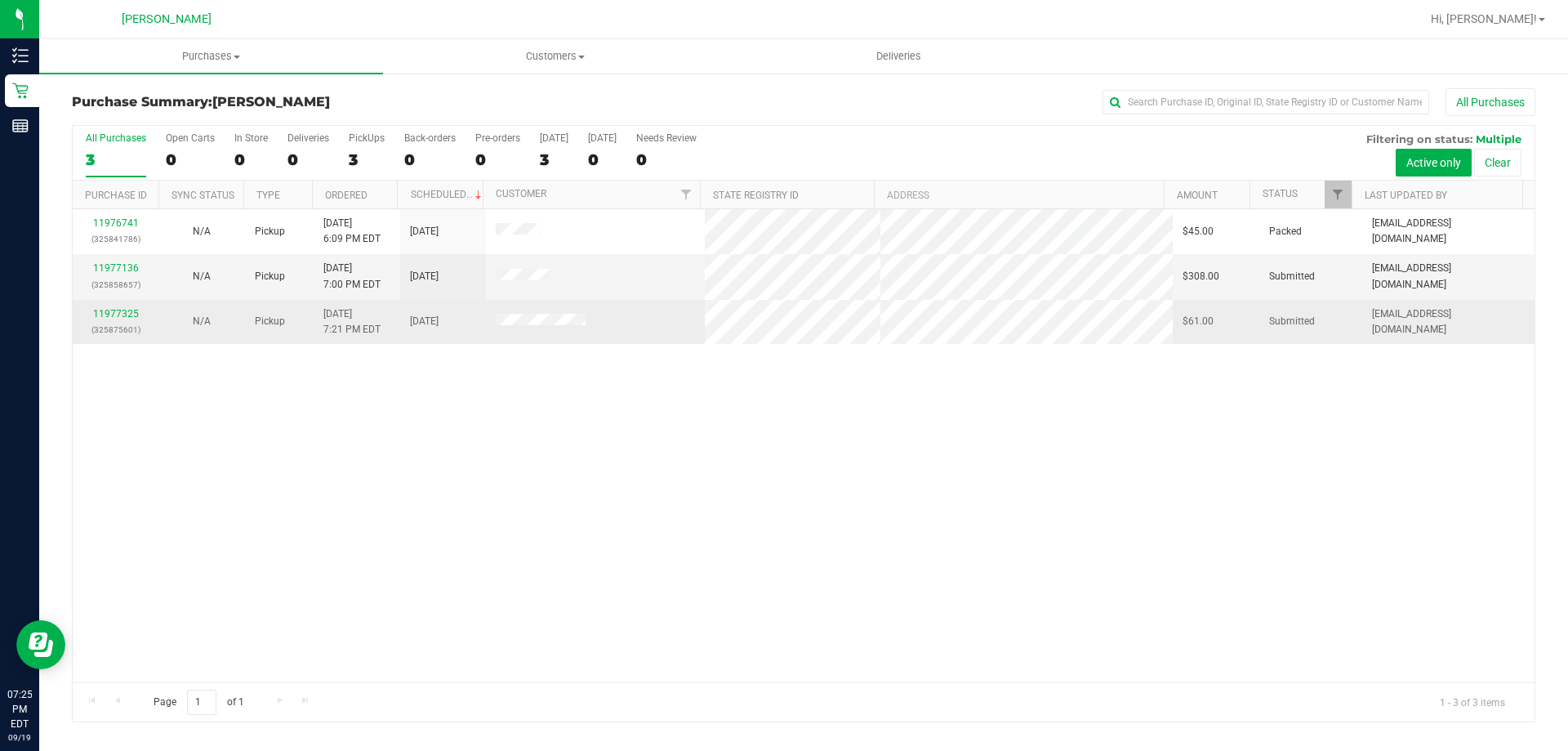
click at [142, 315] on div "11977325 (325875601)" at bounding box center [115, 321] width 67 height 31
click at [121, 310] on link "11977325" at bounding box center [116, 313] width 46 height 11
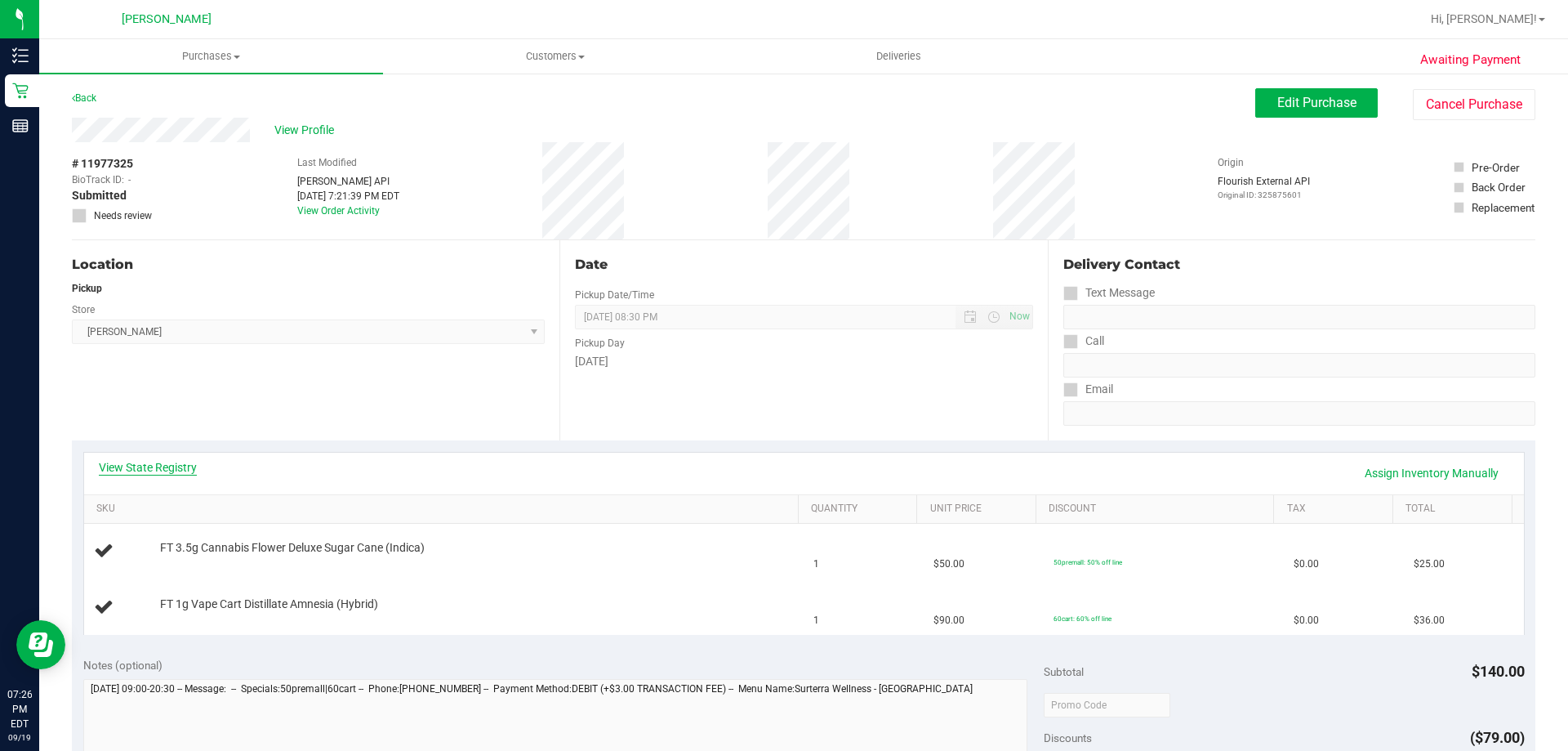
click at [137, 461] on link "View State Registry" at bounding box center [147, 467] width 98 height 16
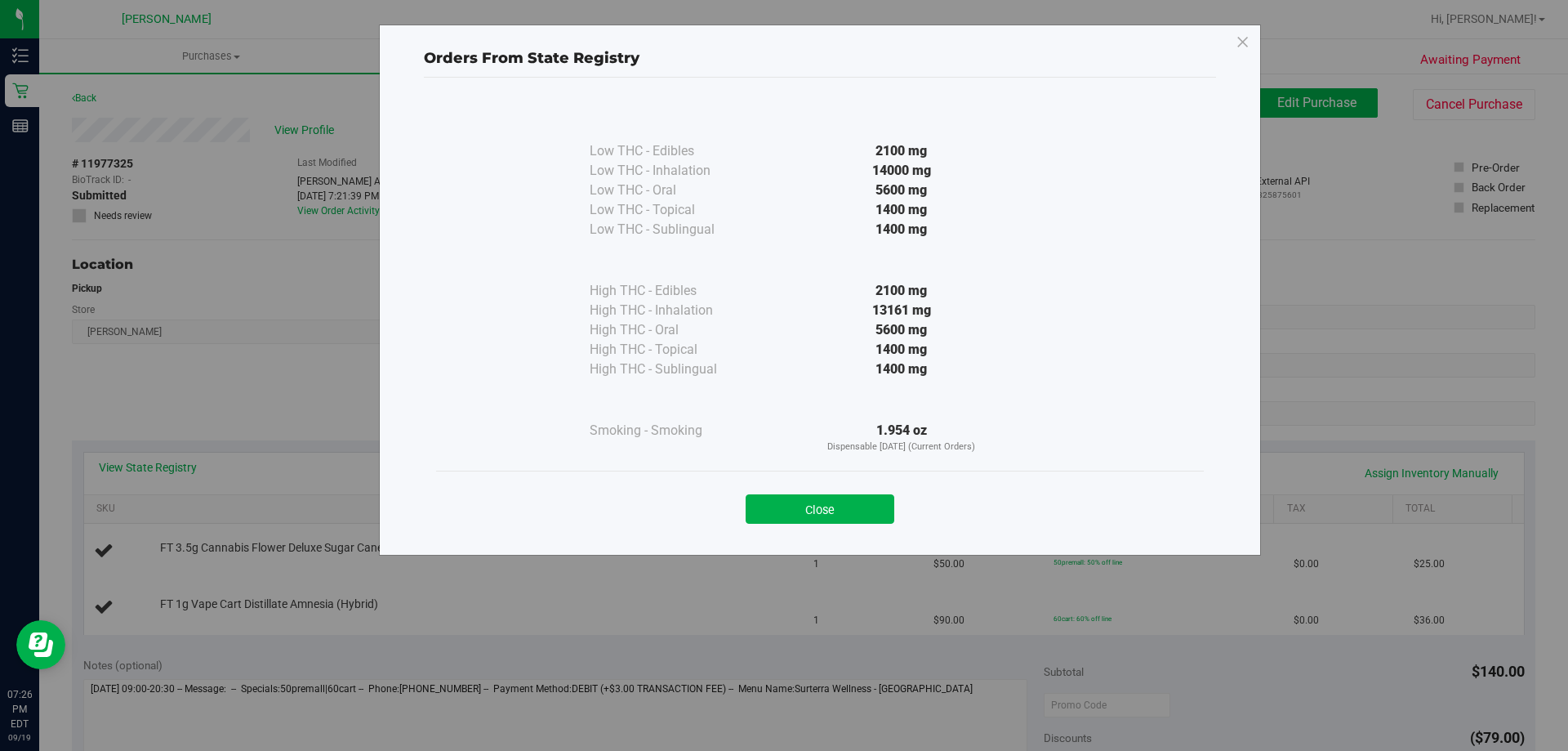
click at [775, 493] on div "Close" at bounding box center [820, 504] width 743 height 41
click at [775, 522] on button "Close" at bounding box center [820, 509] width 149 height 29
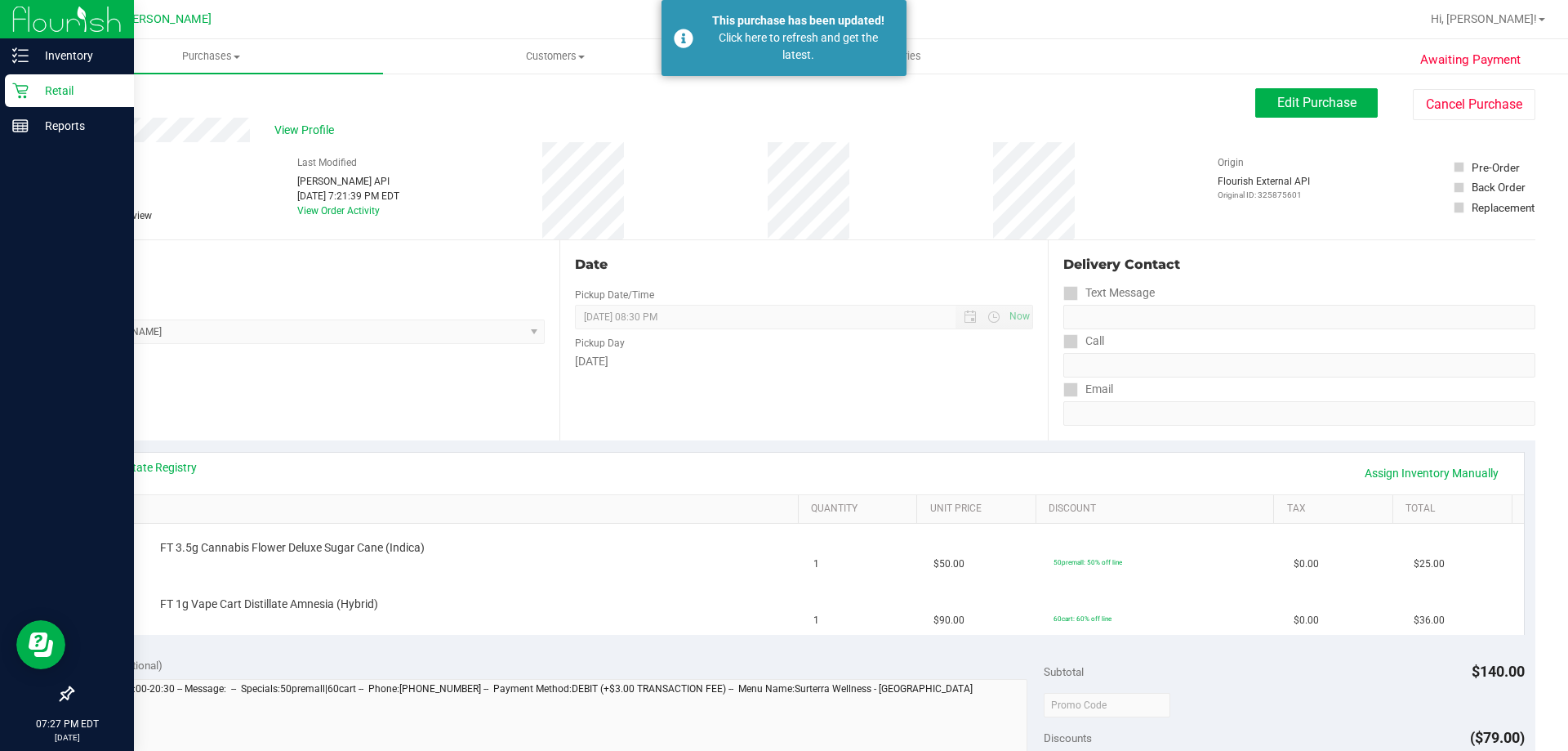
click at [44, 93] on p "Retail" at bounding box center [77, 91] width 98 height 20
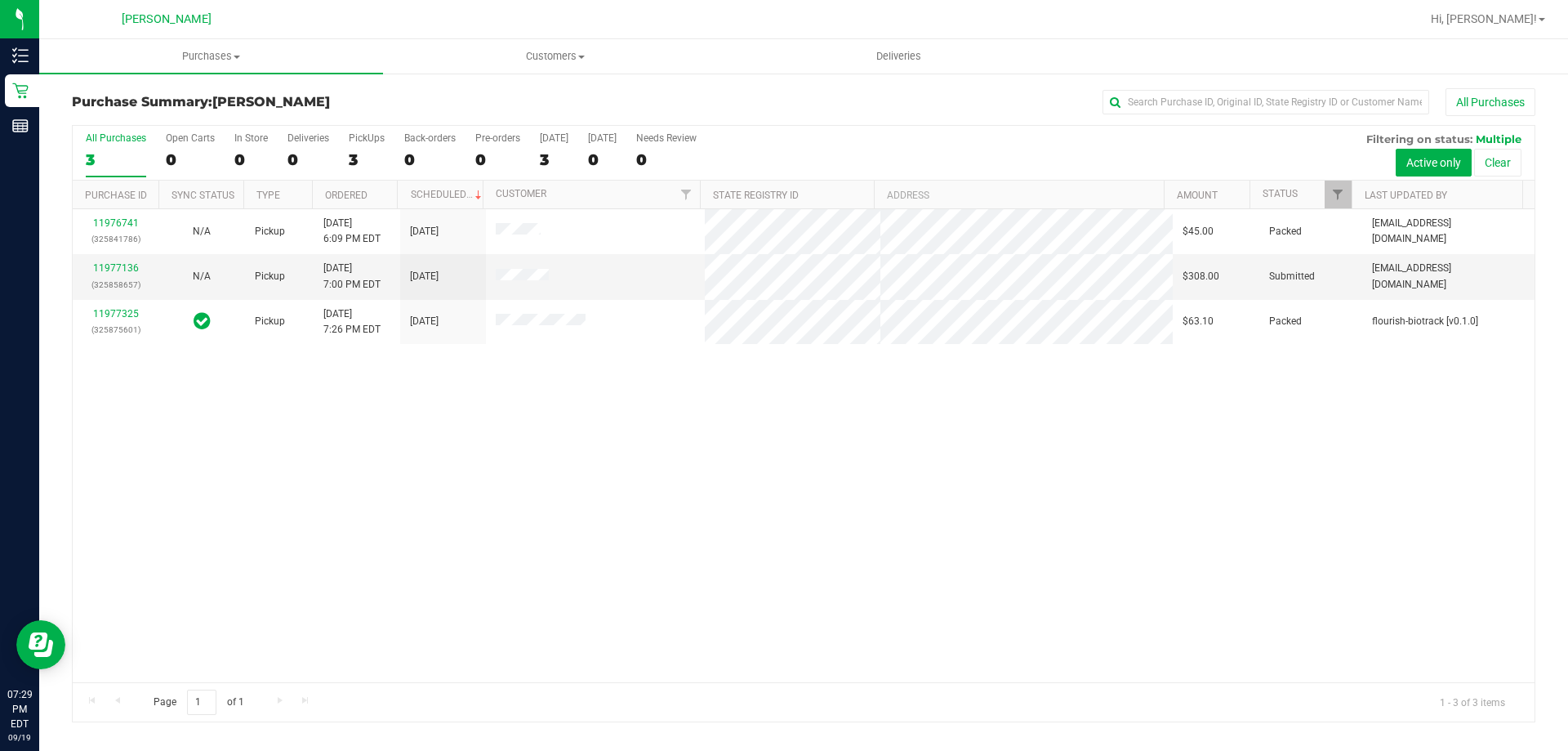
click at [652, 447] on div "11976741 (325841786) N/A Pickup [DATE] 6:09 PM EDT 9/19/2025 $45.00 Packed [EMA…" at bounding box center [803, 445] width 1462 height 473
click at [574, 449] on div "11976741 (325841786) N/A Pickup [DATE] 6:09 PM EDT 9/19/2025 $45.00 Packed [EMA…" at bounding box center [803, 445] width 1462 height 473
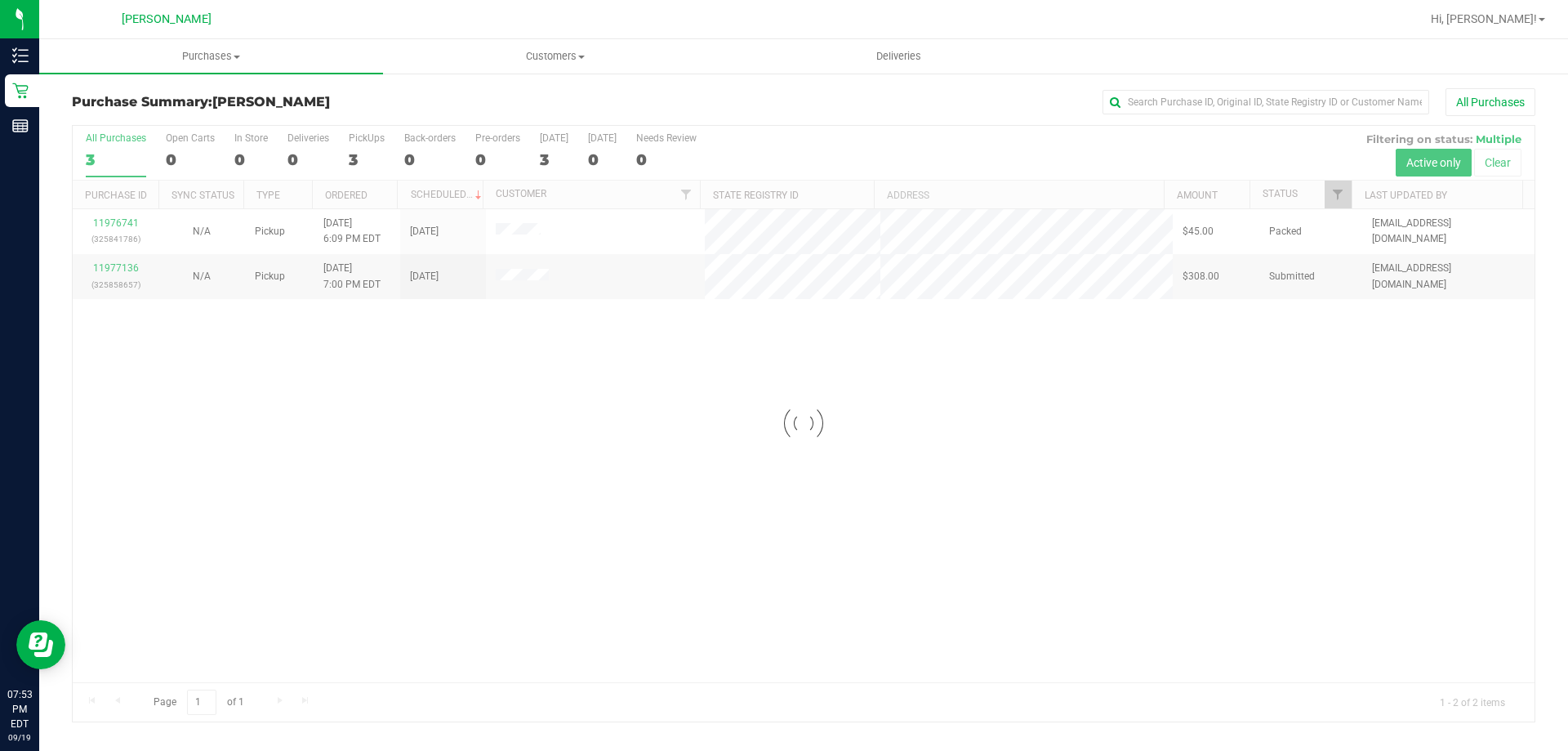
click at [738, 319] on div at bounding box center [803, 423] width 1462 height 595
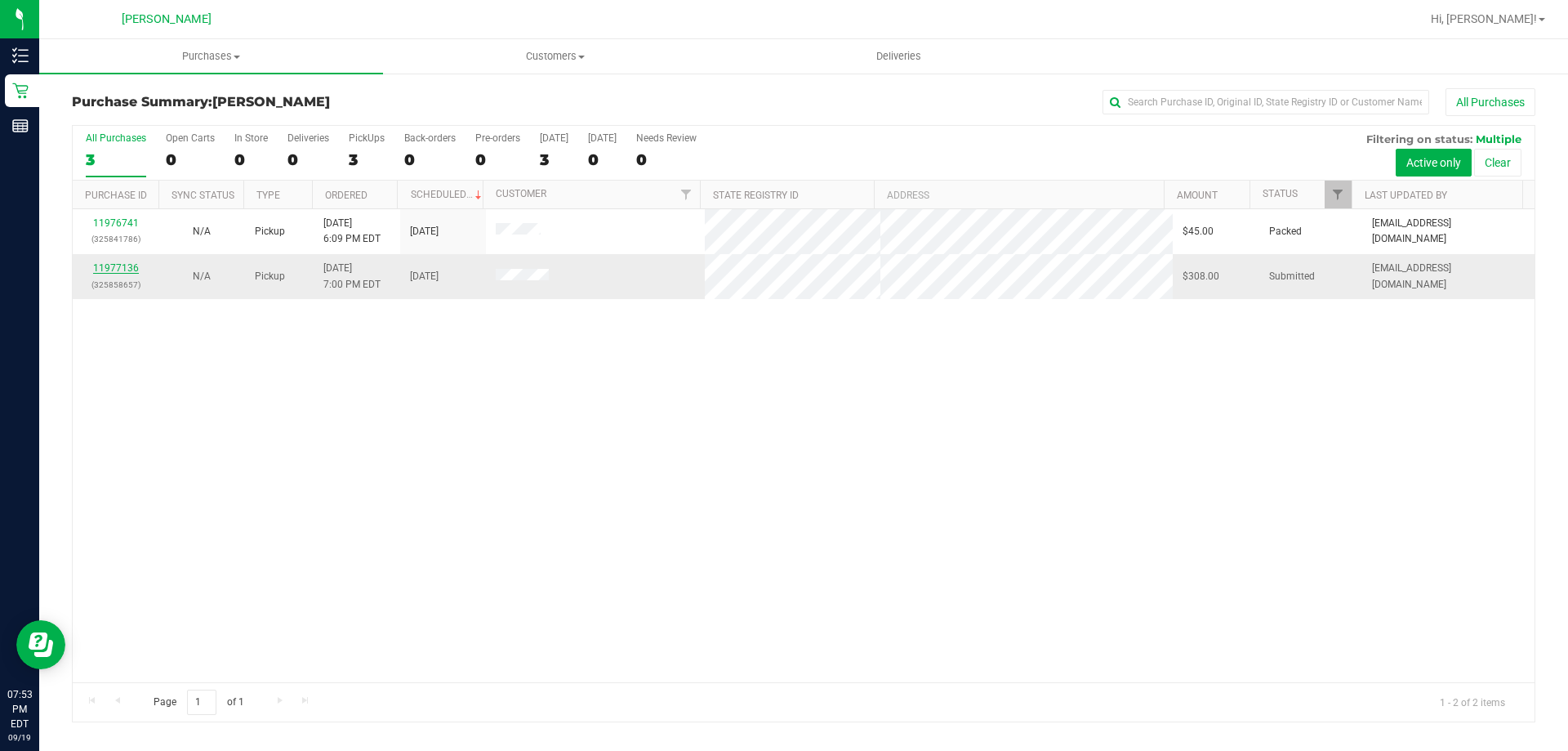
click at [102, 264] on link "11977136" at bounding box center [116, 267] width 46 height 11
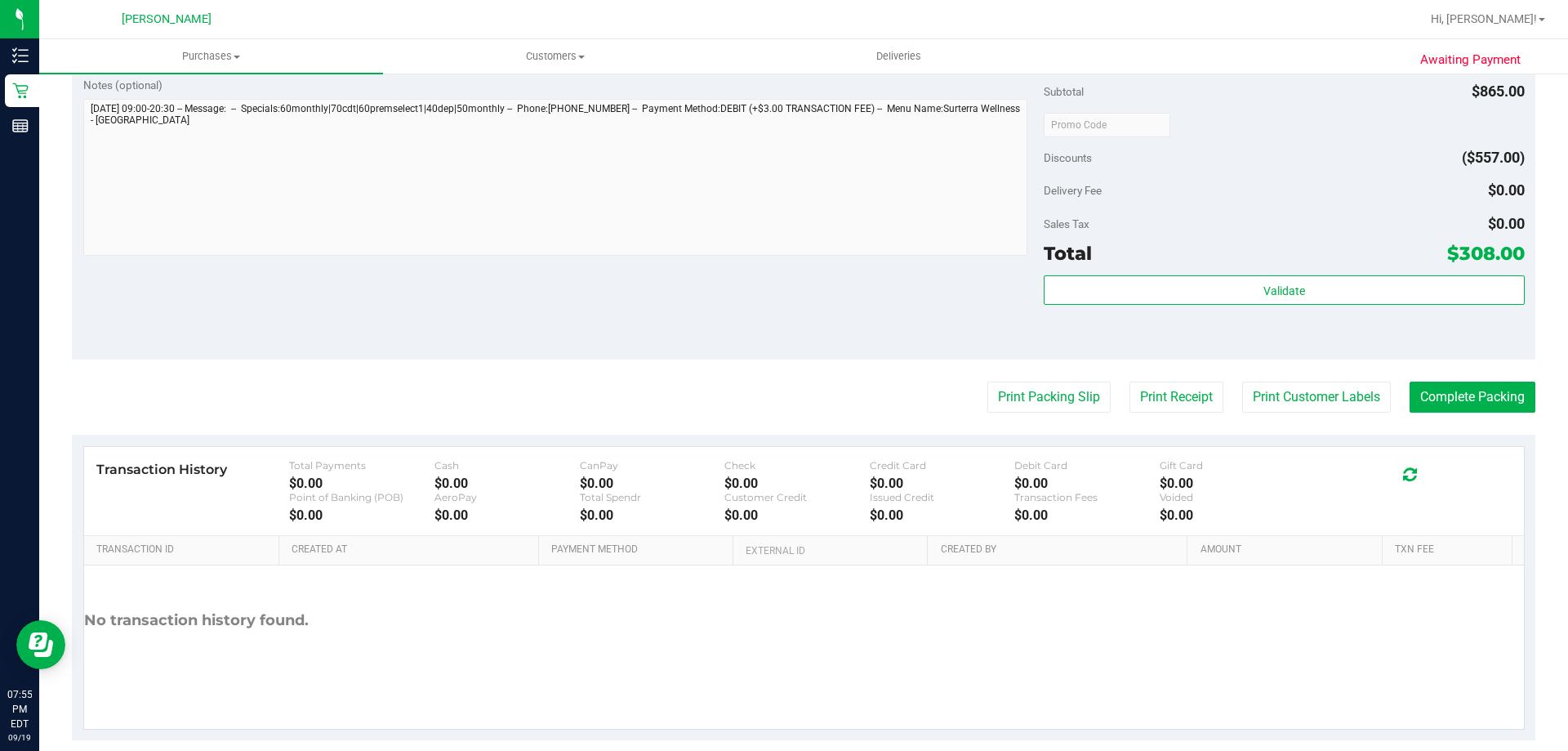
scroll to position [1624, 0]
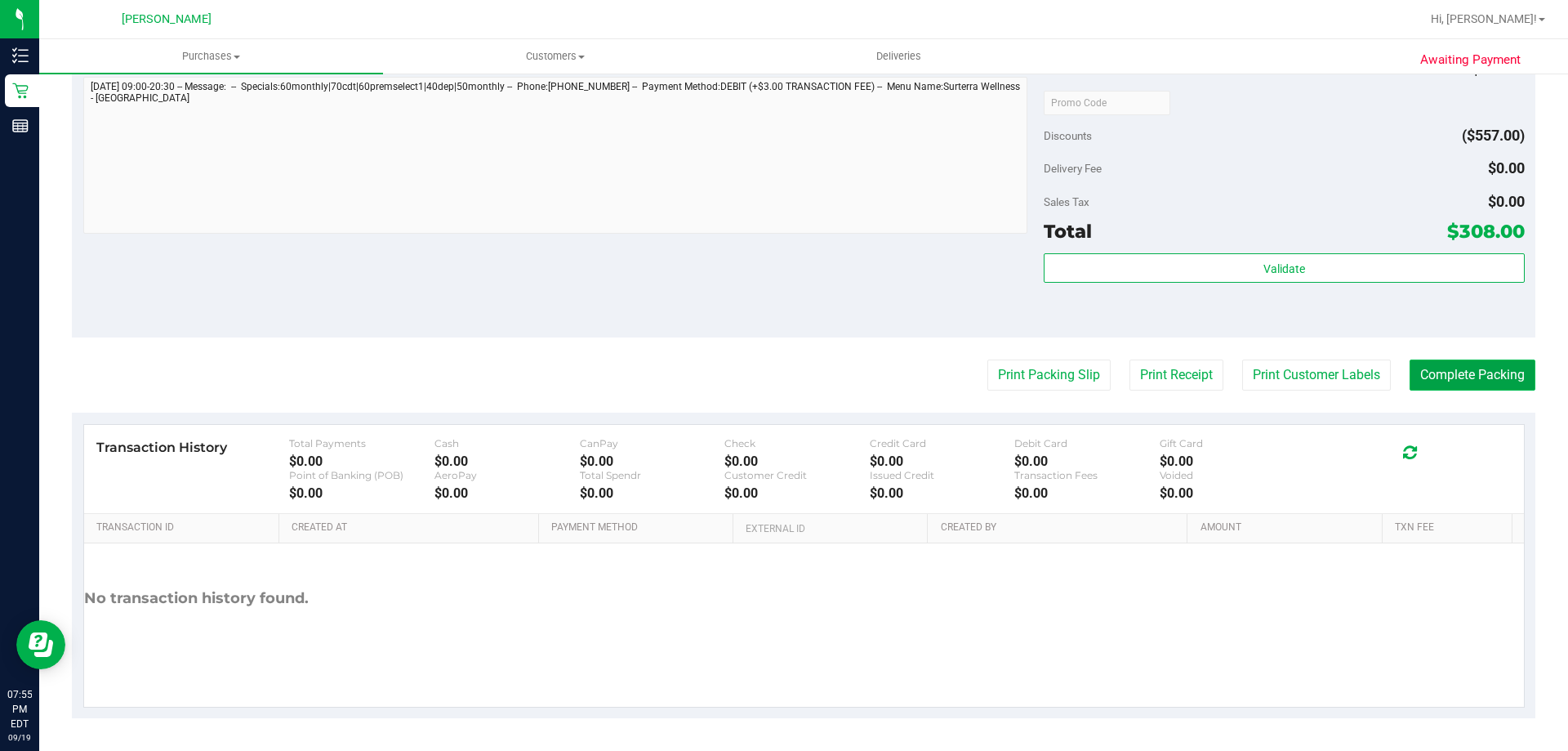
click at [775, 370] on button "Complete Packing" at bounding box center [1472, 375] width 126 height 31
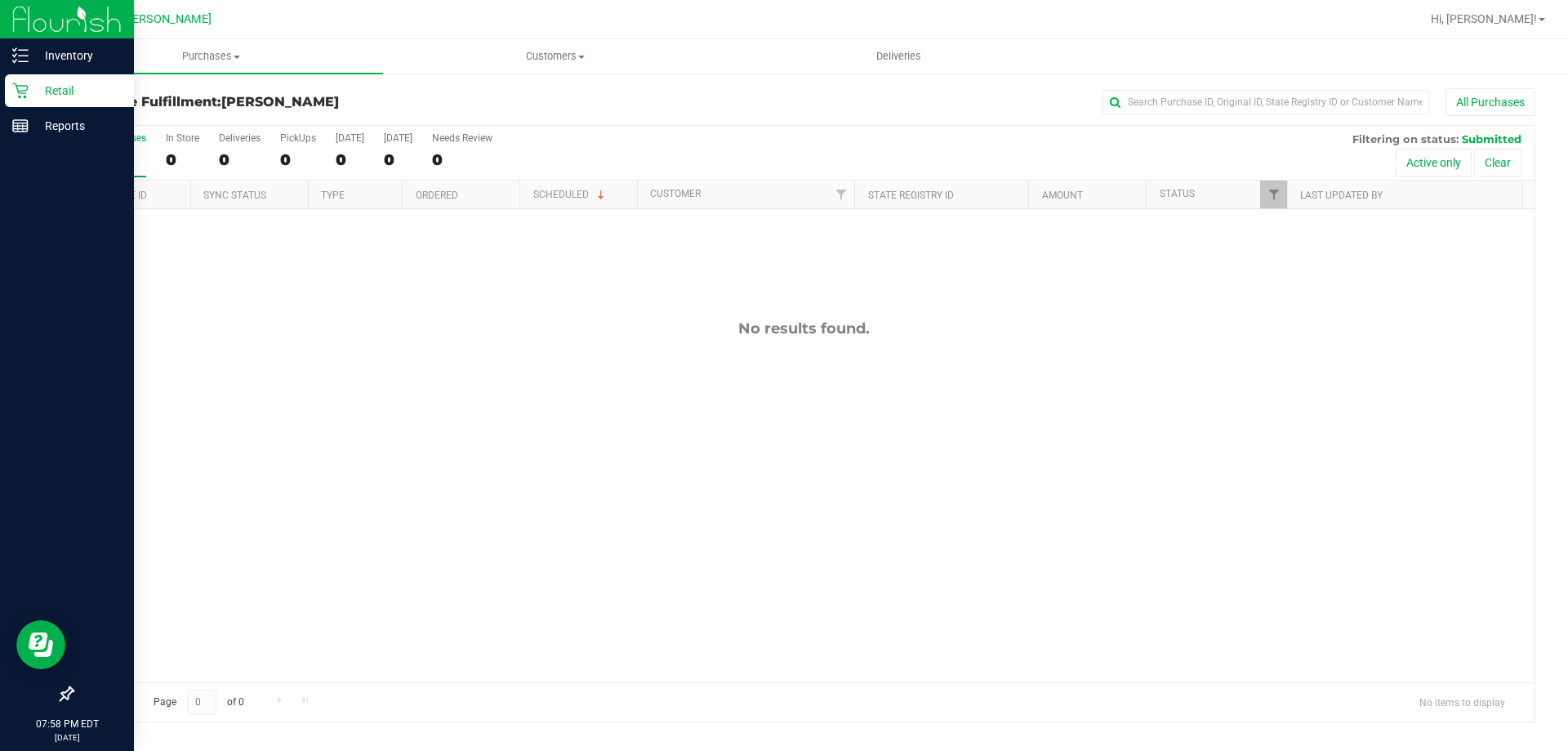
click at [34, 96] on p "Retail" at bounding box center [77, 91] width 98 height 20
